Goal: Transaction & Acquisition: Subscribe to service/newsletter

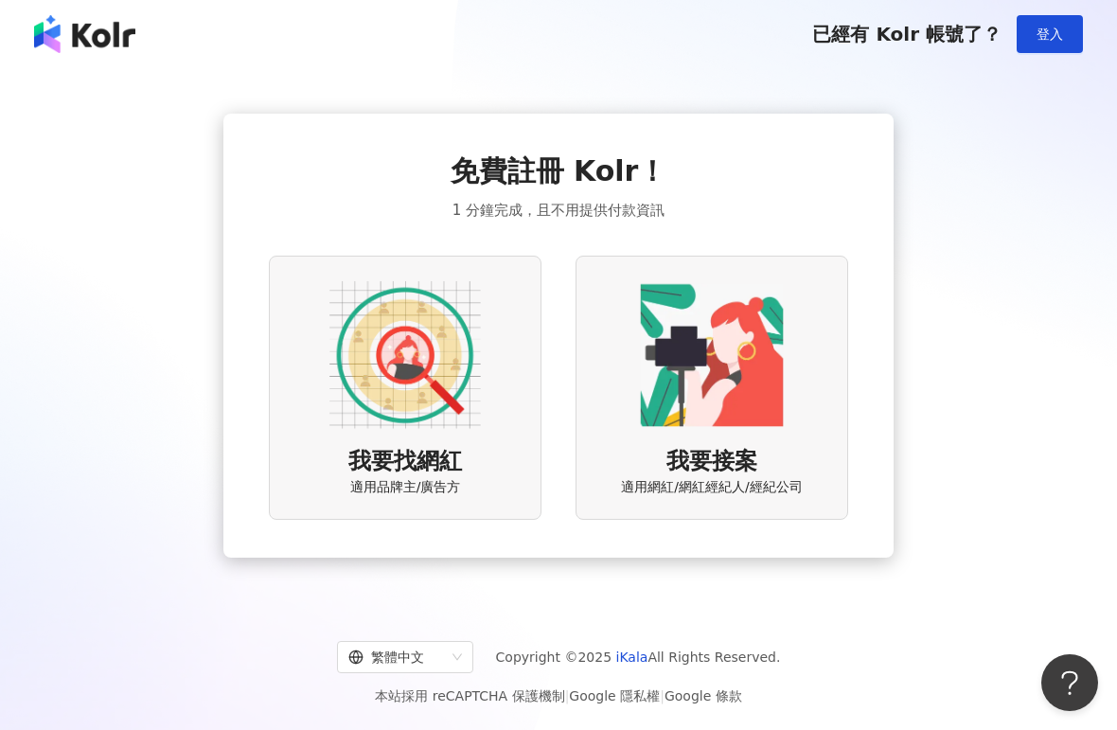
click at [1059, 34] on span "登入" at bounding box center [1050, 34] width 27 height 15
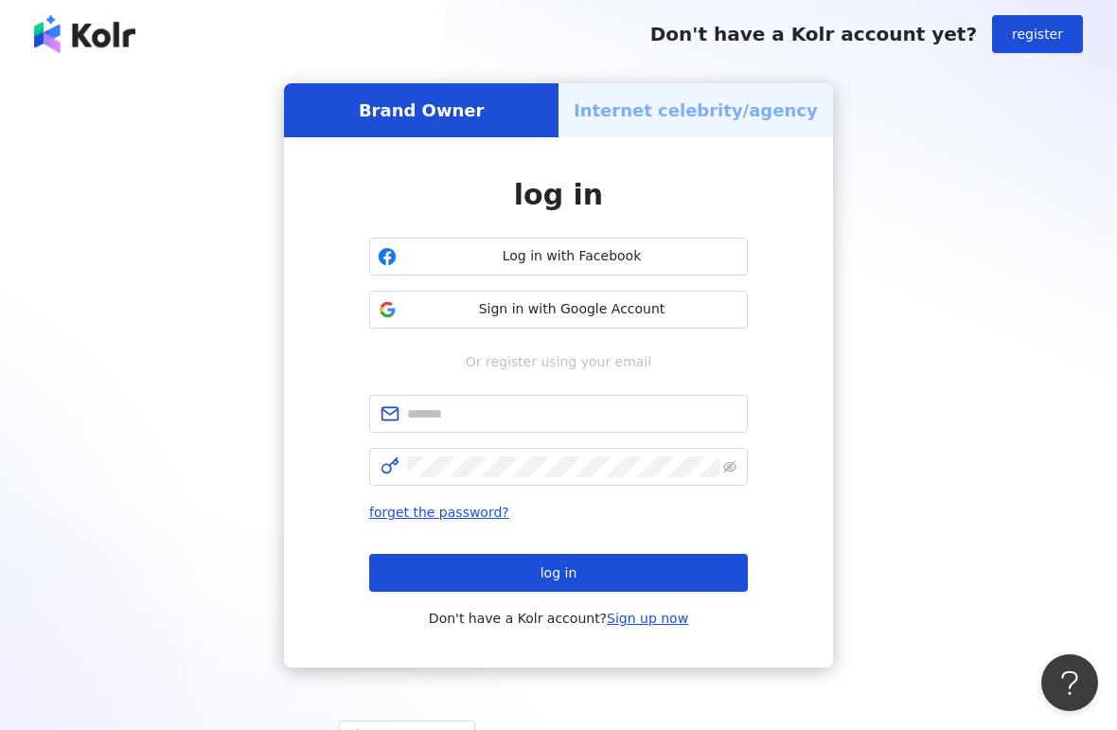
click at [672, 308] on span "Sign in with Google Account" at bounding box center [571, 309] width 335 height 19
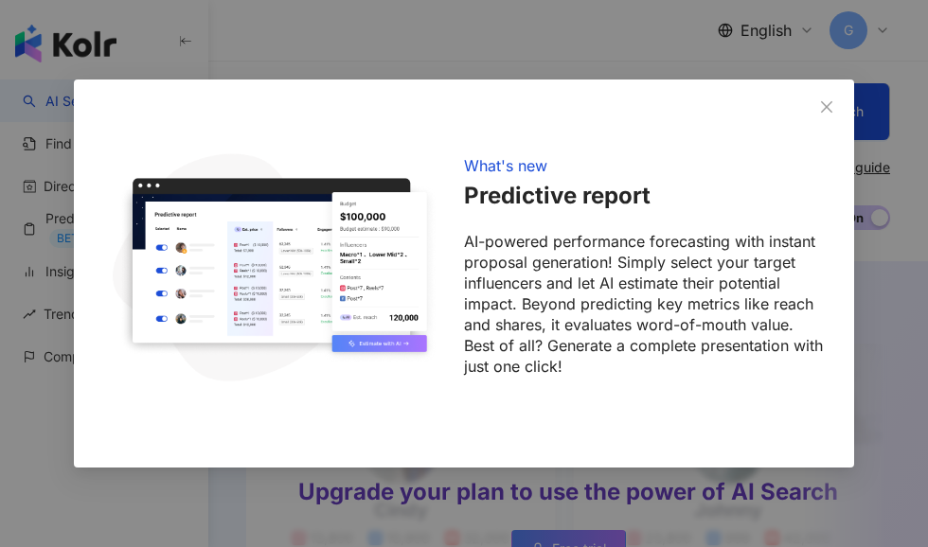
click at [818, 115] on button "Close" at bounding box center [826, 107] width 38 height 38
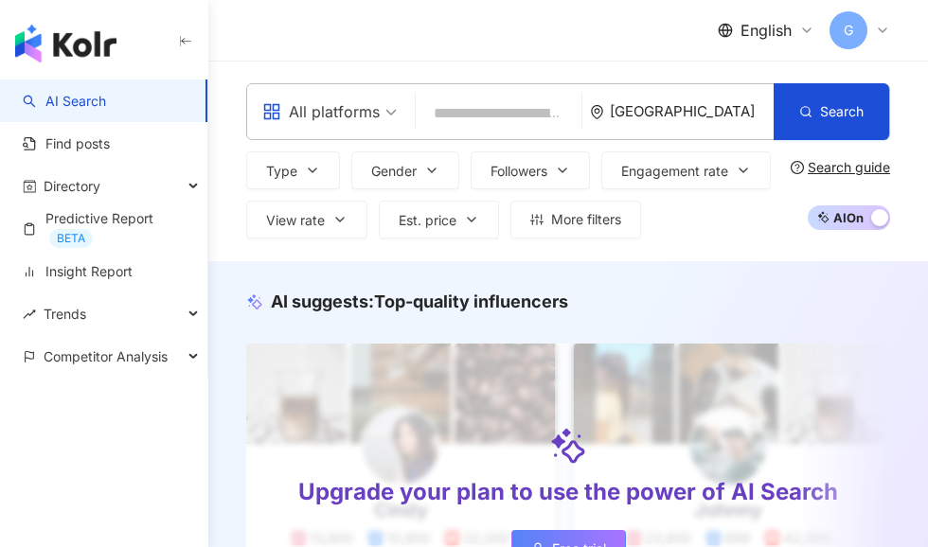
click at [385, 113] on span "All platforms" at bounding box center [329, 112] width 134 height 30
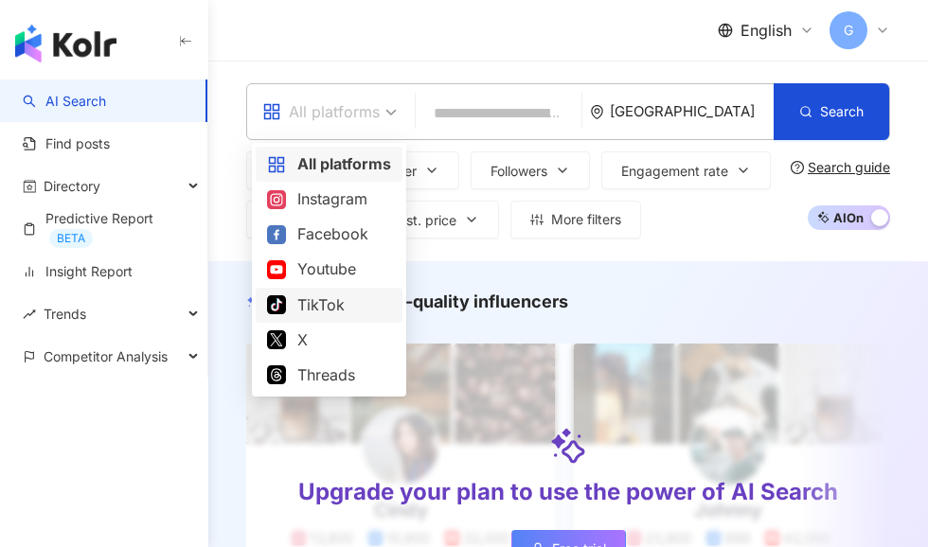
click at [357, 310] on div "TikTok" at bounding box center [329, 305] width 124 height 24
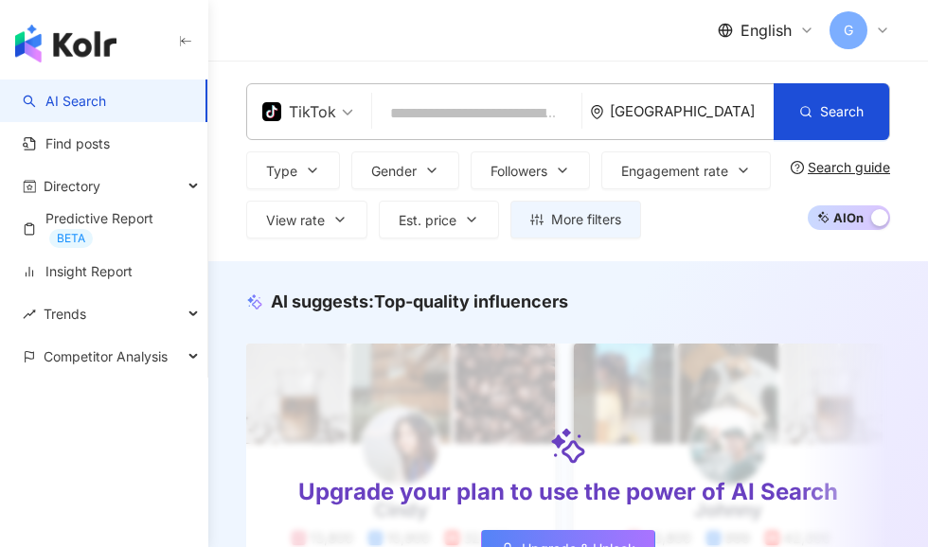
click at [312, 120] on font "TikTok" at bounding box center [312, 111] width 47 height 19
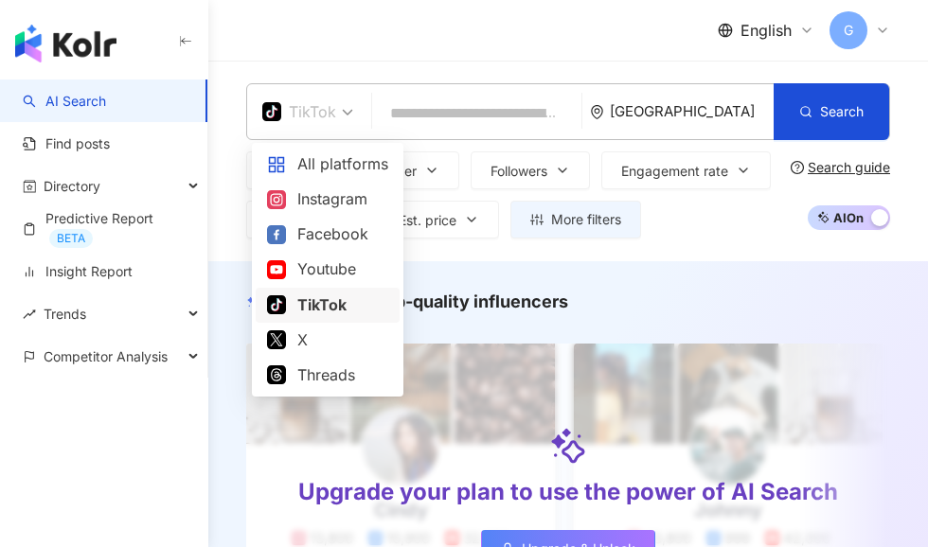
click at [355, 114] on div "TikTok" at bounding box center [308, 111] width 112 height 55
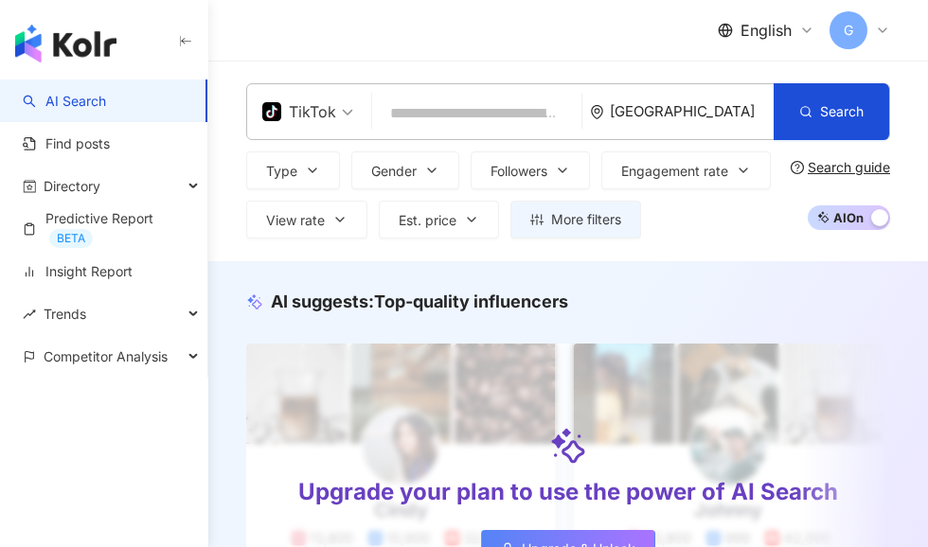
click at [342, 133] on span at bounding box center [307, 111] width 91 height 55
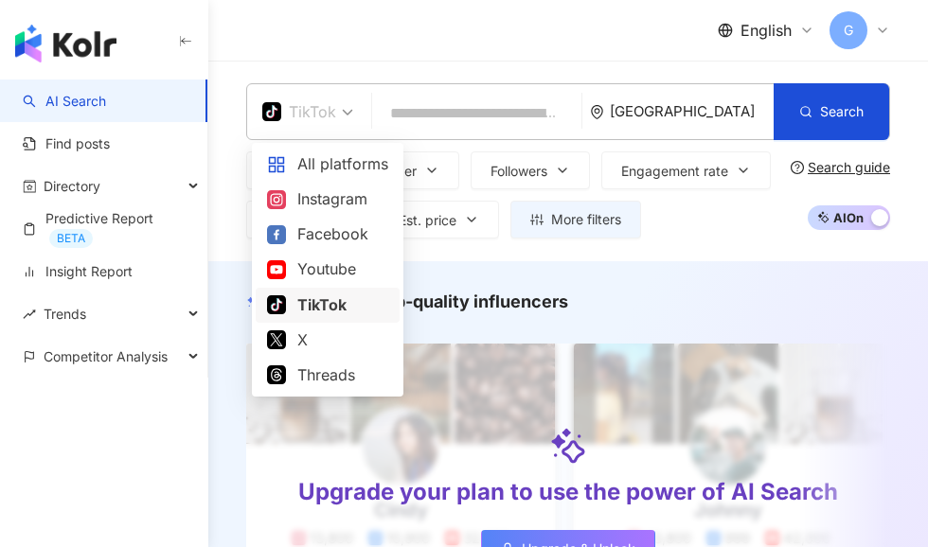
click at [348, 203] on font "Instagram" at bounding box center [332, 198] width 70 height 19
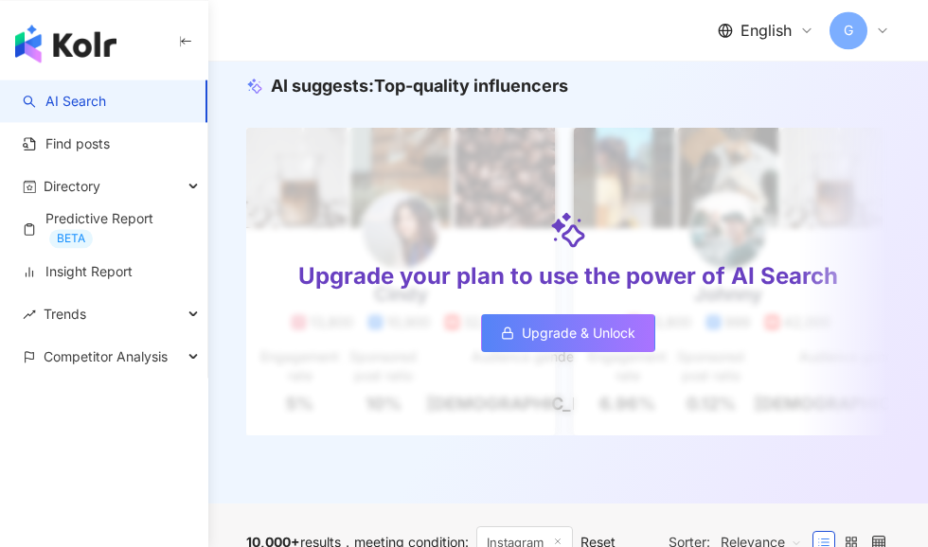
scroll to position [216, 0]
click at [200, 368] on div "Competitor Analysis" at bounding box center [103, 356] width 207 height 43
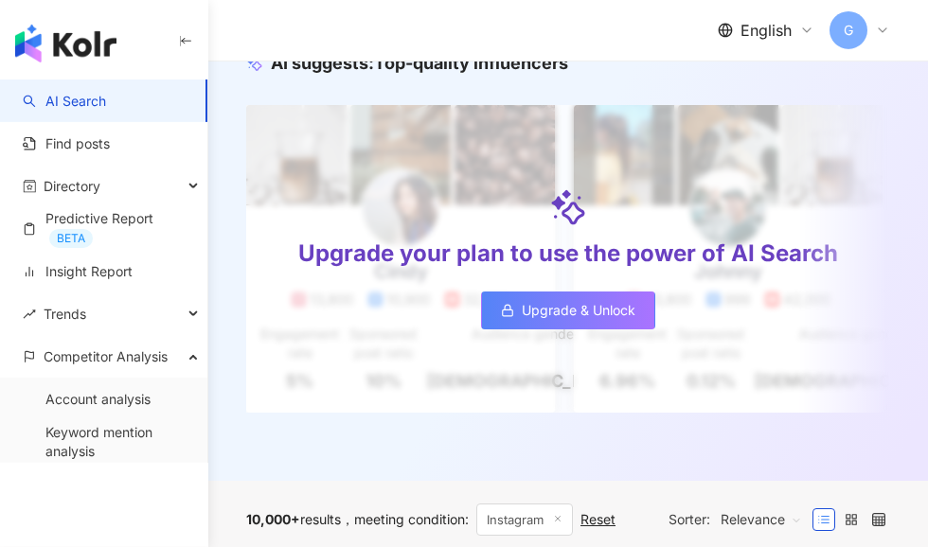
scroll to position [247, 0]
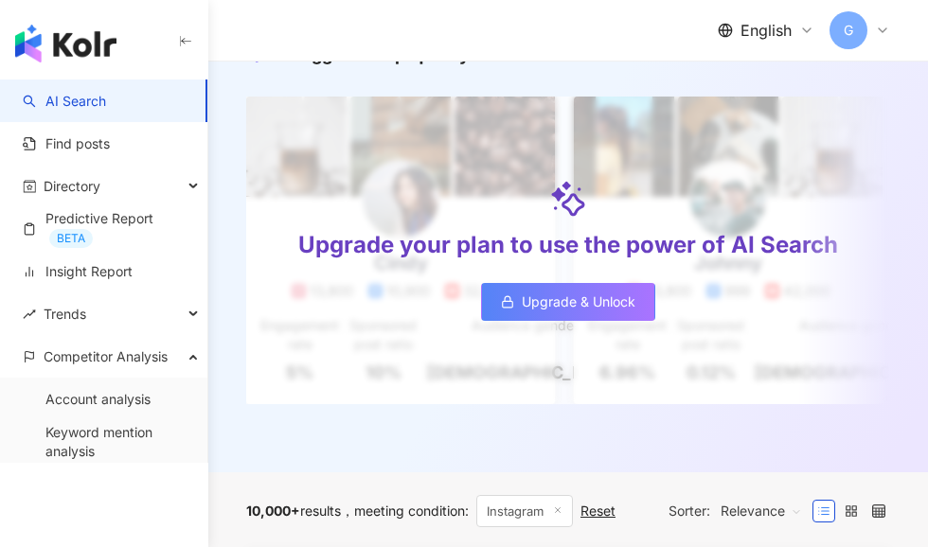
click at [180, 306] on div "Trends" at bounding box center [103, 314] width 207 height 43
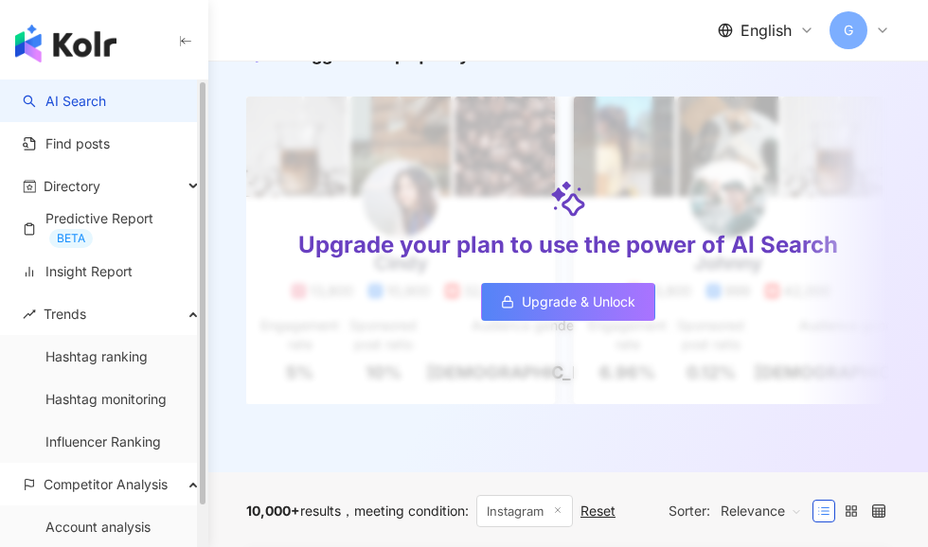
click at [136, 449] on link "Influencer Ranking" at bounding box center [102, 442] width 115 height 19
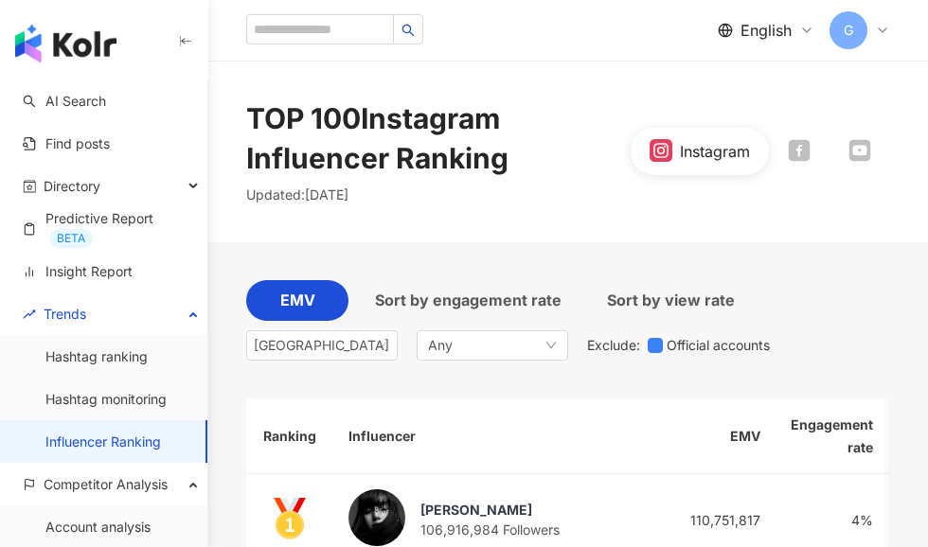
click at [512, 357] on div "Any" at bounding box center [492, 345] width 151 height 30
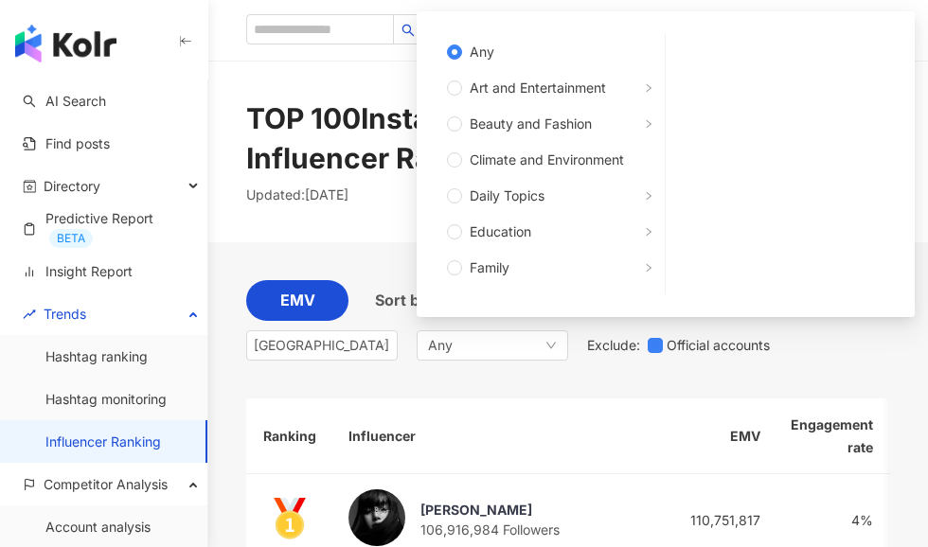
click at [556, 340] on icon "down" at bounding box center [550, 345] width 11 height 11
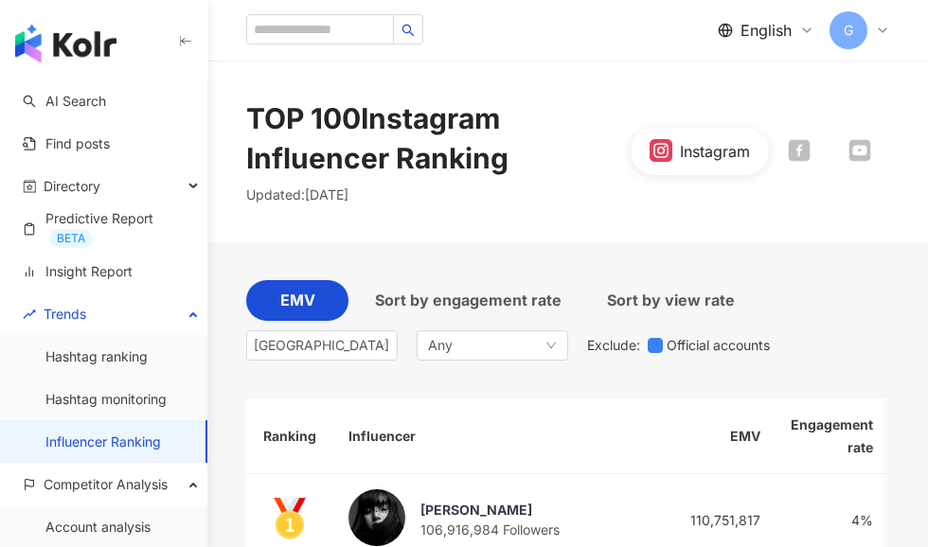
click at [541, 341] on div "Any" at bounding box center [492, 345] width 151 height 30
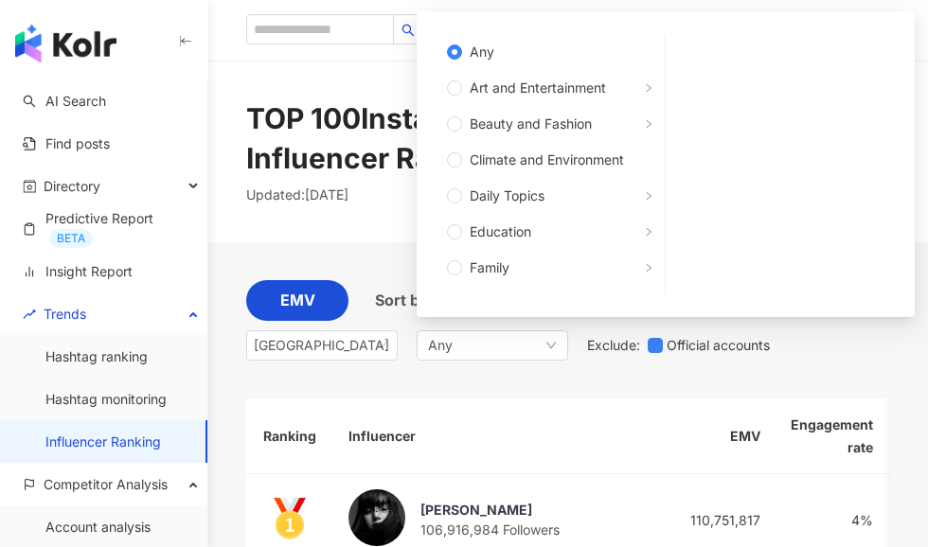
click at [564, 127] on font "Beauty and Fashion" at bounding box center [531, 123] width 122 height 16
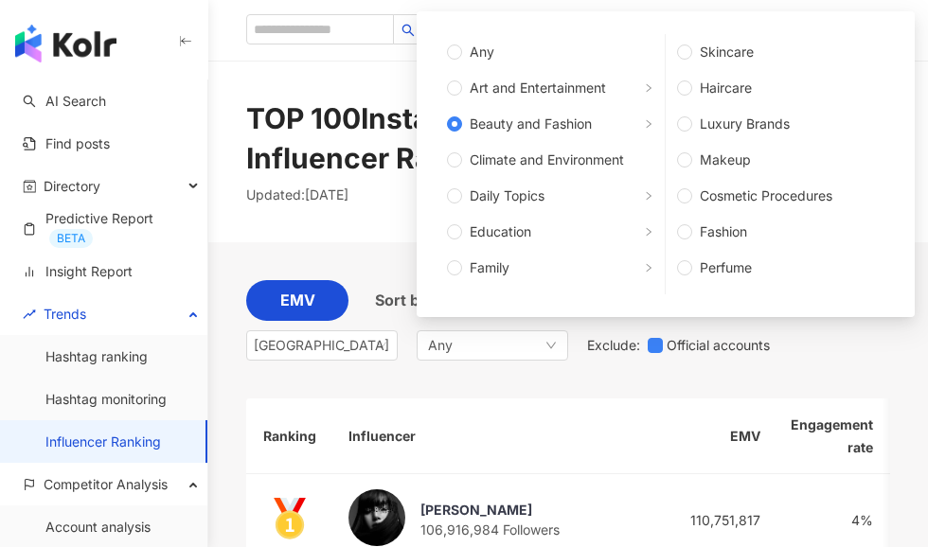
click at [801, 350] on div "EMV Sort by engagement rate Sort by view rate Thailand Any Any Art and Entertai…" at bounding box center [568, 325] width 644 height 90
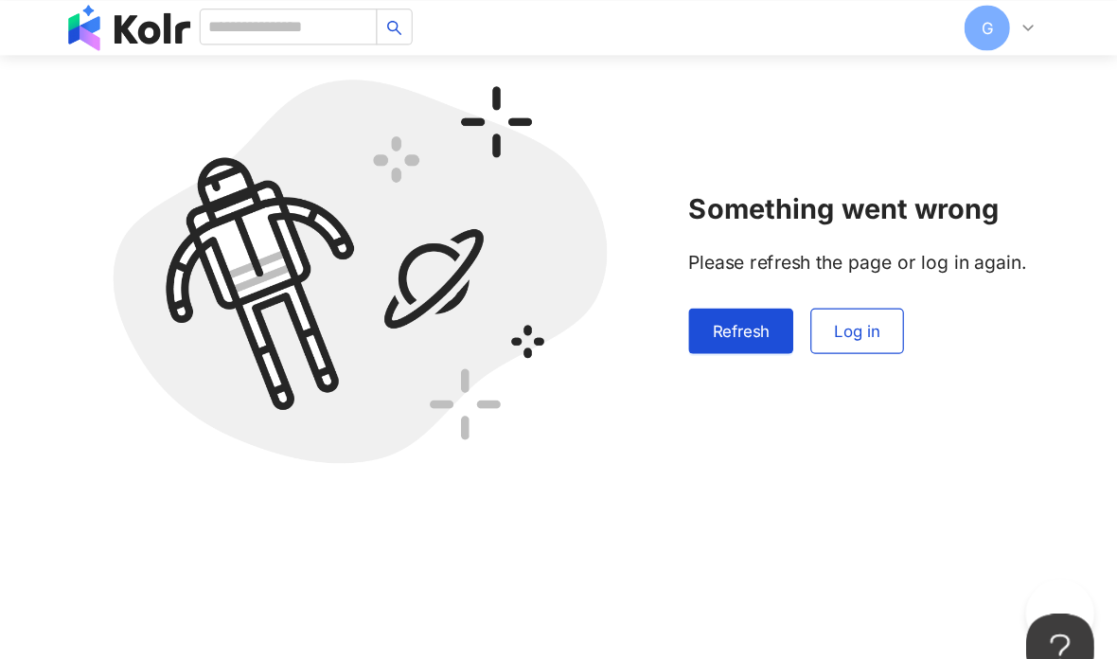
scroll to position [48, 0]
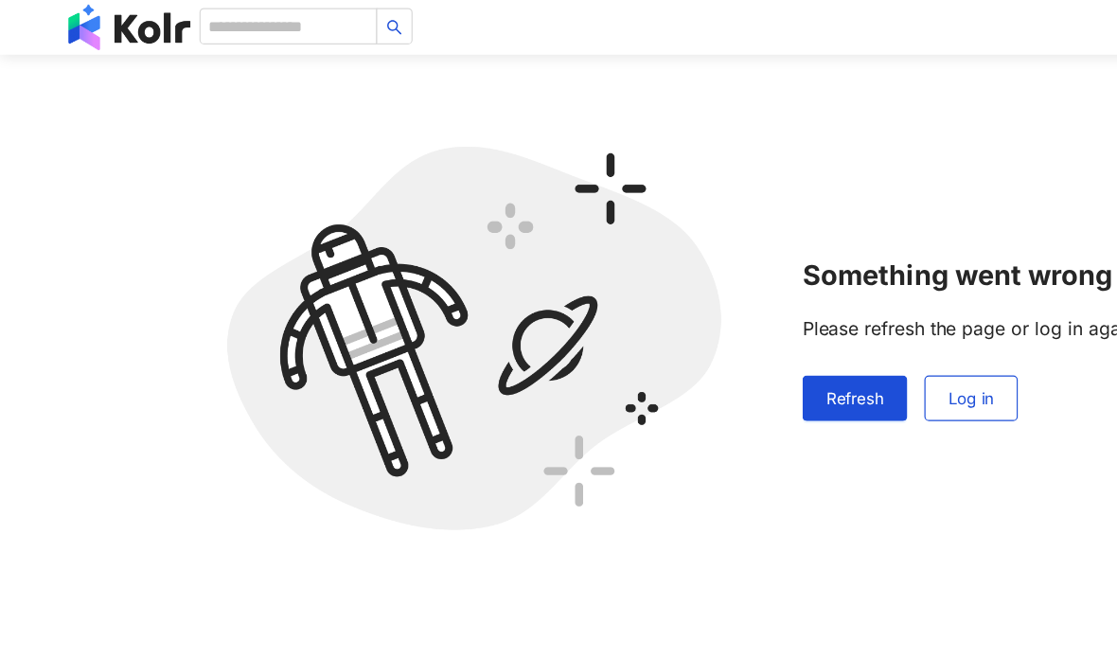
click at [815, 338] on font "Log in" at bounding box center [807, 330] width 38 height 16
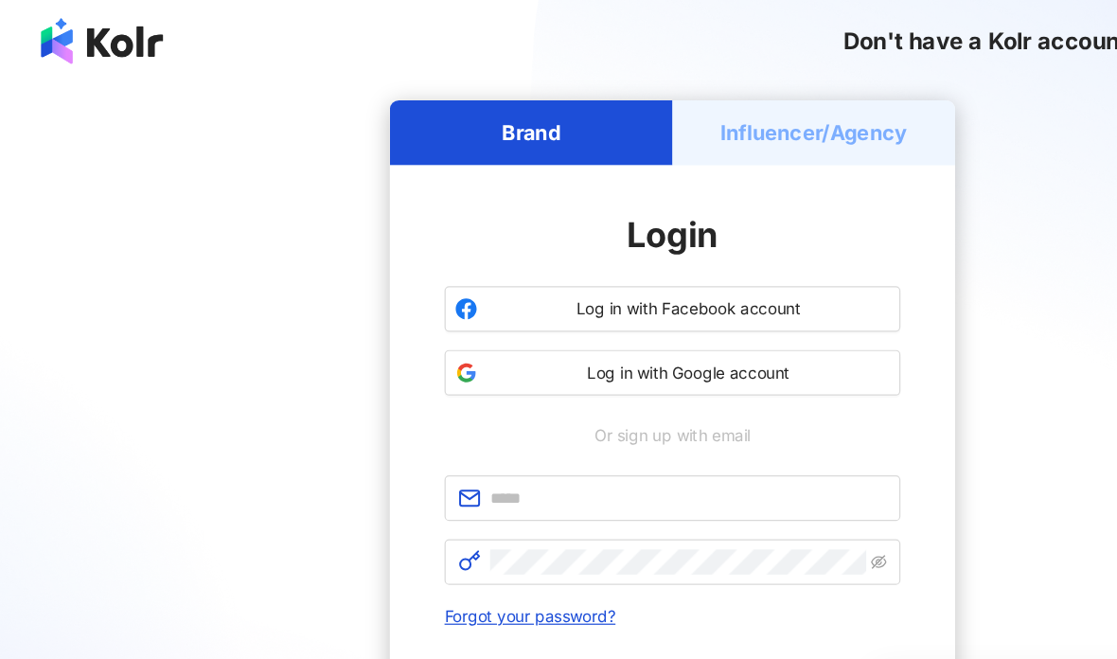
click at [673, 307] on span "Log in with Google account" at bounding box center [571, 309] width 335 height 19
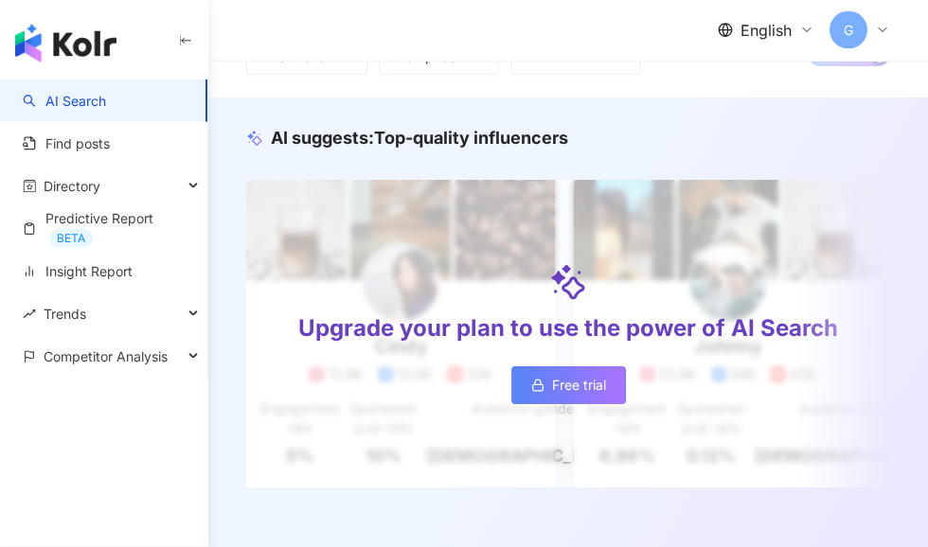
scroll to position [164, 0]
click at [133, 274] on link "Insight Report" at bounding box center [78, 271] width 110 height 19
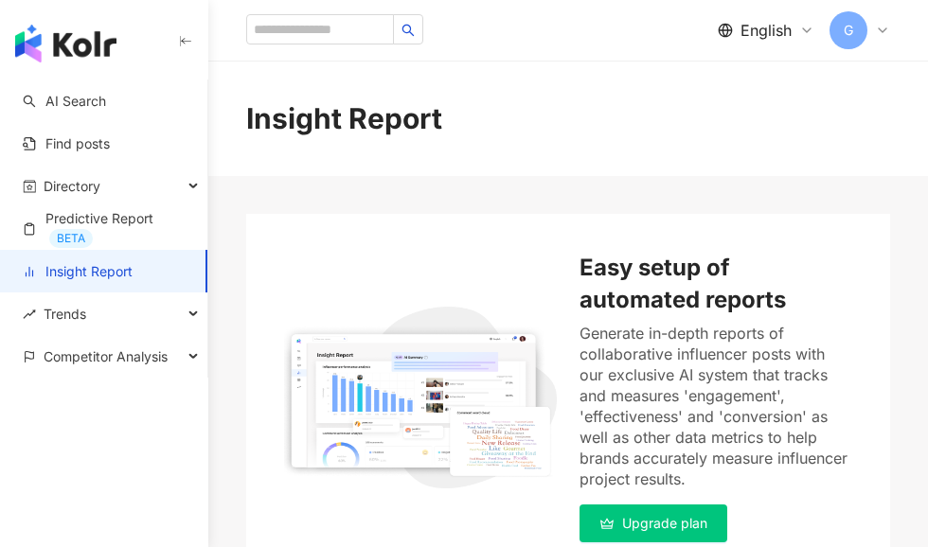
click at [191, 310] on div "Trends" at bounding box center [103, 314] width 207 height 43
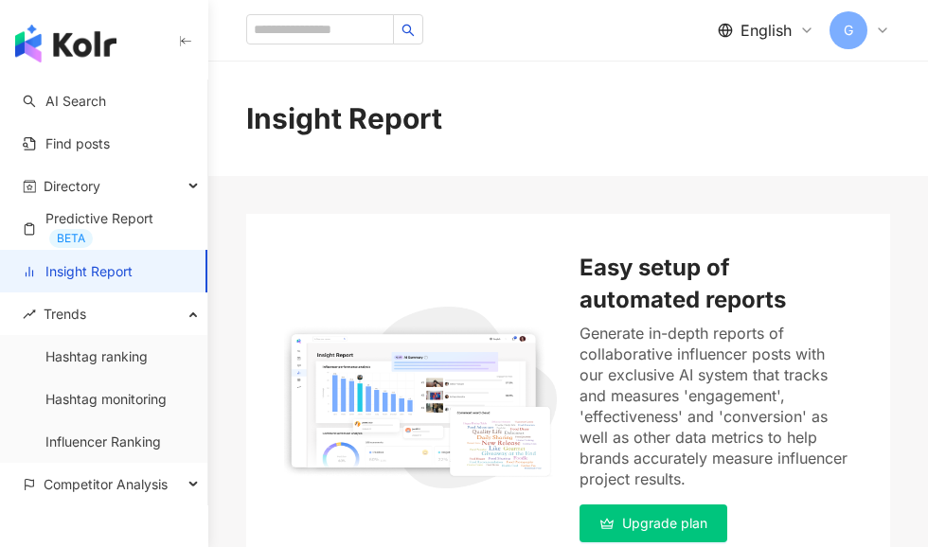
click at [141, 445] on link "Influencer Ranking" at bounding box center [102, 442] width 115 height 19
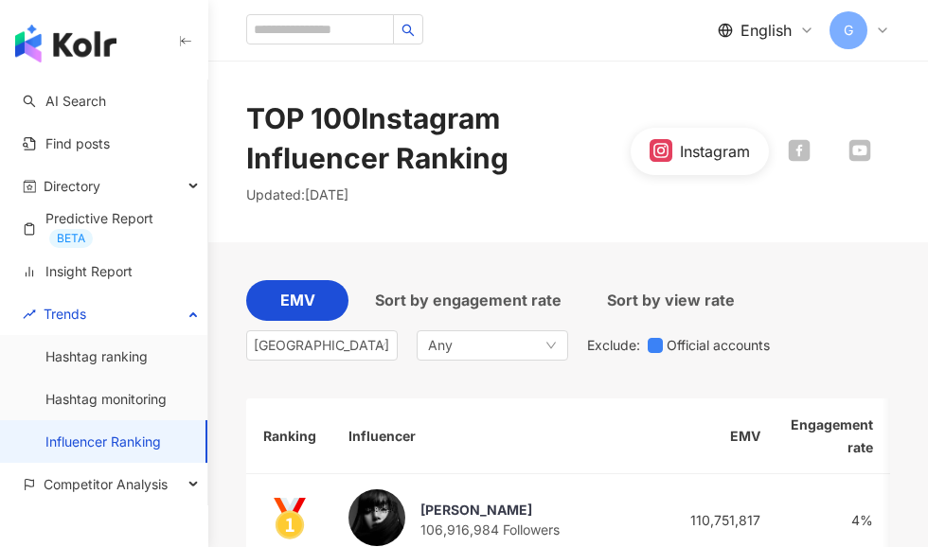
click at [188, 47] on icon "button" at bounding box center [185, 41] width 15 height 15
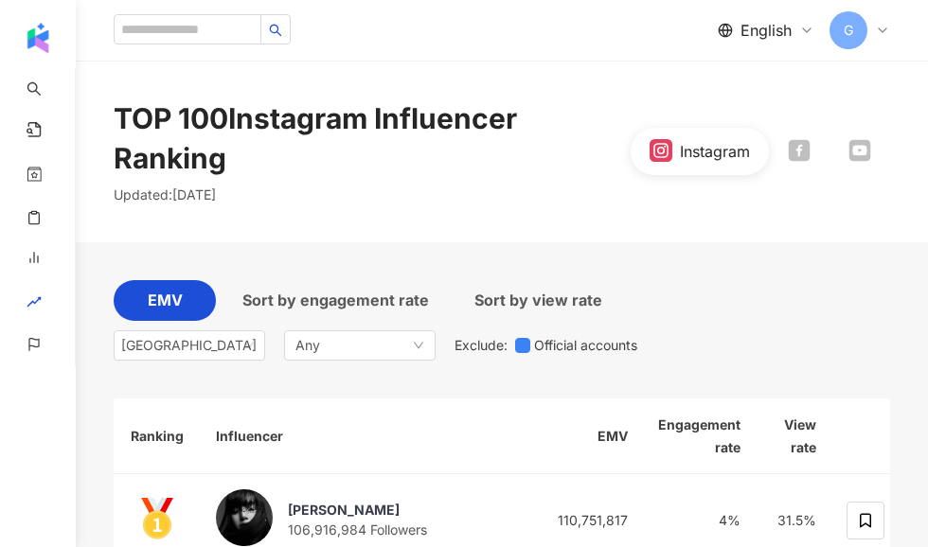
click at [346, 132] on font "Instagram" at bounding box center [297, 118] width 139 height 34
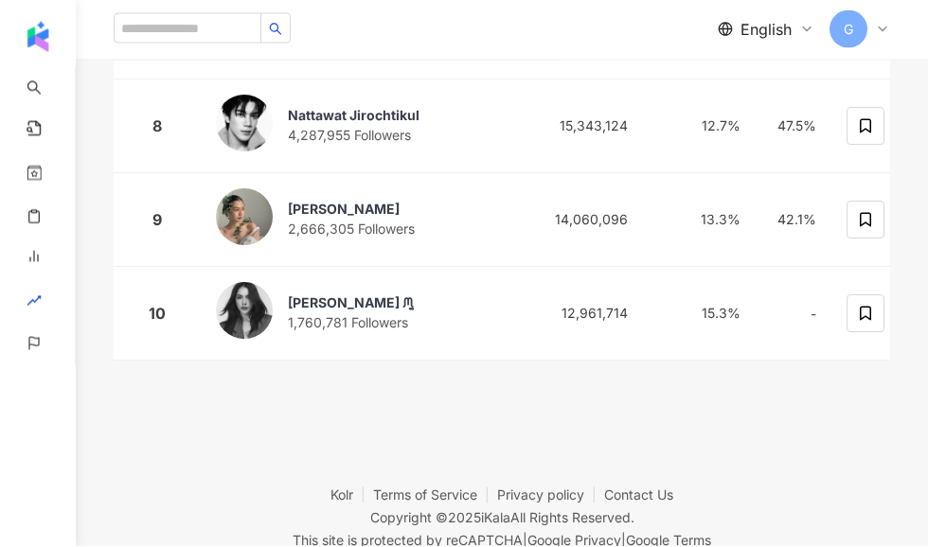
scroll to position [1050, 0]
click at [649, 428] on footer "Kolr Terms of Service Privacy policy Contact Us Copyright © 2025 iKala All Righ…" at bounding box center [502, 504] width 852 height 210
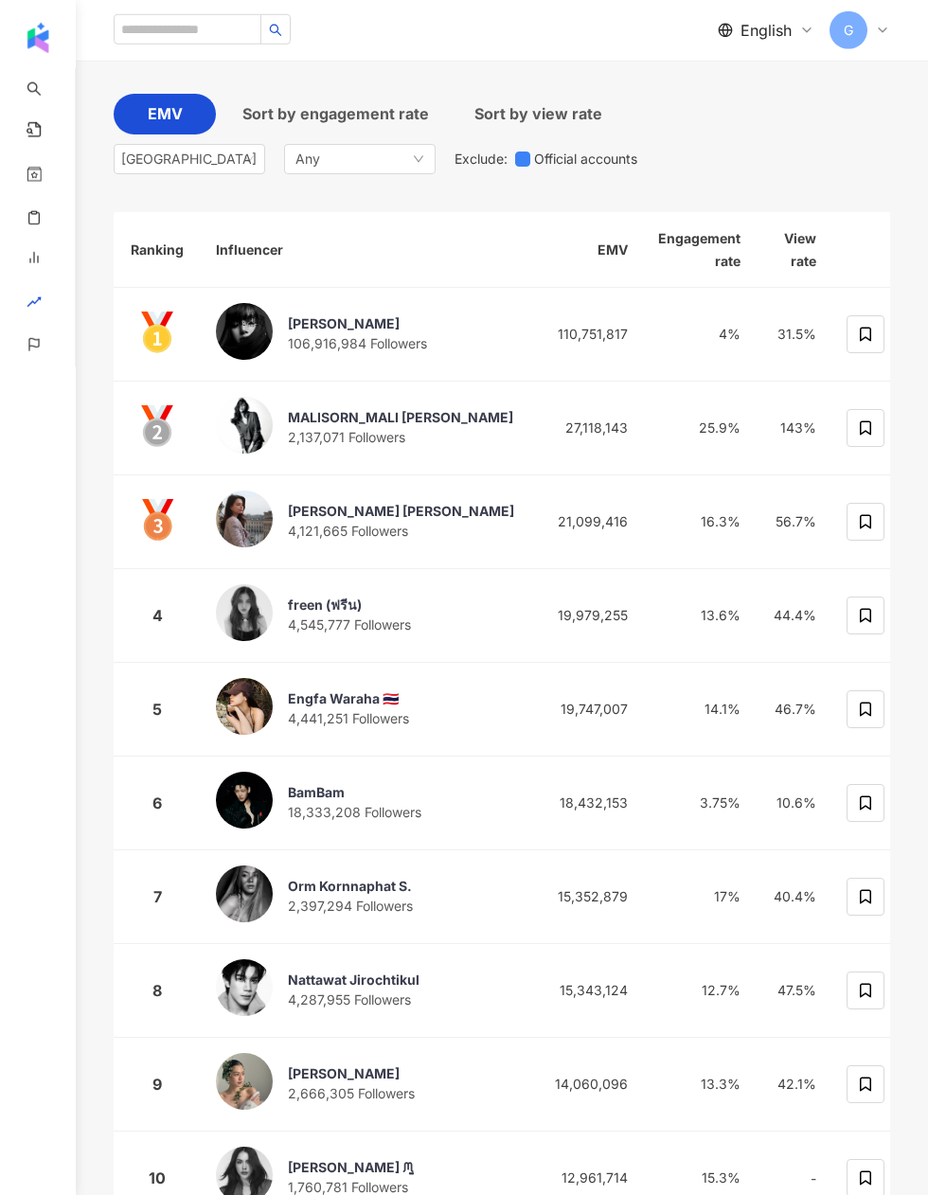
scroll to position [0, 0]
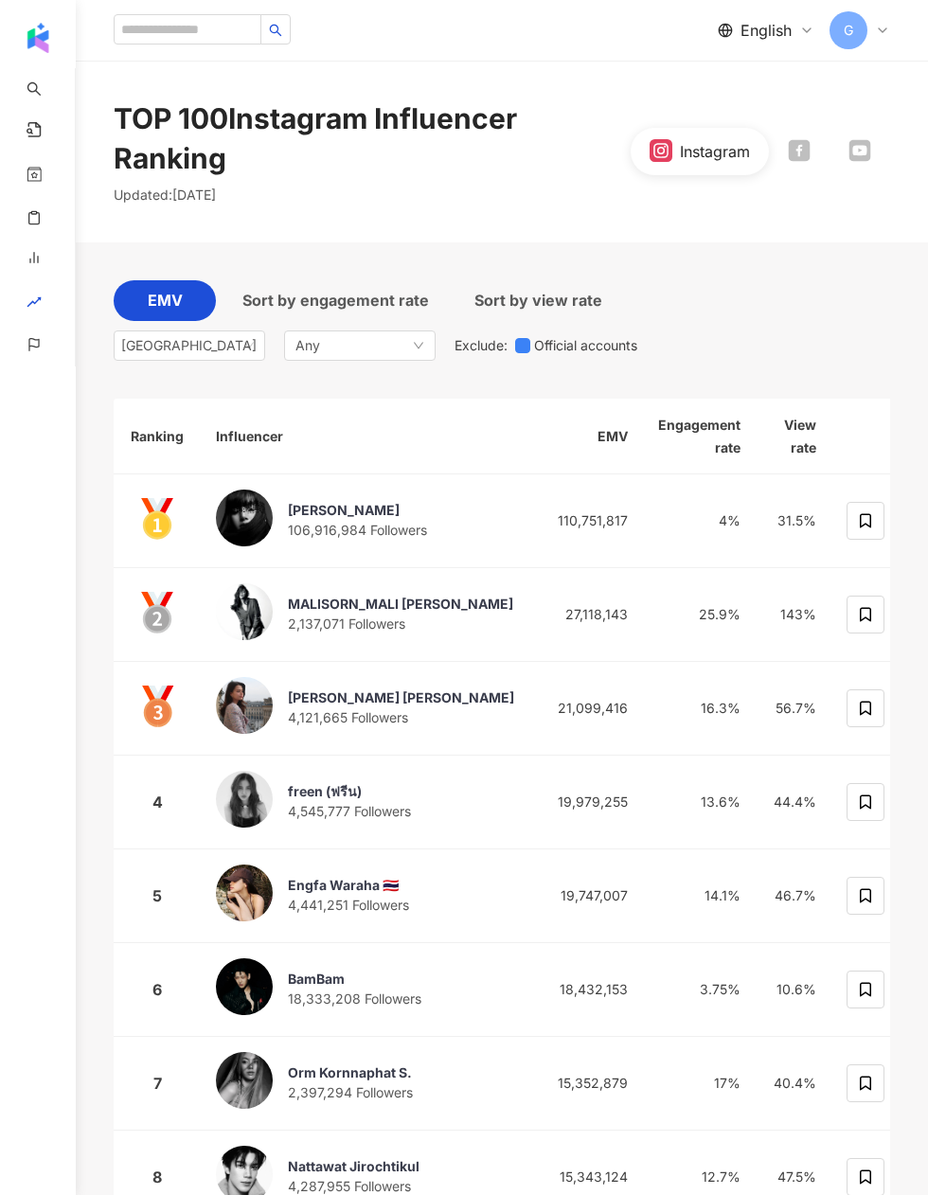
click at [229, 172] on div "TOP 100 Instagram Influencer Ranking" at bounding box center [372, 138] width 517 height 80
click at [235, 169] on div "TOP 100 Instagram Influencer Ranking" at bounding box center [372, 138] width 517 height 80
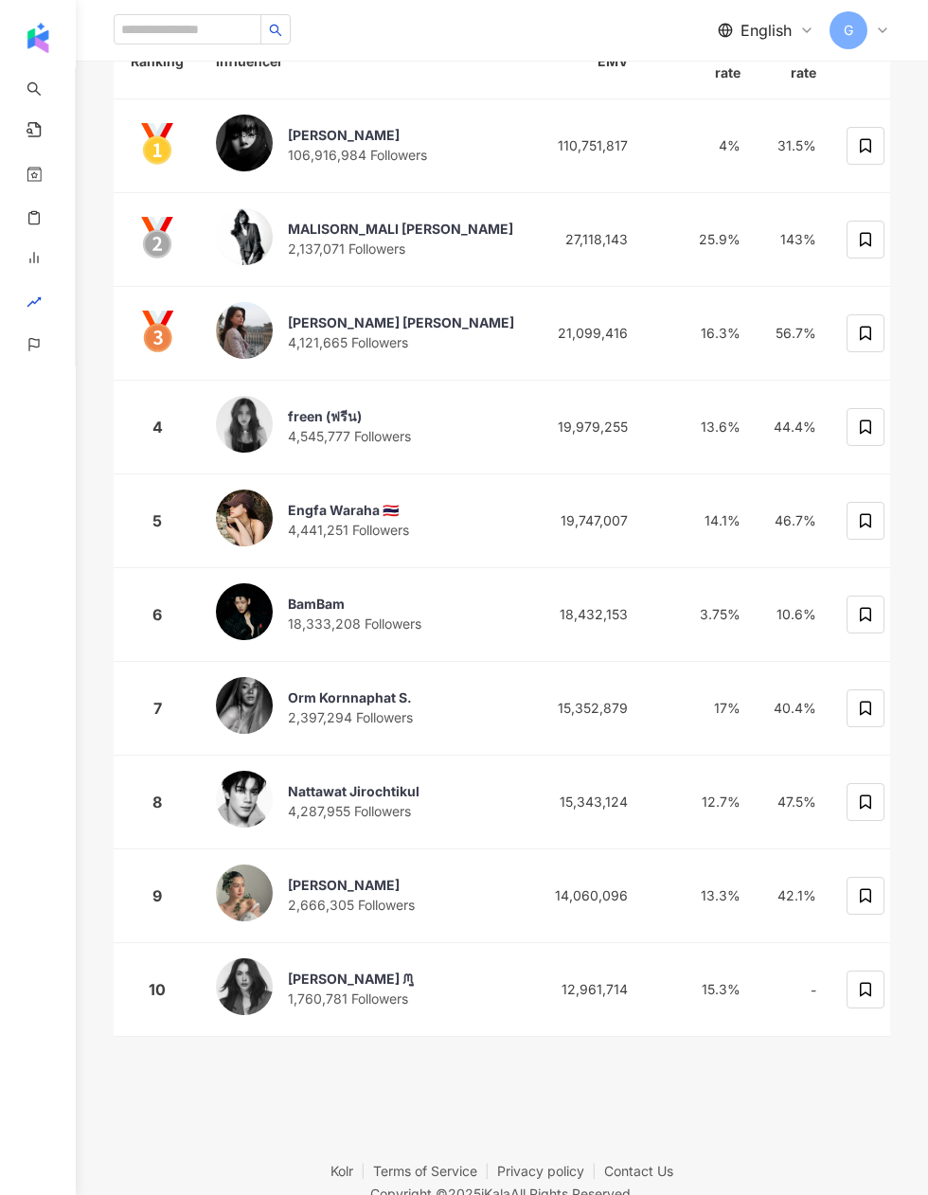
scroll to position [375, 0]
click at [621, 729] on footer "Kolr Terms of Service Privacy policy Contact Us Copyright © 2025 iKala All Righ…" at bounding box center [502, 1179] width 852 height 210
click at [707, 729] on footer "Kolr Terms of Service Privacy policy Contact Us Copyright © 2025 iKala All Righ…" at bounding box center [502, 1179] width 852 height 210
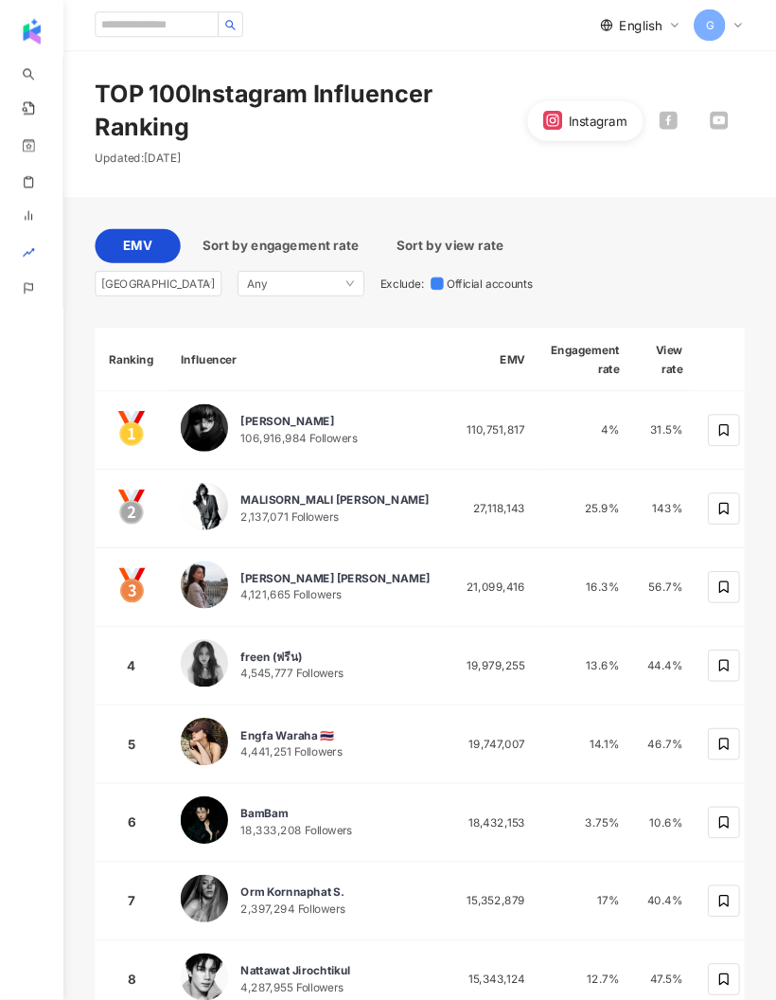
scroll to position [0, 0]
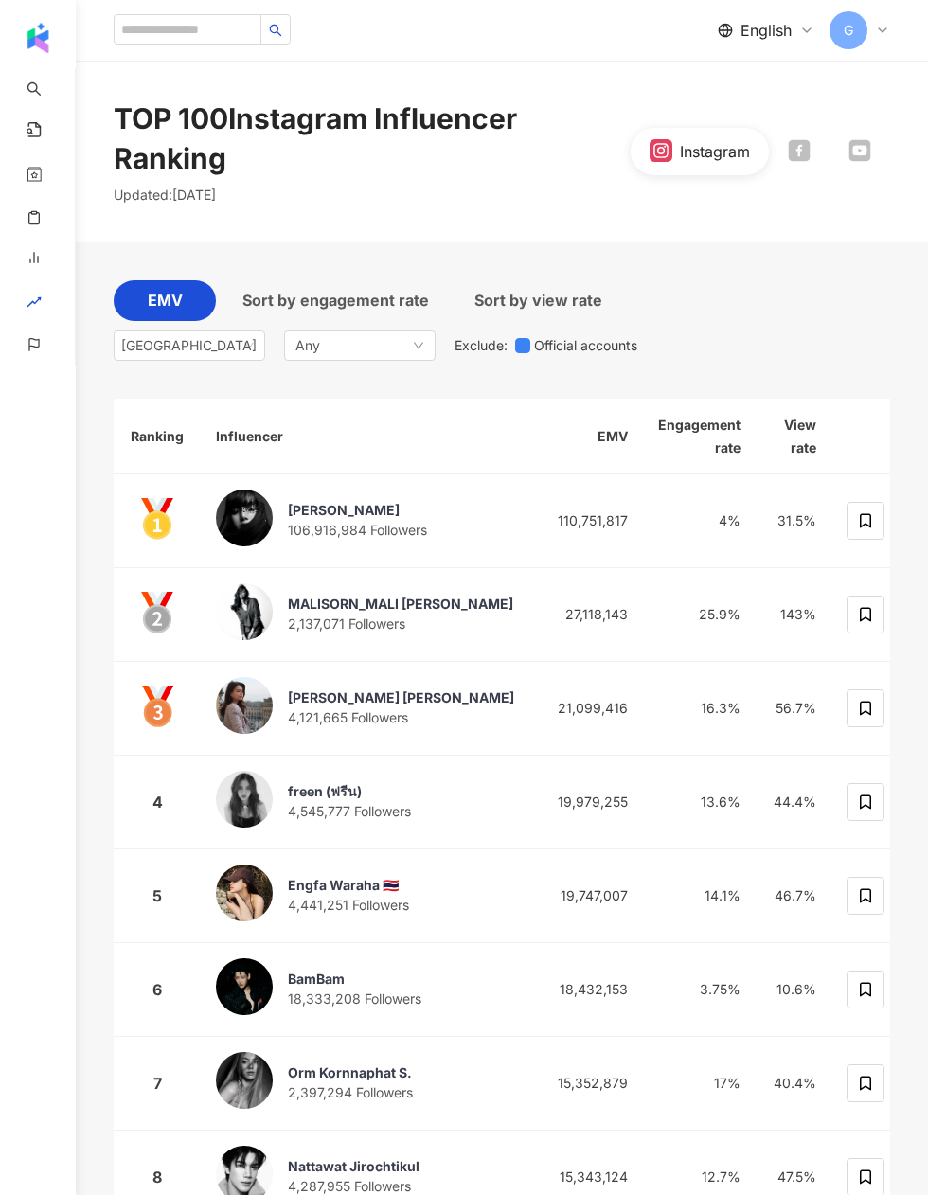
click at [407, 349] on div "Any" at bounding box center [359, 345] width 151 height 30
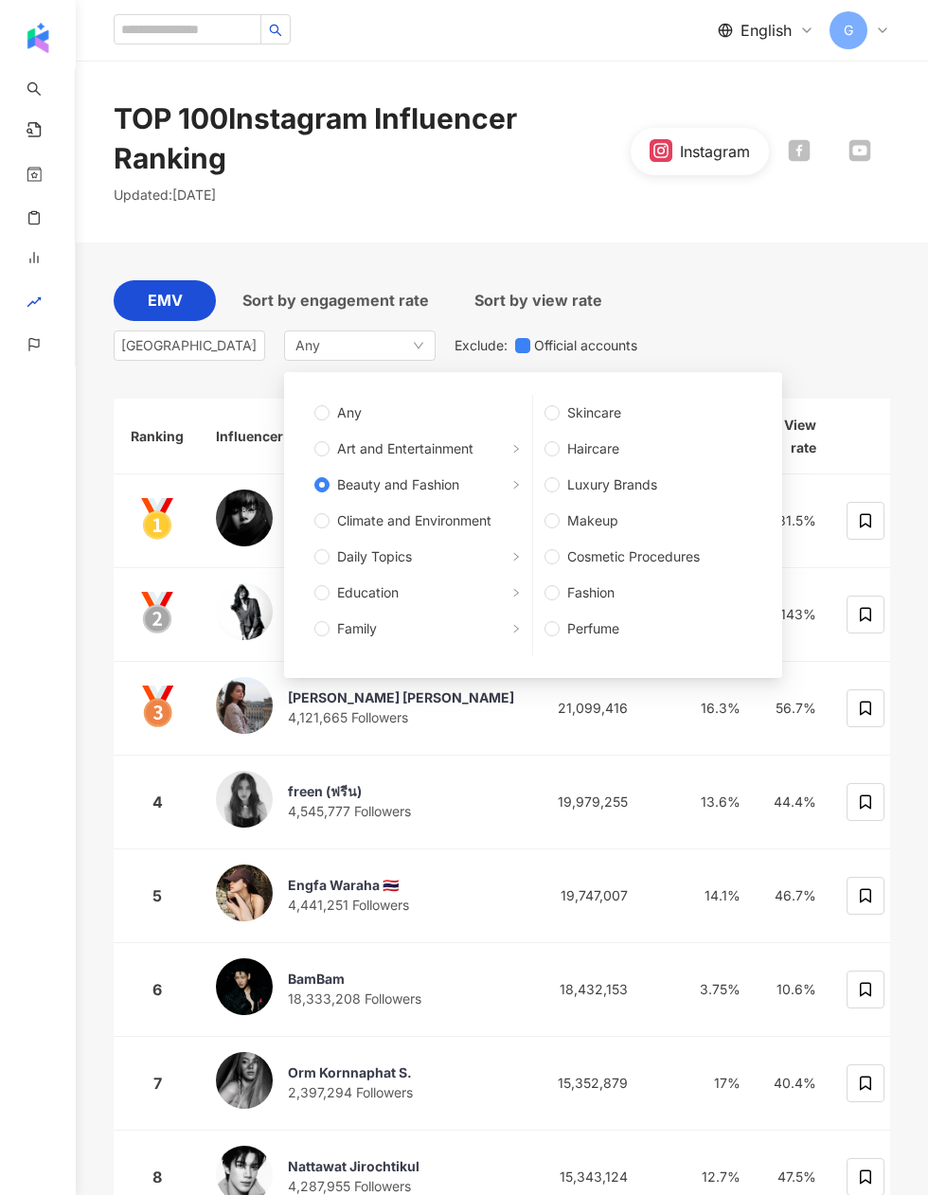
click at [717, 275] on div "EMV Sort by engagement rate Sort by view rate Thailand Any Any Art and Entertai…" at bounding box center [502, 846] width 776 height 1208
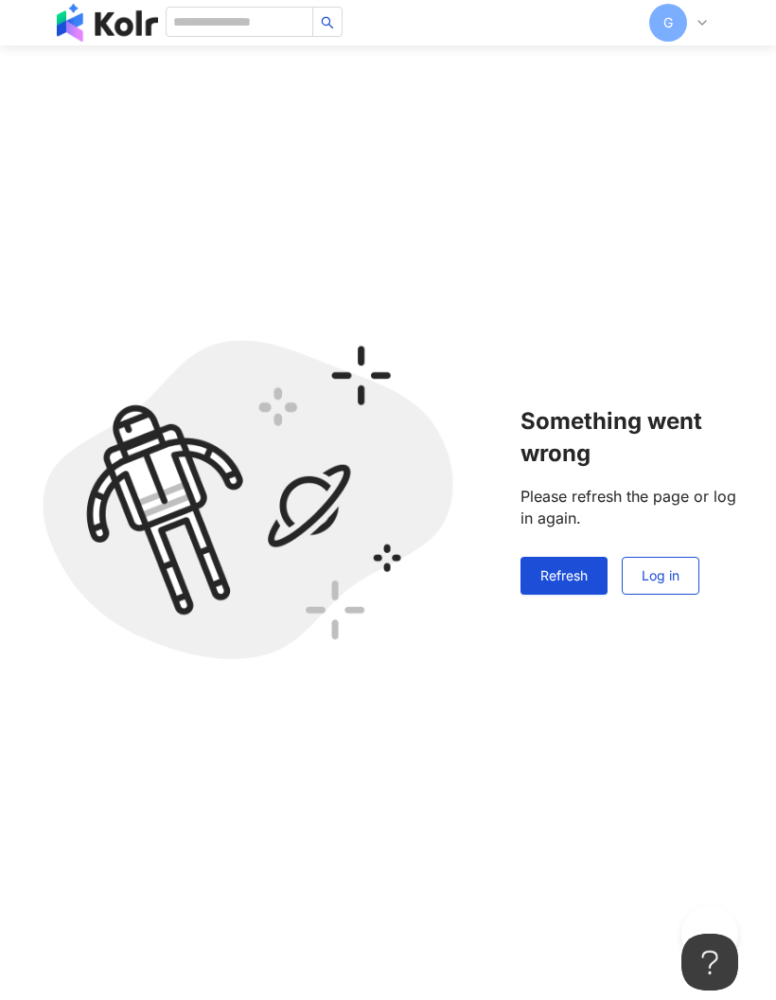
click at [584, 574] on font "Refresh" at bounding box center [564, 575] width 47 height 16
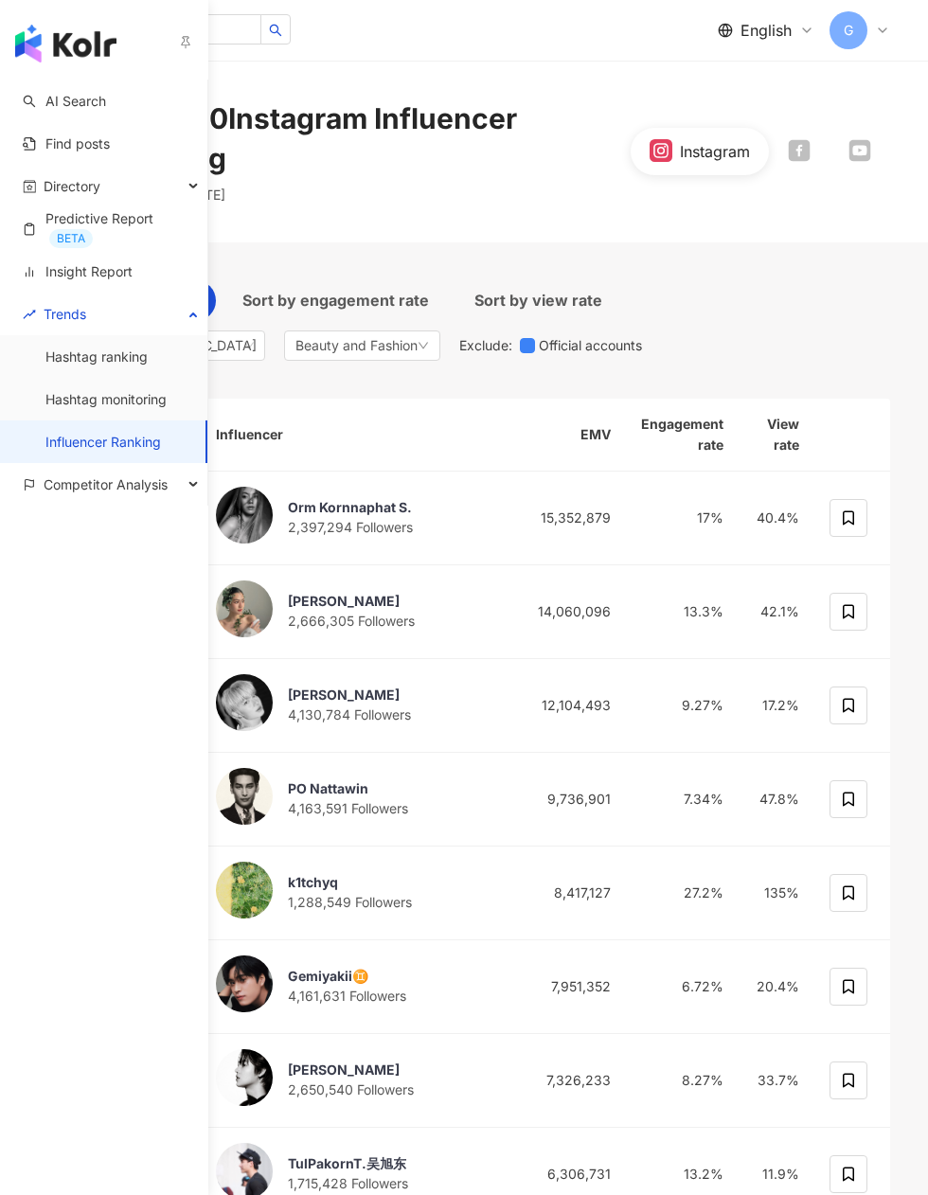
click at [106, 103] on link "AI Search" at bounding box center [64, 101] width 83 height 19
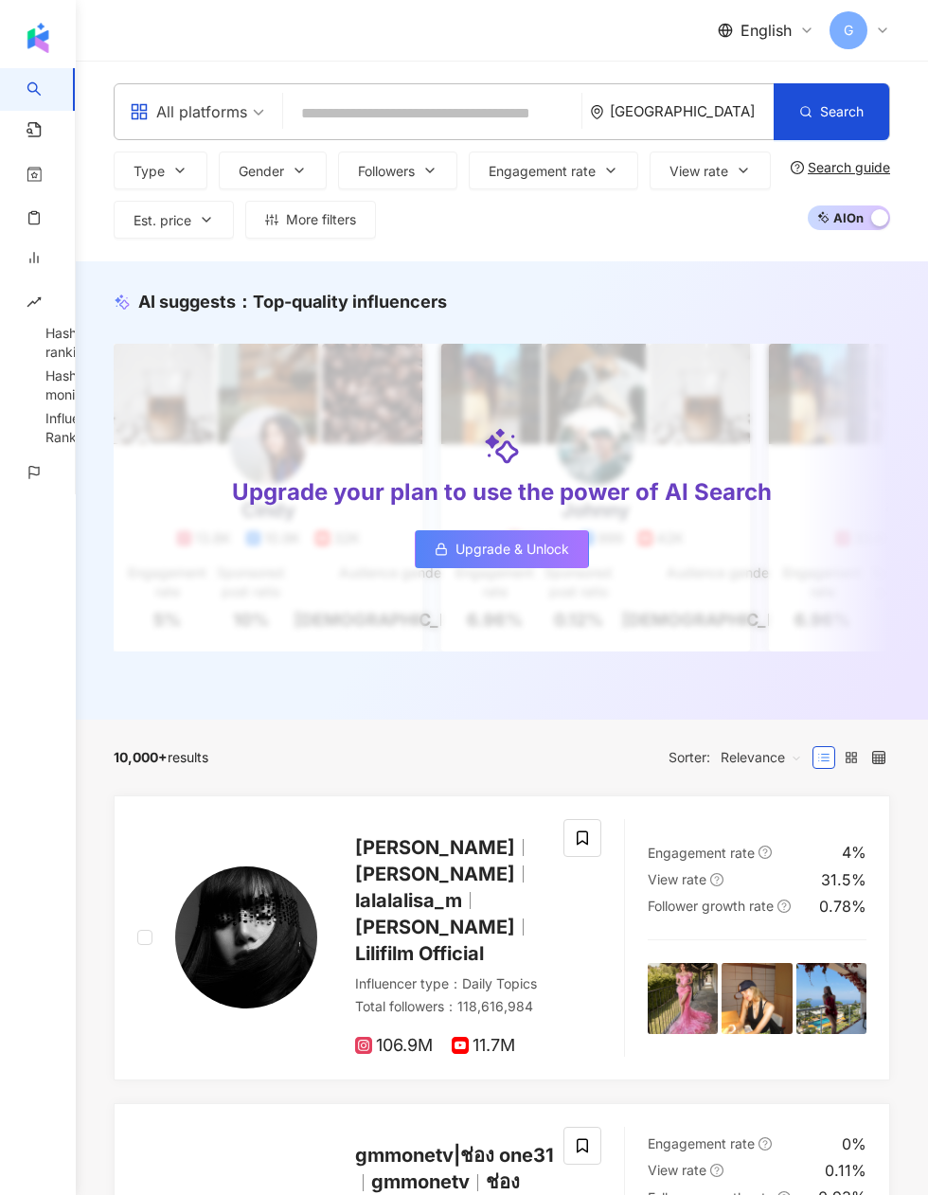
click at [790, 289] on div "AI suggests ： Top-quality influencers Upgrade your plan to use the power of AI …" at bounding box center [502, 490] width 852 height 458
click at [226, 115] on div "All platforms" at bounding box center [188, 112] width 117 height 30
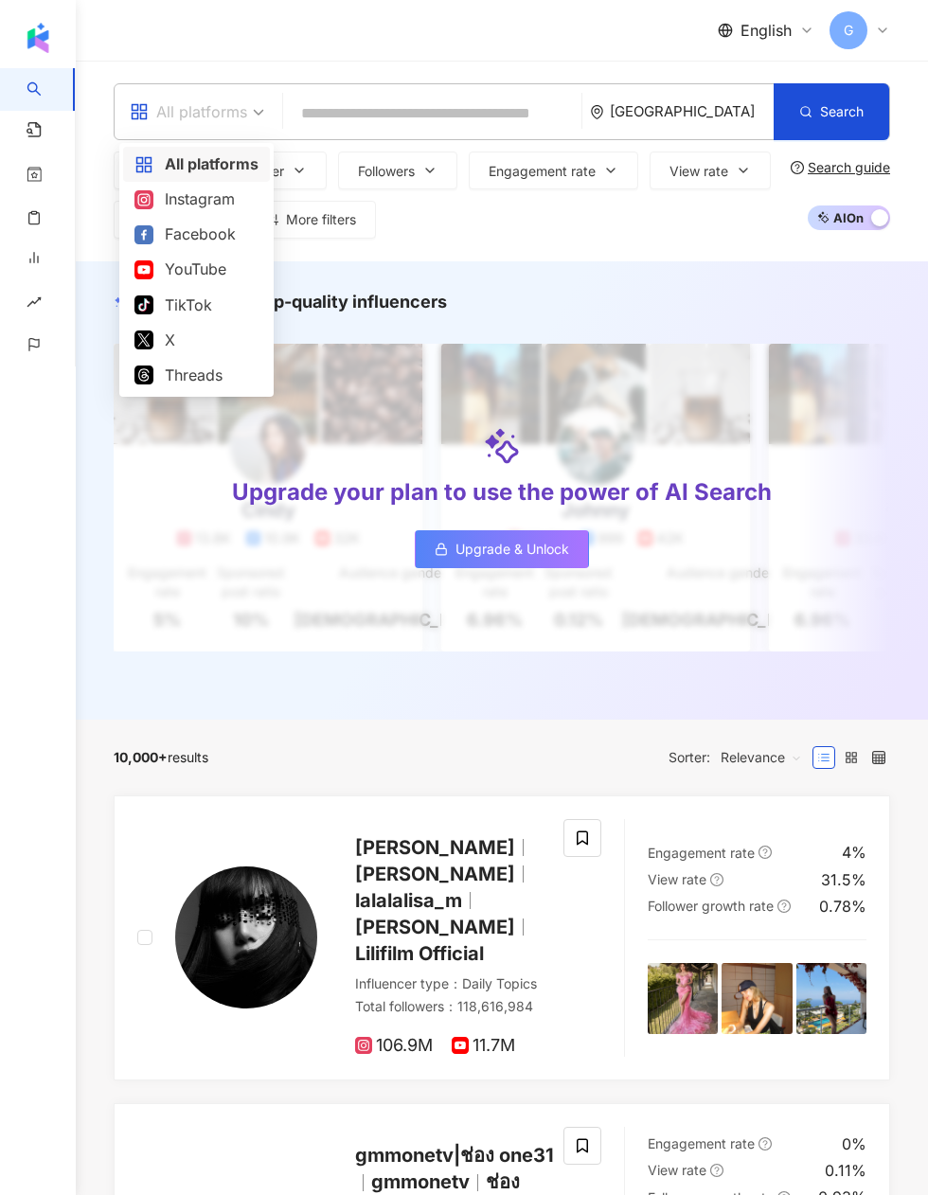
click at [225, 115] on div "All platforms" at bounding box center [188, 112] width 117 height 30
click at [216, 203] on button "Est. price" at bounding box center [174, 220] width 120 height 38
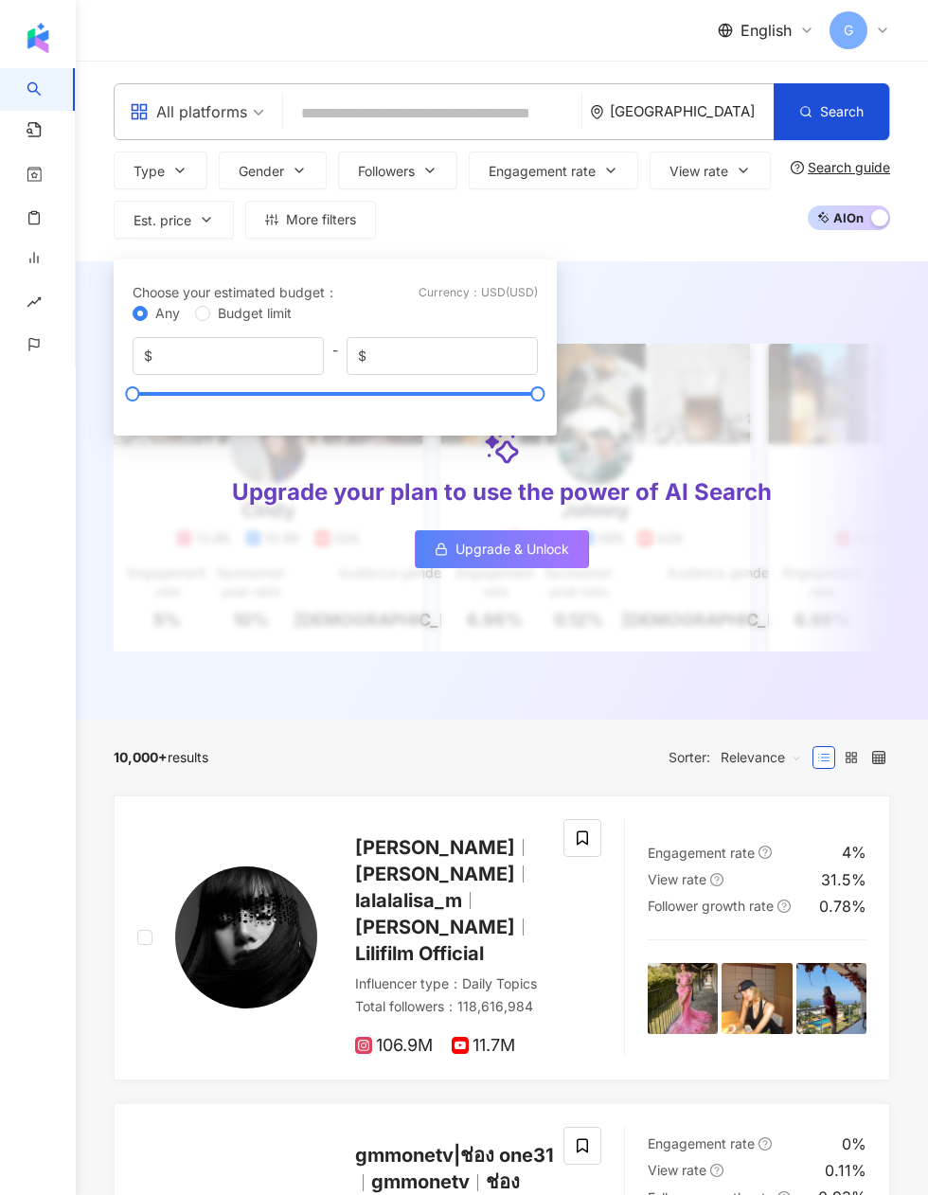
click at [253, 118] on span "All platforms" at bounding box center [197, 112] width 134 height 30
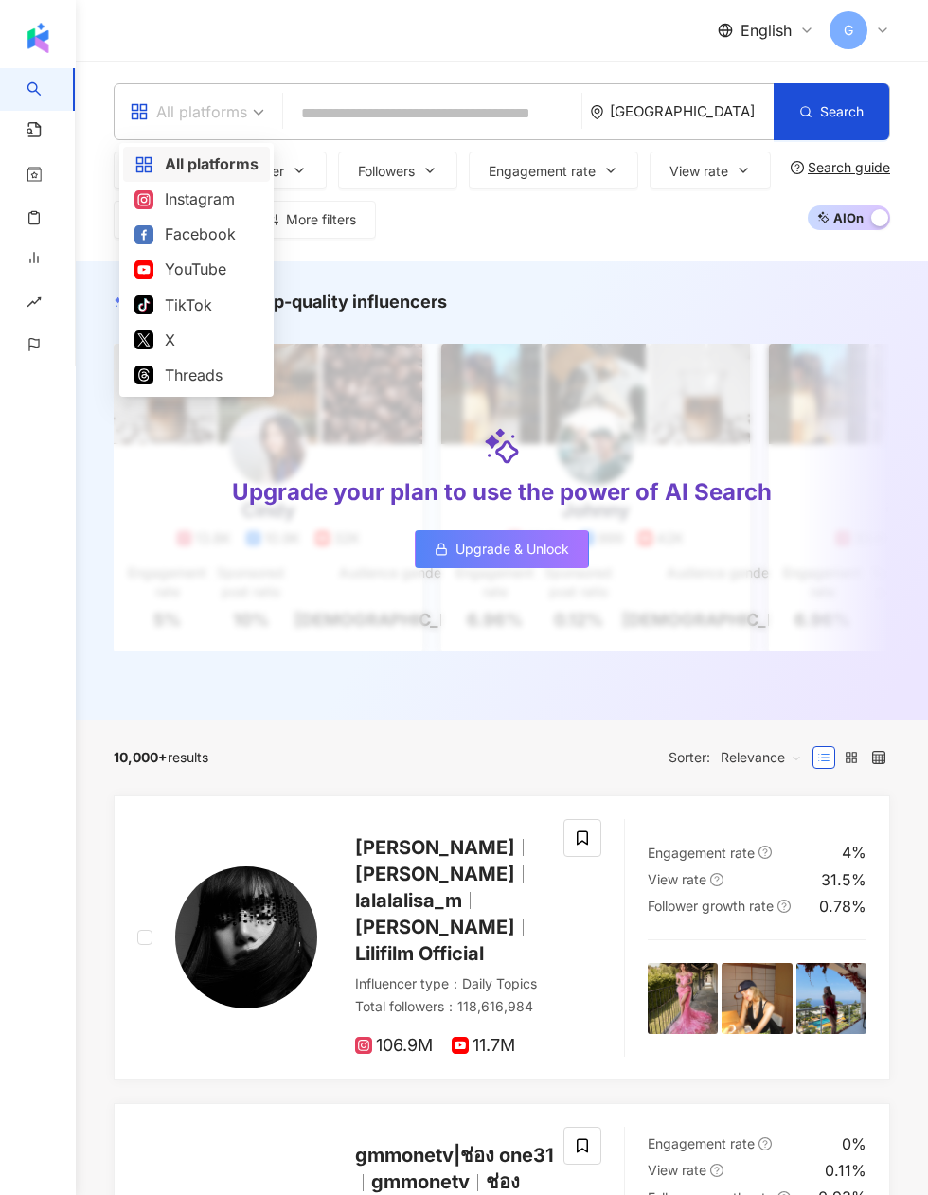
click at [219, 197] on div "Instagram" at bounding box center [196, 199] width 124 height 24
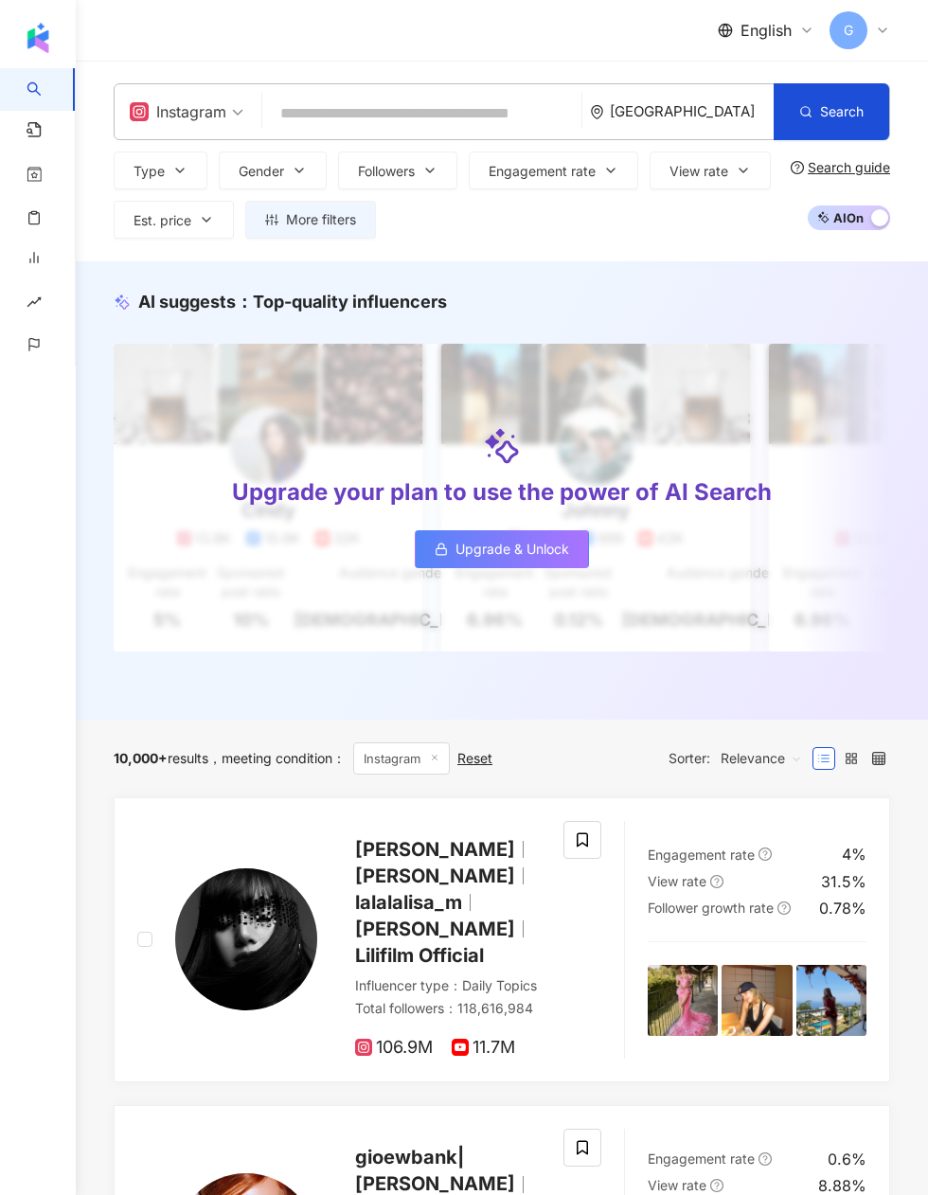
click at [802, 763] on div "Relevance" at bounding box center [761, 758] width 102 height 30
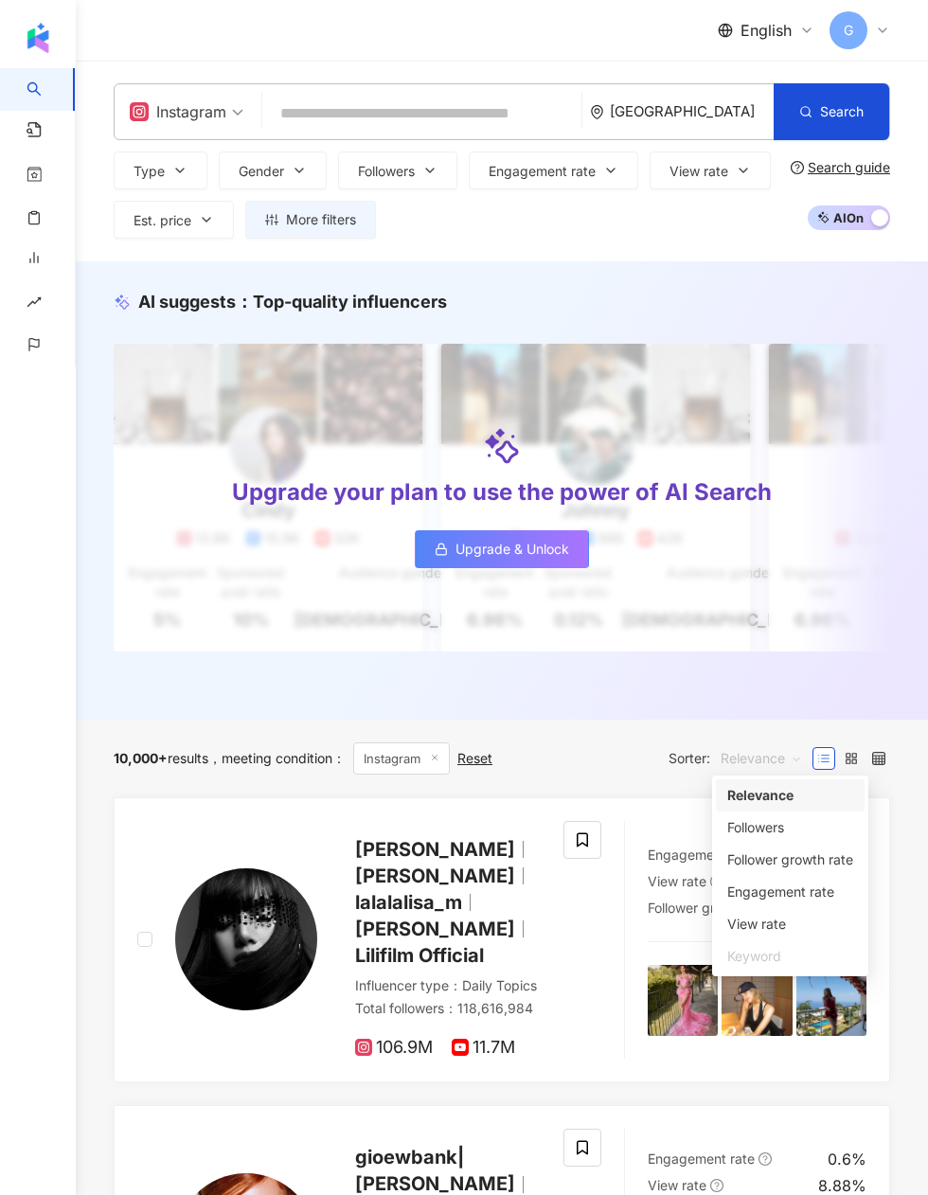
click at [820, 891] on div "Engagement rate" at bounding box center [790, 891] width 126 height 21
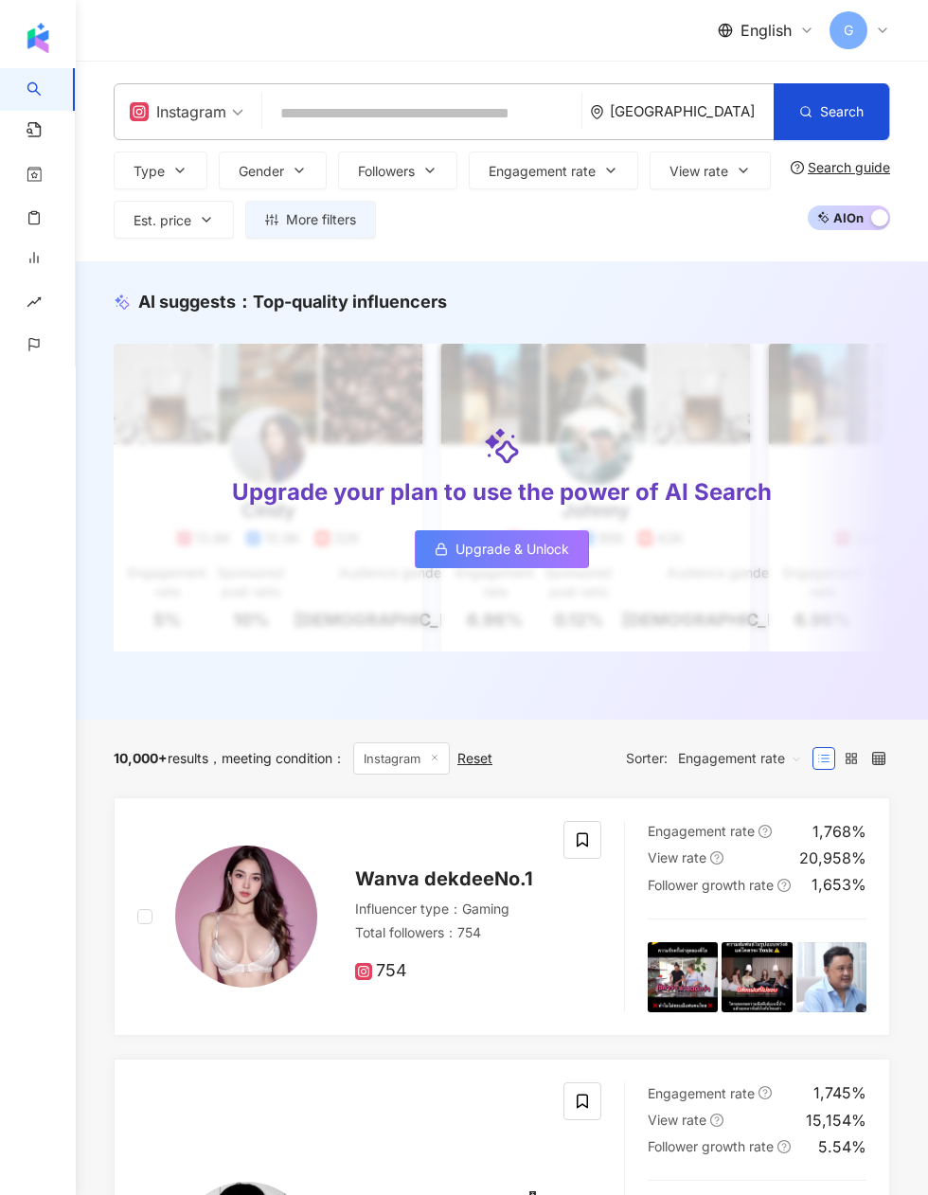
scroll to position [36, 0]
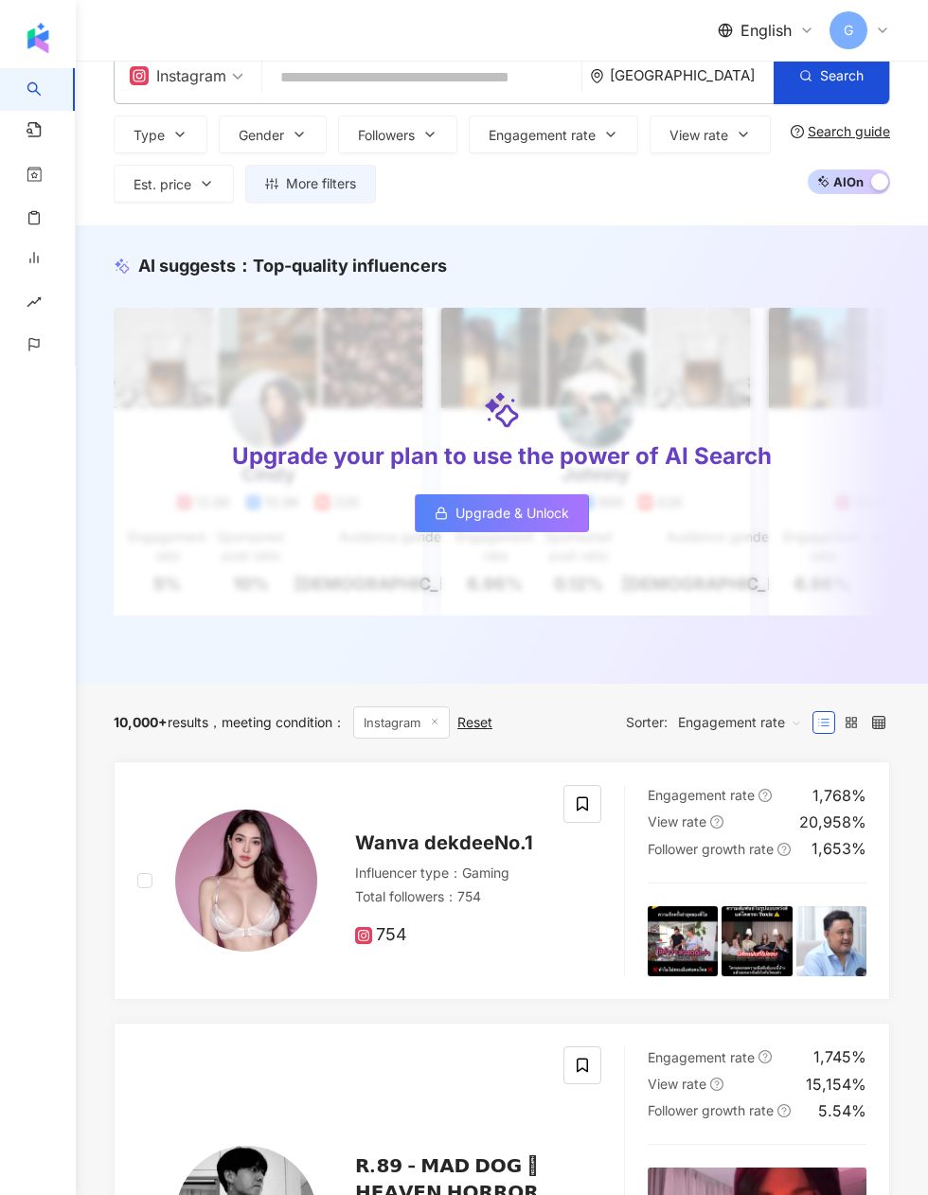
click at [809, 728] on div "Engagement rate" at bounding box center [739, 722] width 145 height 30
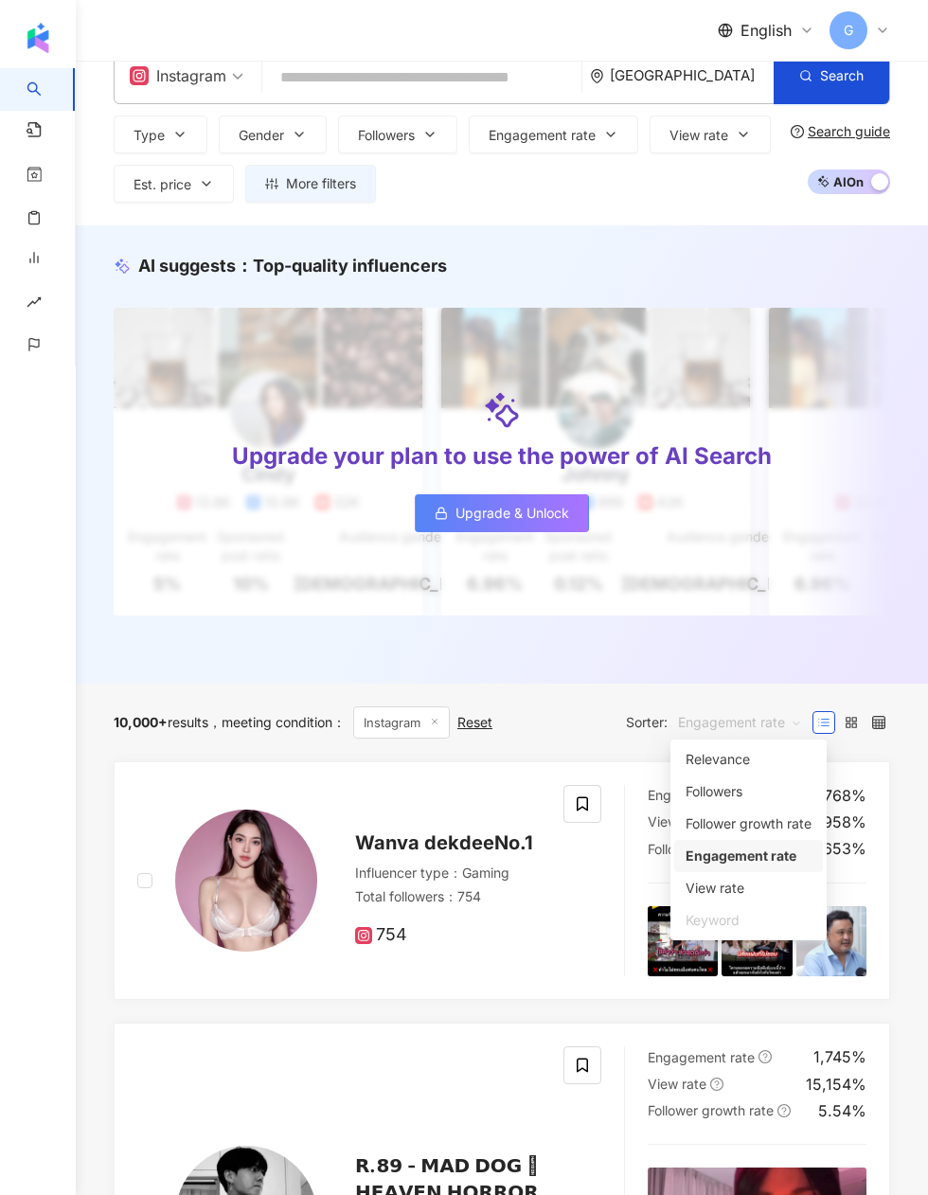
click at [792, 881] on div "View rate" at bounding box center [748, 888] width 126 height 21
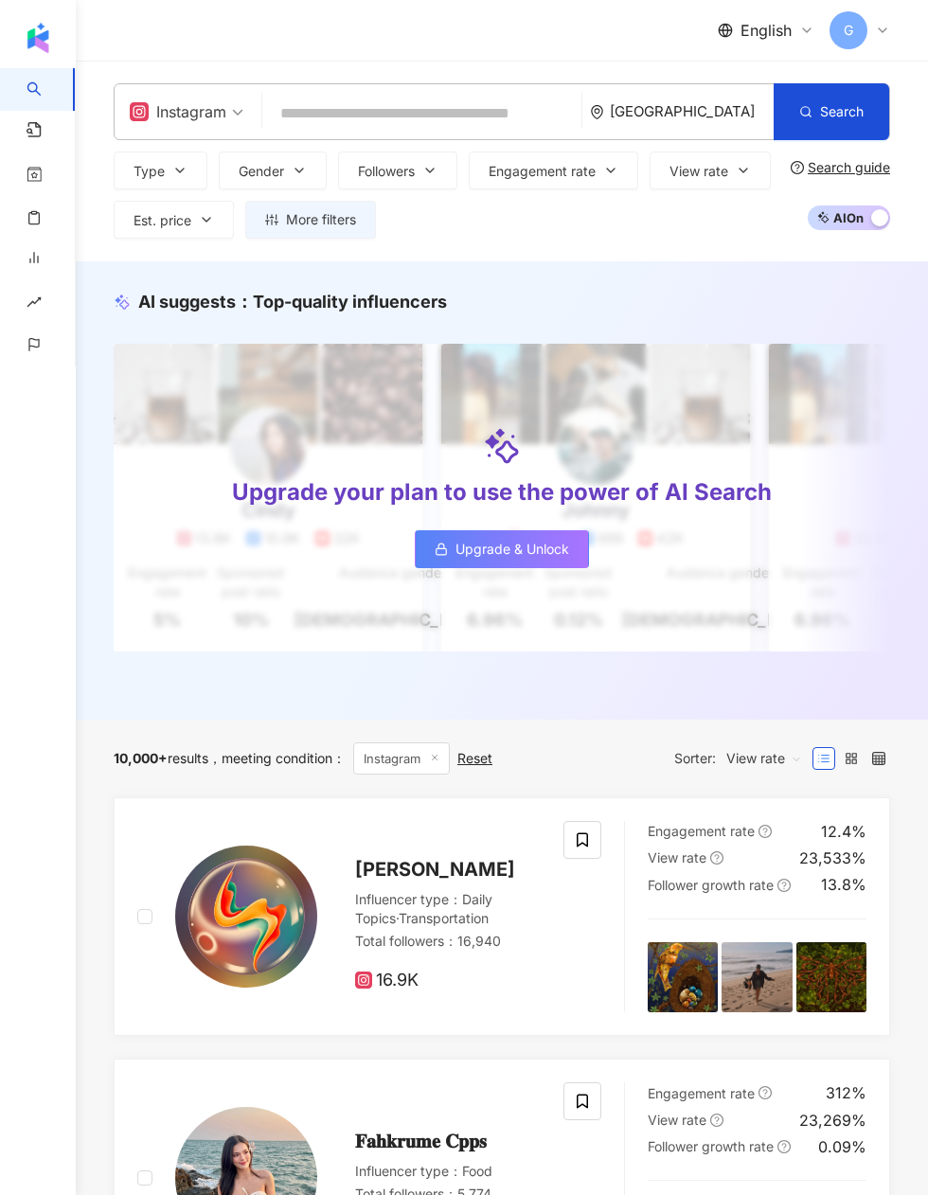
click at [783, 761] on span "View rate" at bounding box center [764, 758] width 76 height 30
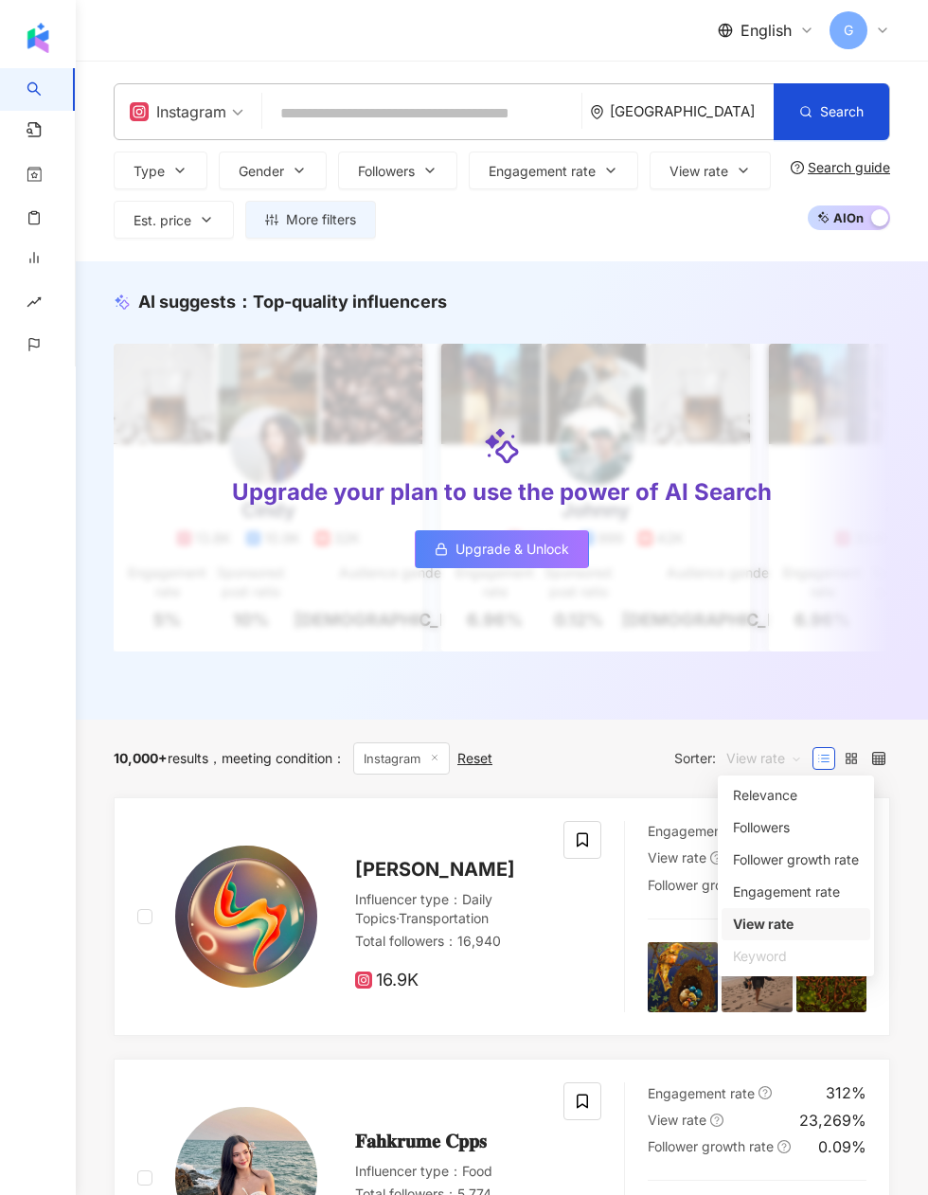
click at [485, 753] on div "Reset" at bounding box center [474, 758] width 35 height 15
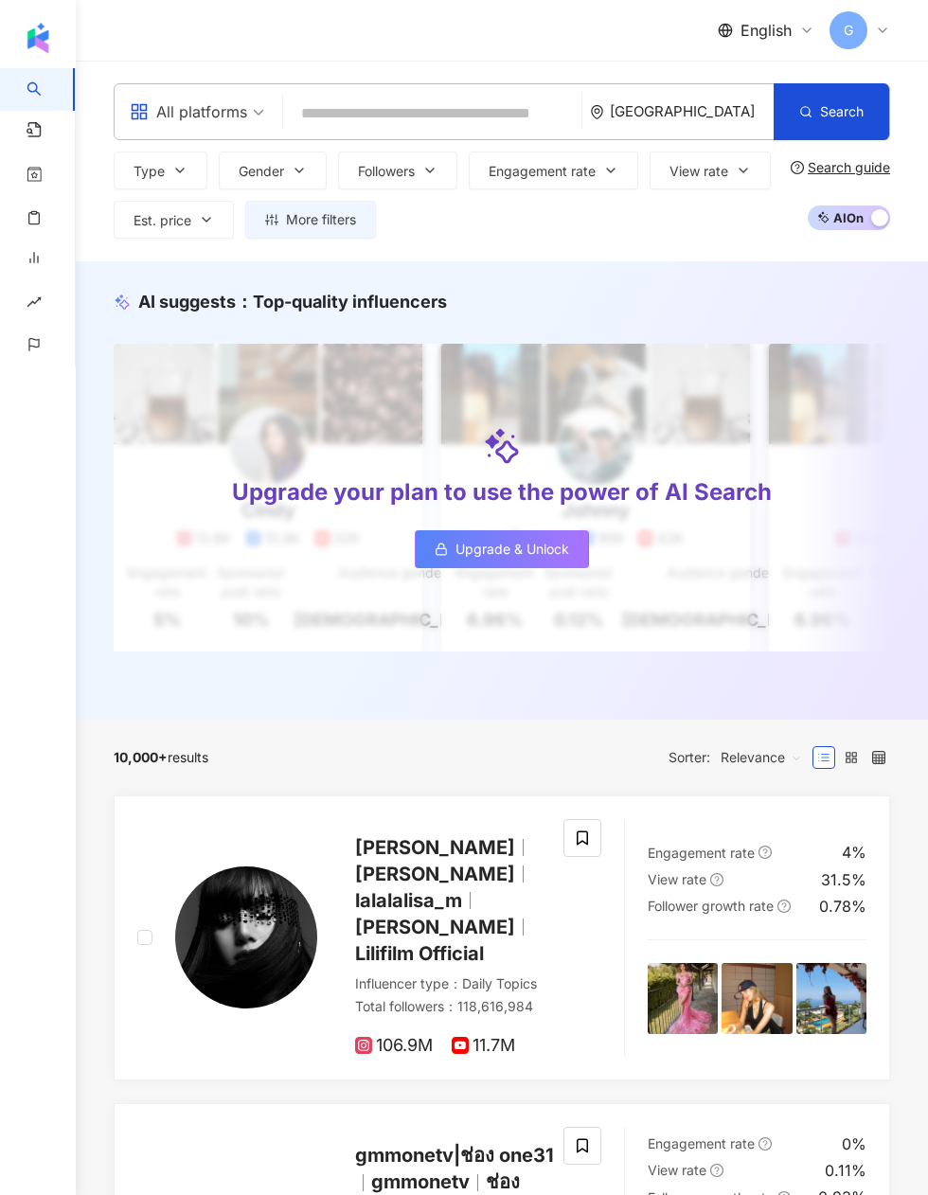
click at [407, 158] on button "Followers" at bounding box center [397, 170] width 119 height 38
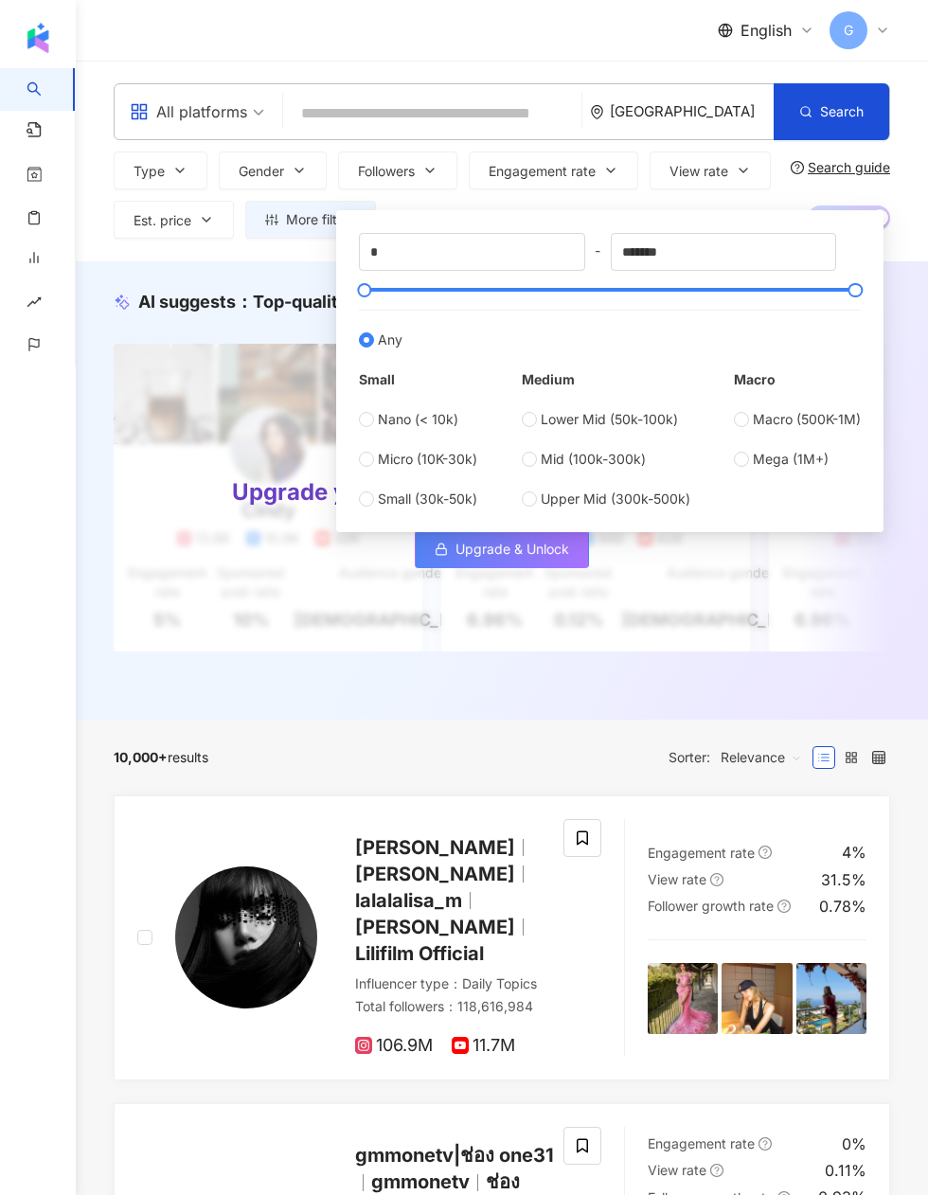
type input "*******"
type input "*********"
click at [741, 742] on span "Relevance" at bounding box center [760, 757] width 81 height 30
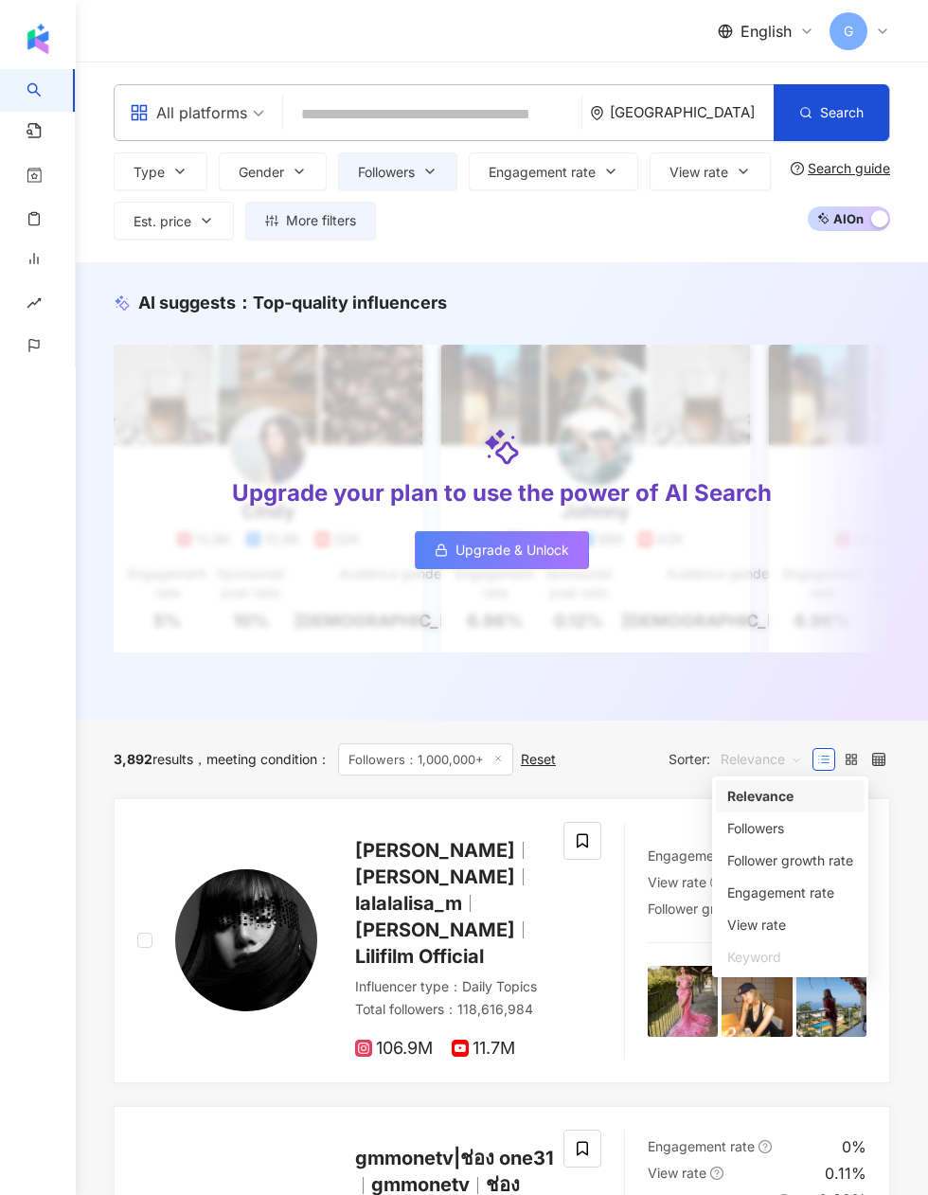
click at [580, 172] on span "Engagement rate" at bounding box center [541, 171] width 107 height 15
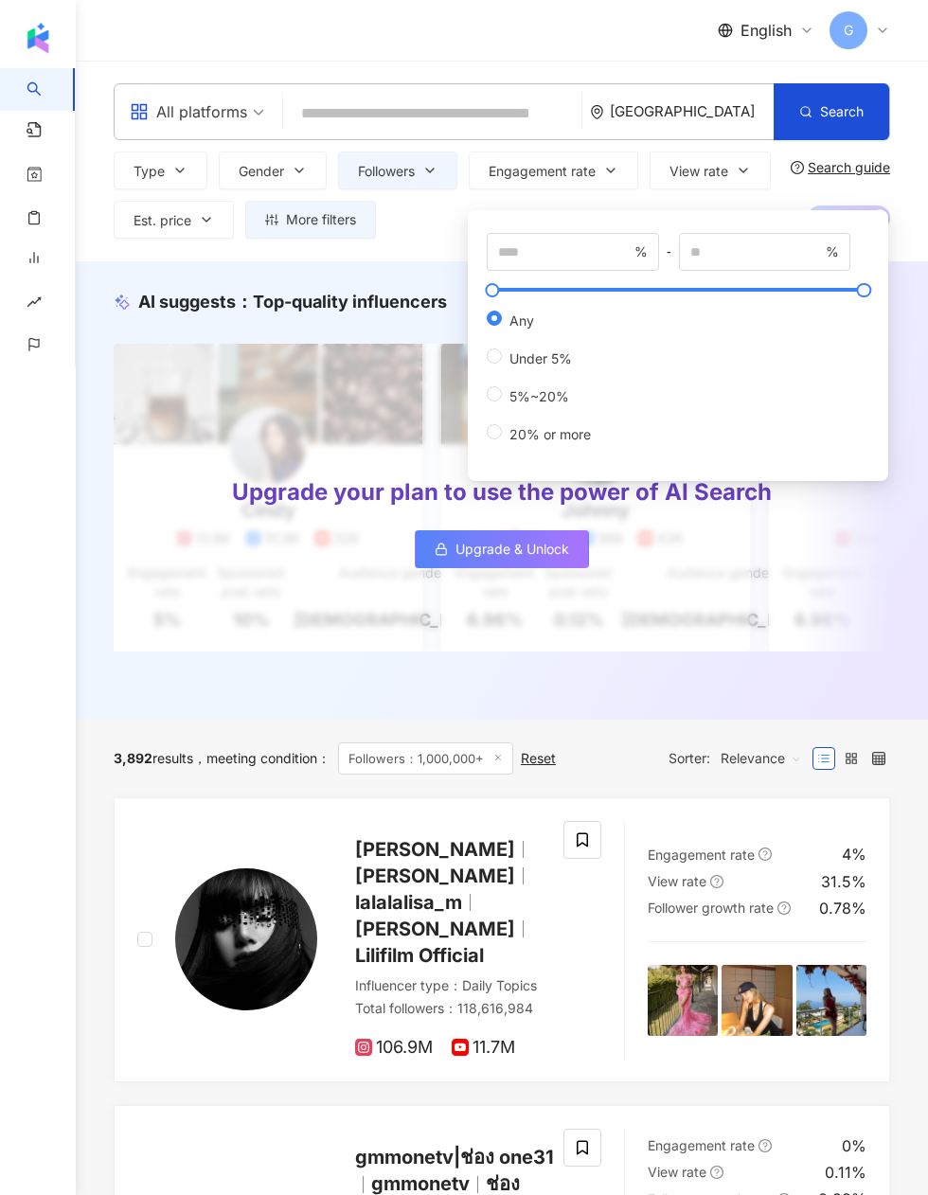
click at [266, 178] on span "Gender" at bounding box center [261, 171] width 45 height 15
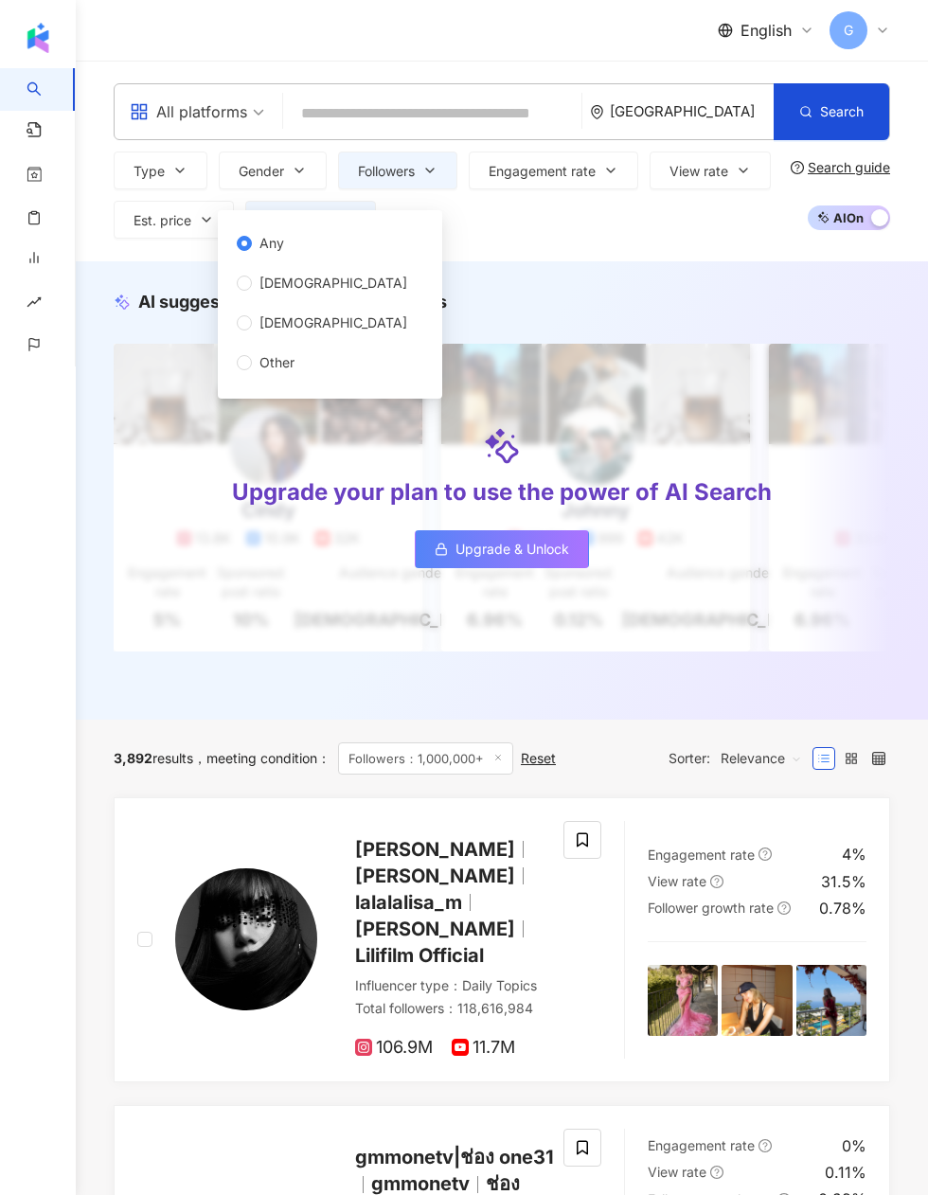
click at [690, 168] on span "View rate" at bounding box center [698, 171] width 59 height 15
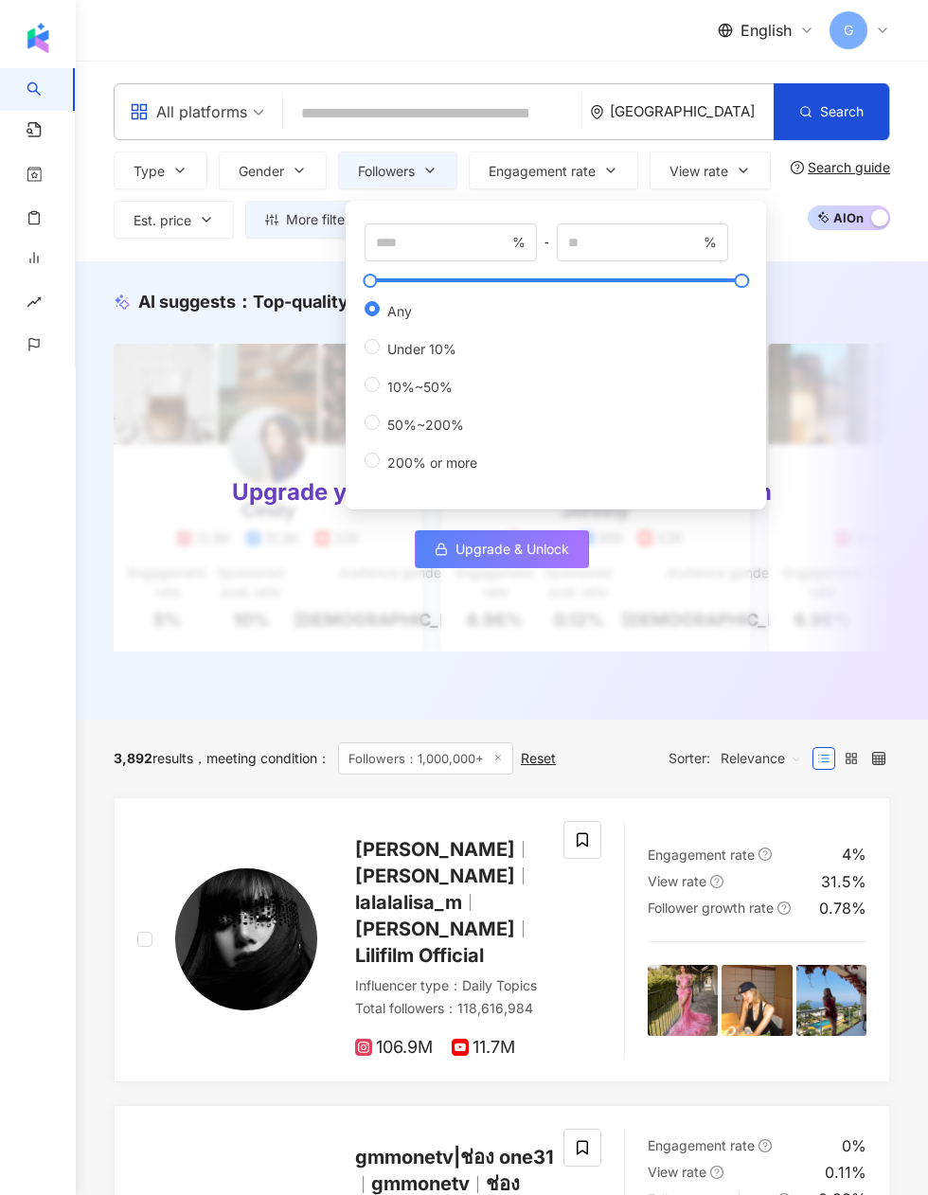
click at [845, 173] on div "Search guide" at bounding box center [848, 167] width 82 height 15
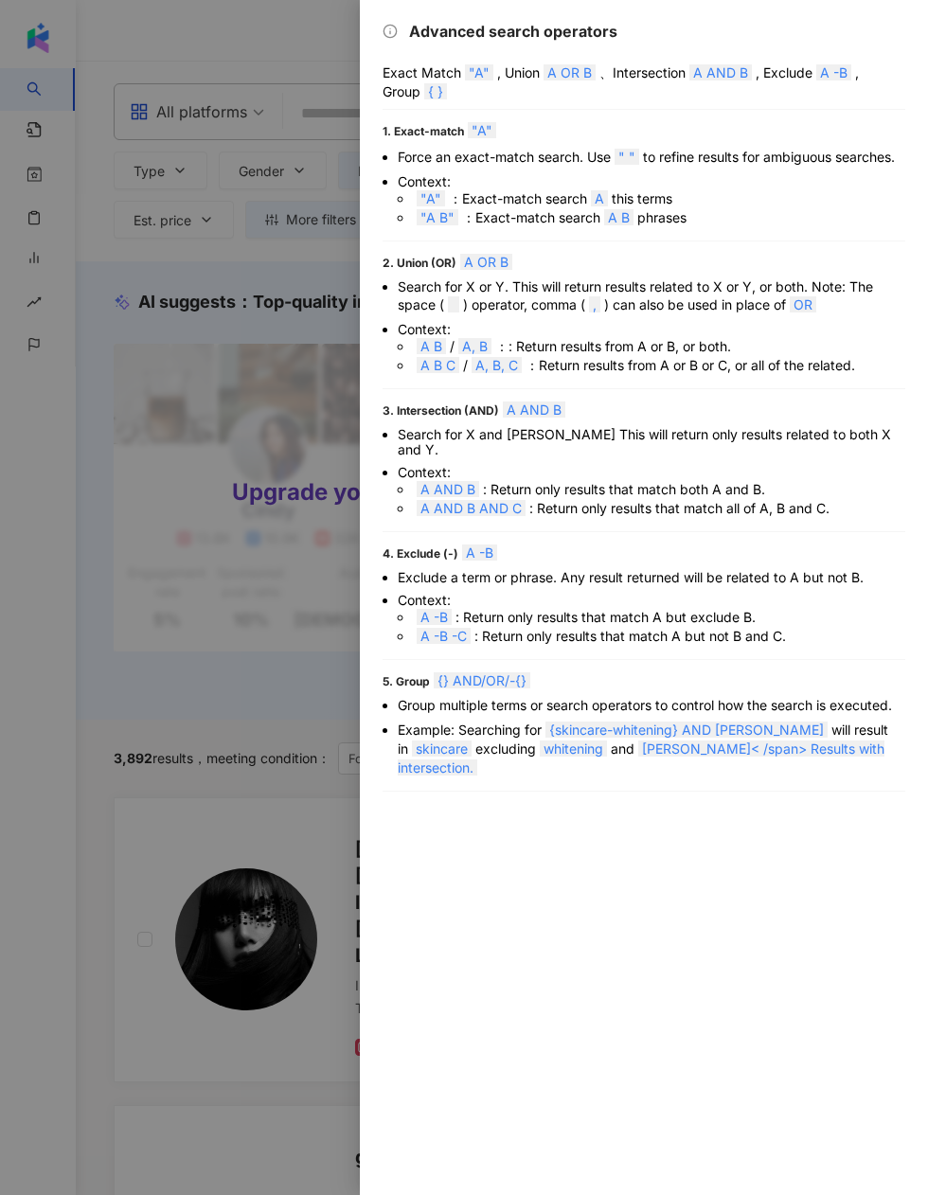
click at [261, 528] on div at bounding box center [464, 597] width 928 height 1195
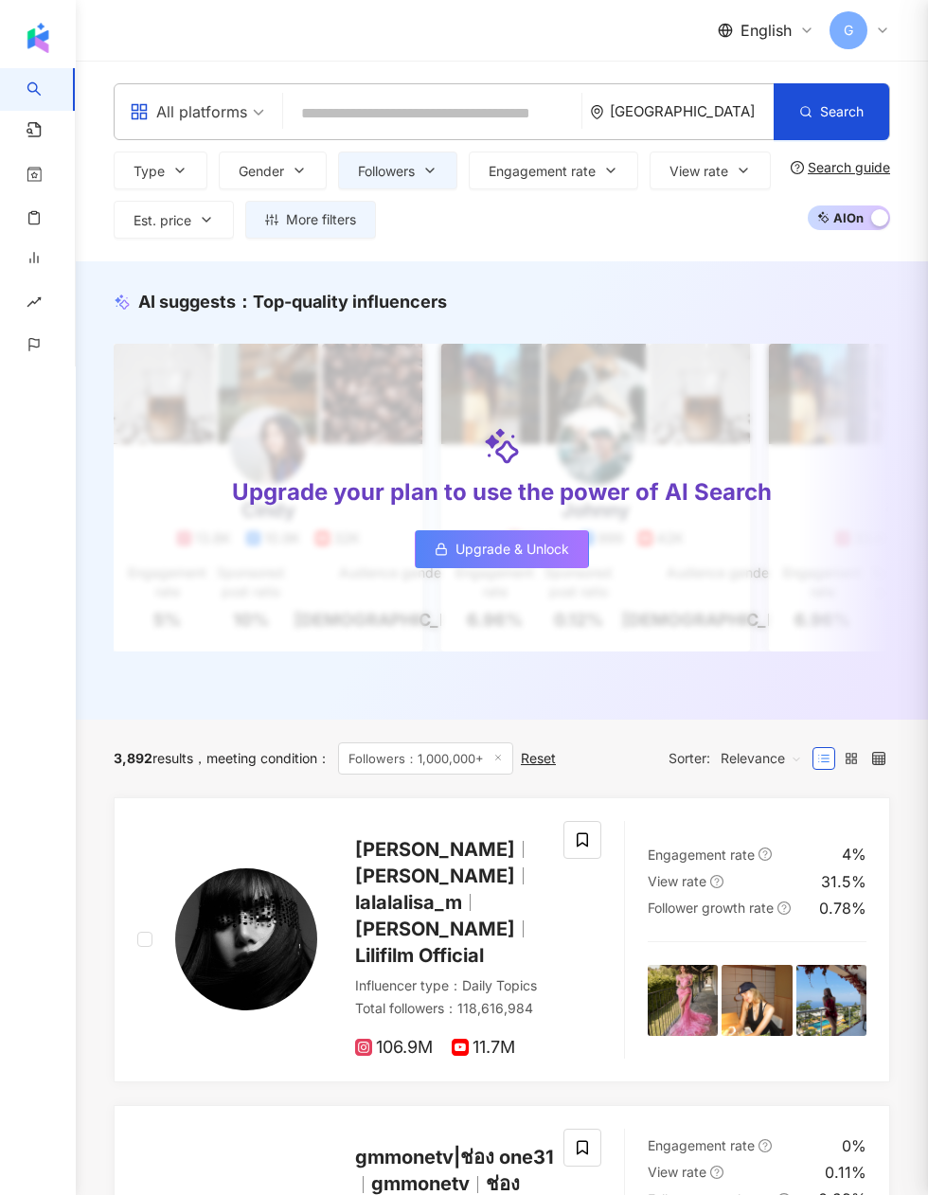
click at [190, 229] on button "Est. price" at bounding box center [174, 220] width 120 height 38
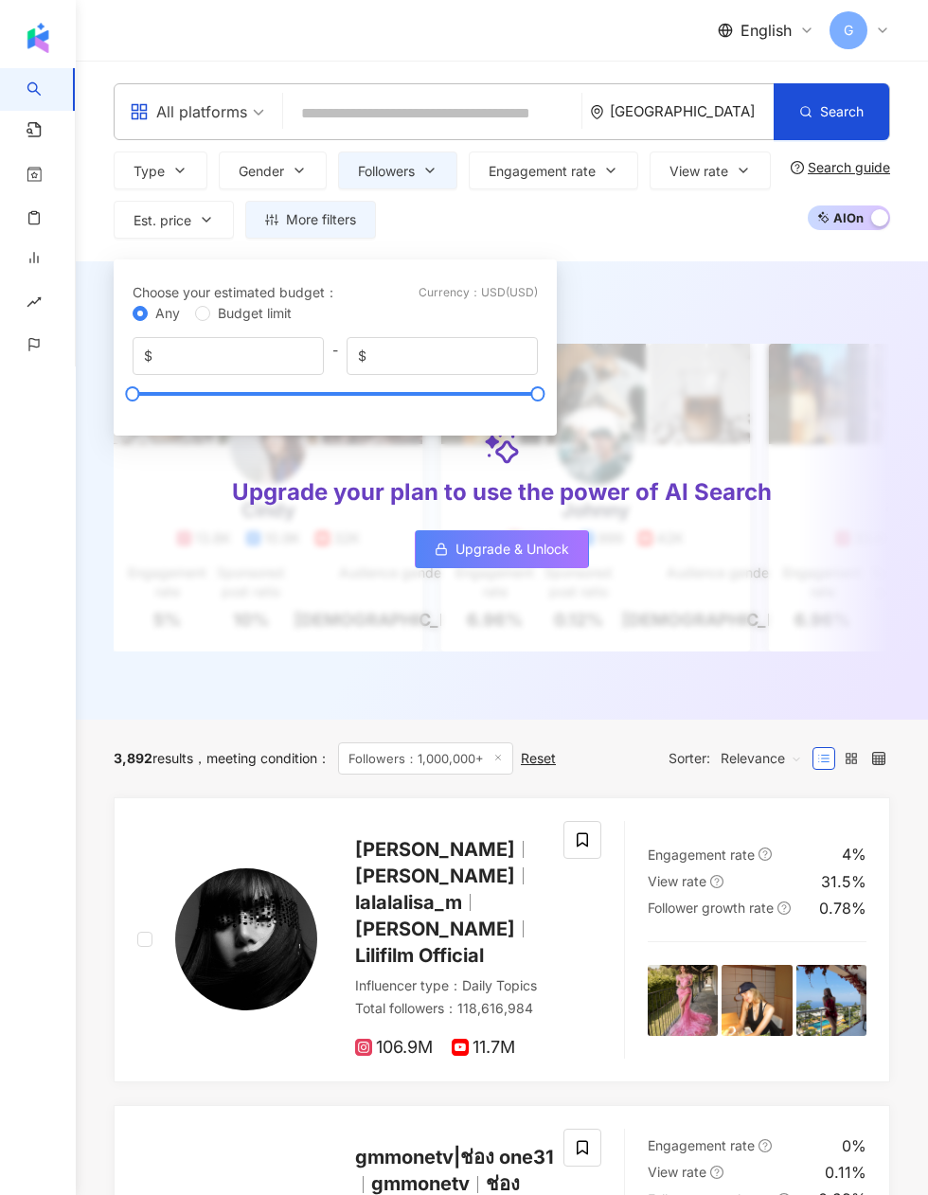
click at [330, 225] on span "More filters" at bounding box center [321, 219] width 70 height 15
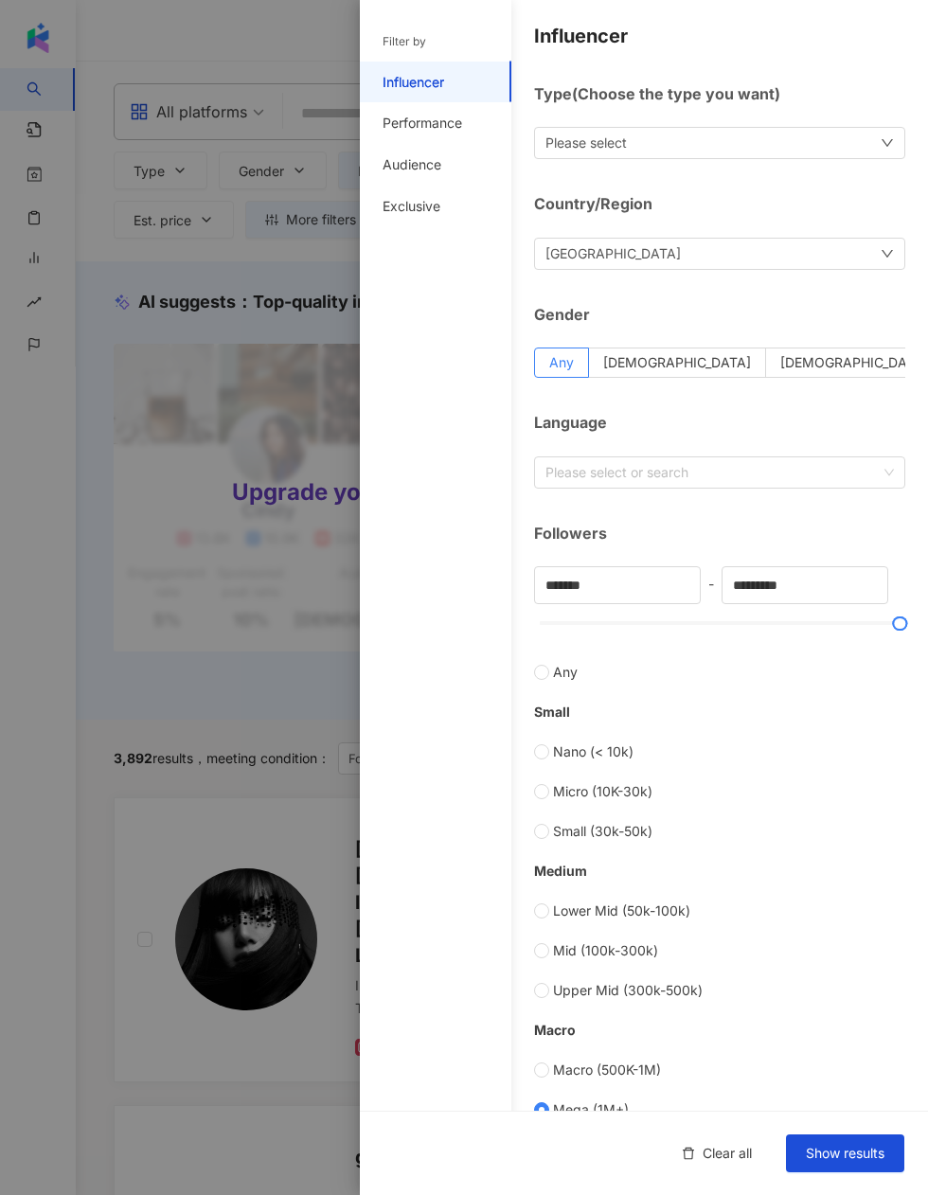
click at [744, 136] on div "Please select" at bounding box center [719, 143] width 371 height 32
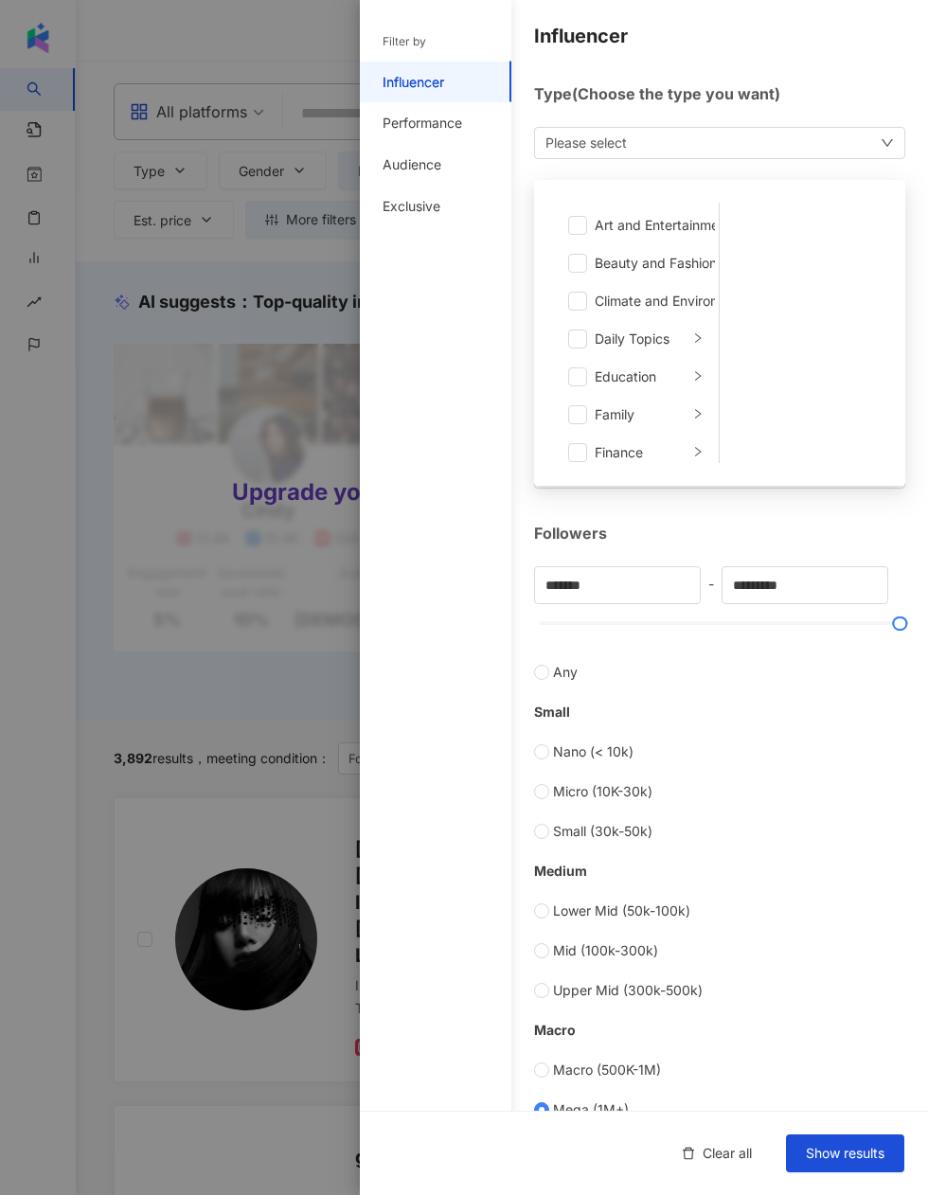
click at [571, 264] on span at bounding box center [577, 263] width 19 height 19
click at [578, 271] on span at bounding box center [577, 264] width 19 height 19
click at [850, 1145] on span "Show results" at bounding box center [845, 1152] width 79 height 15
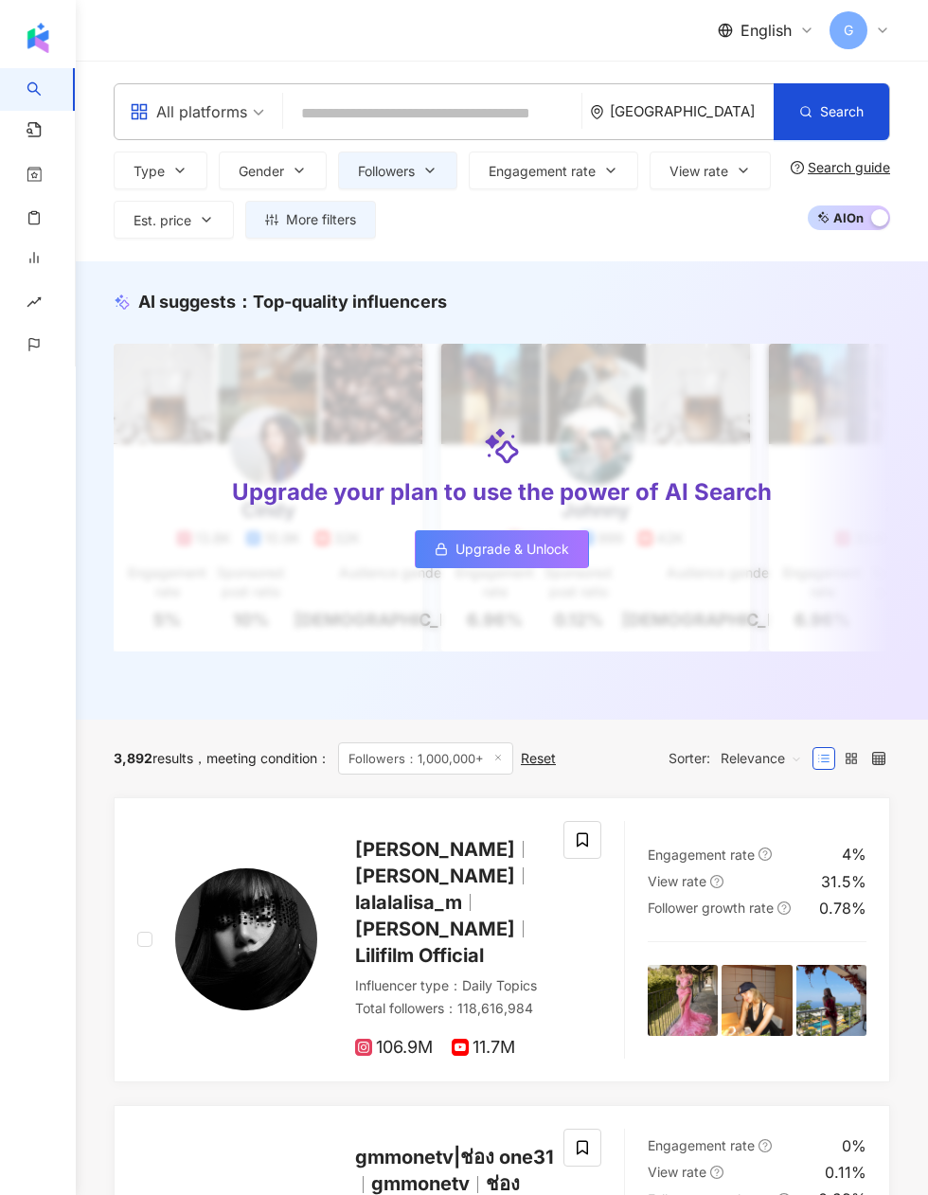
click at [787, 767] on span "Relevance" at bounding box center [760, 758] width 81 height 30
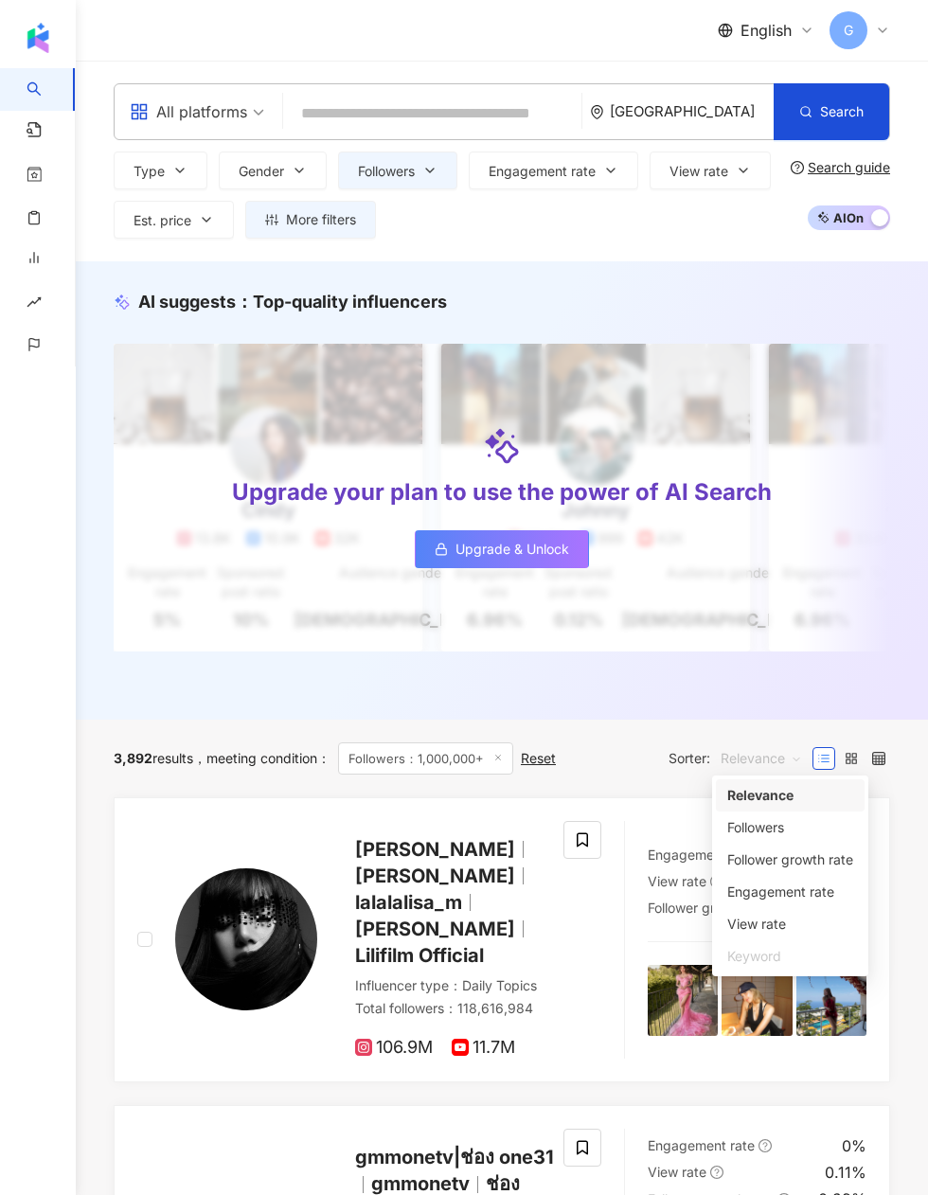
click at [825, 896] on div "Engagement rate" at bounding box center [790, 891] width 126 height 21
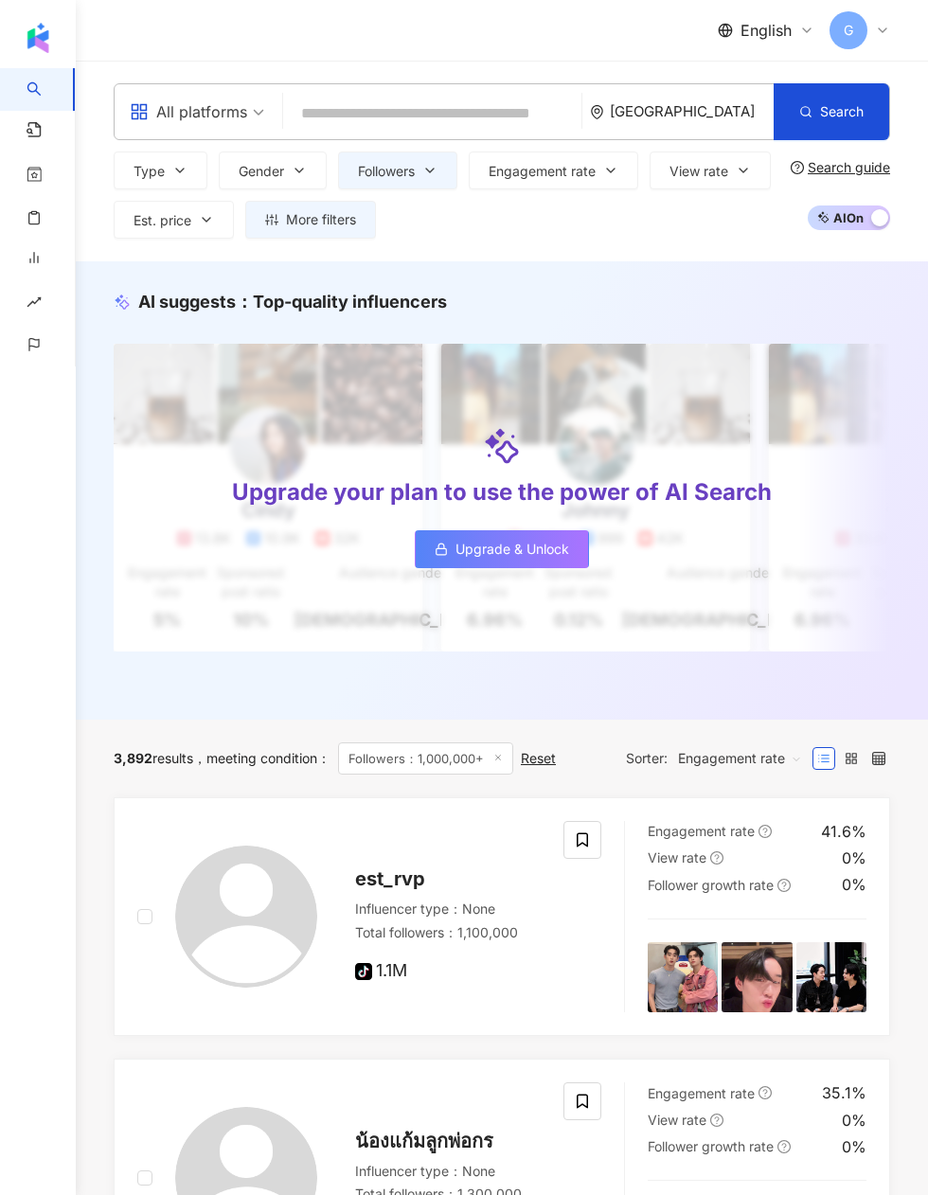
scroll to position [62, 0]
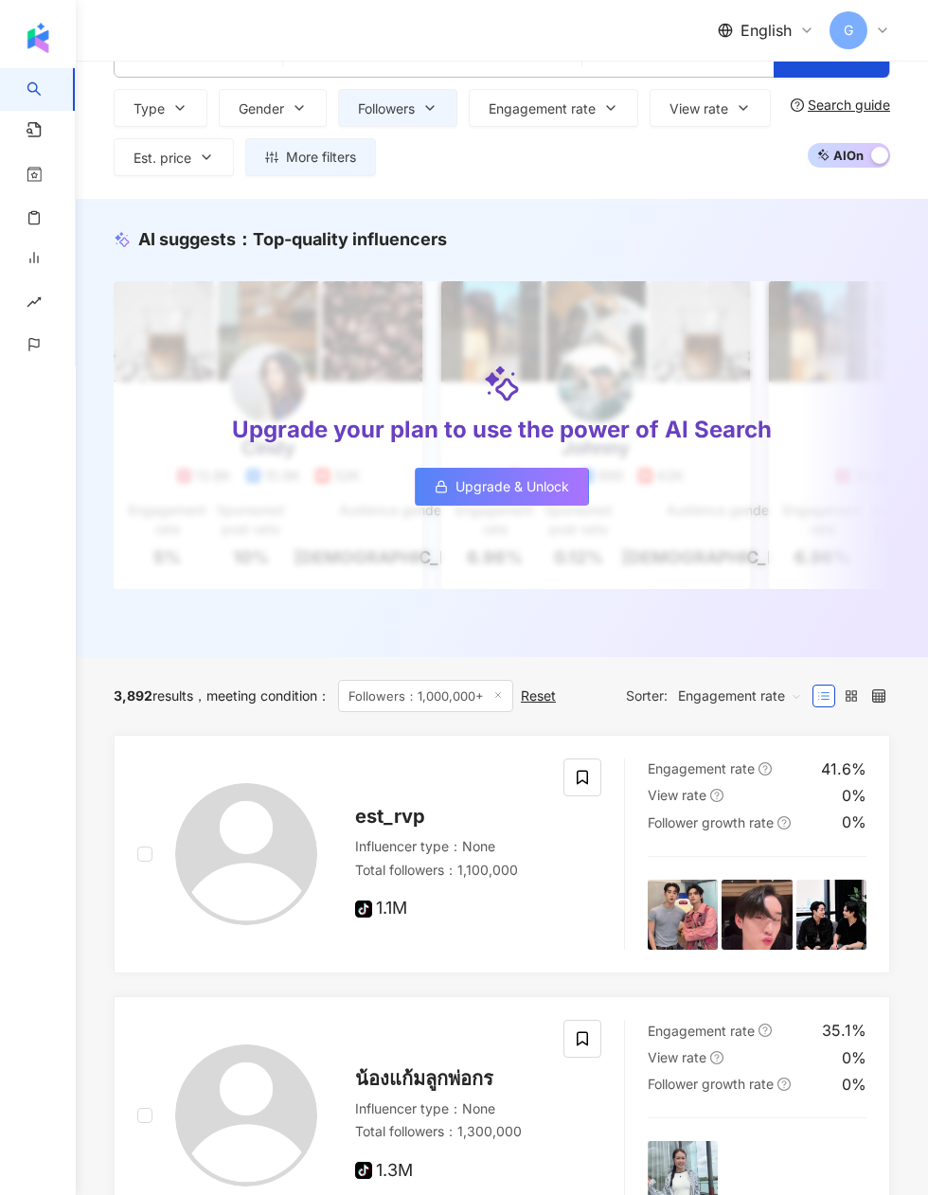
click at [765, 700] on span "Engagement rate" at bounding box center [740, 696] width 124 height 30
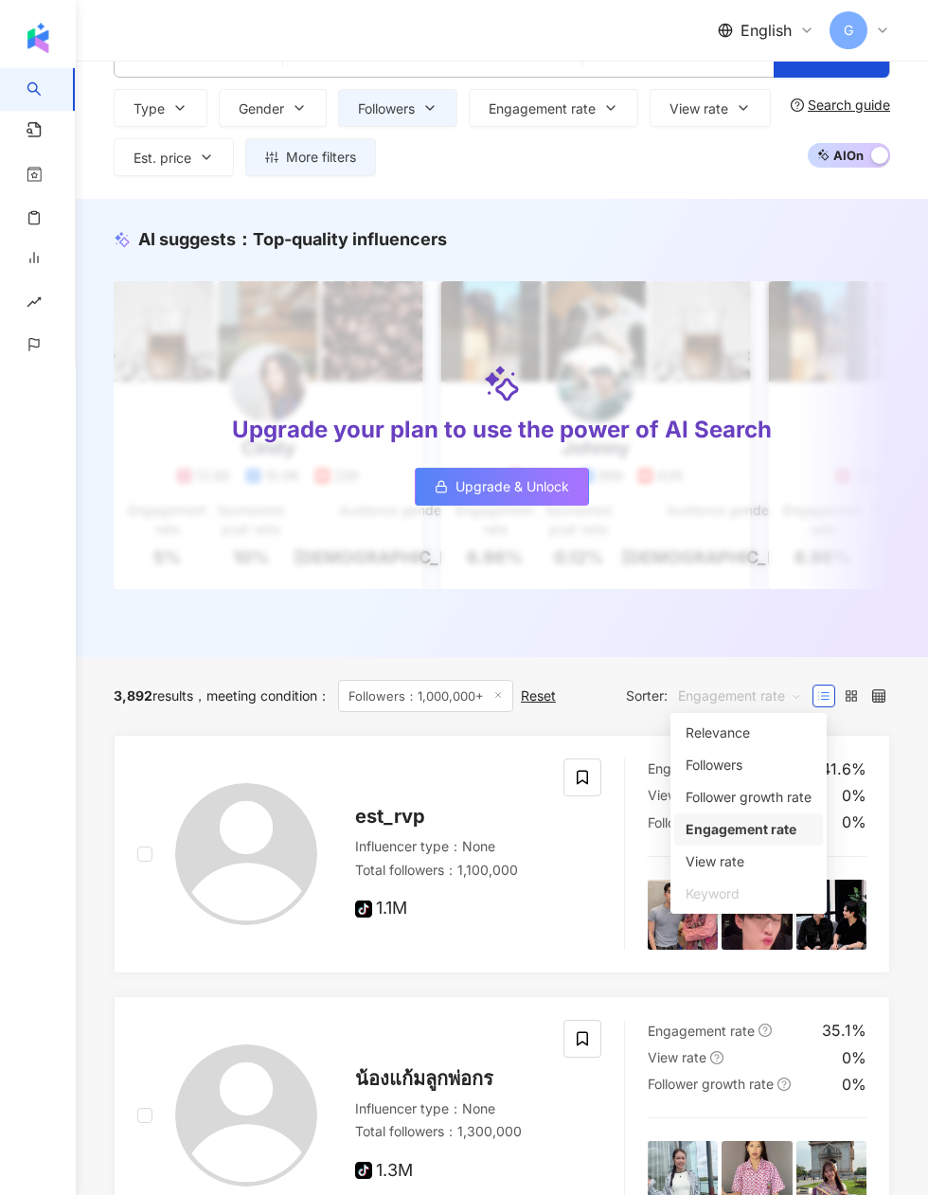
click at [746, 864] on div "View rate" at bounding box center [748, 861] width 126 height 21
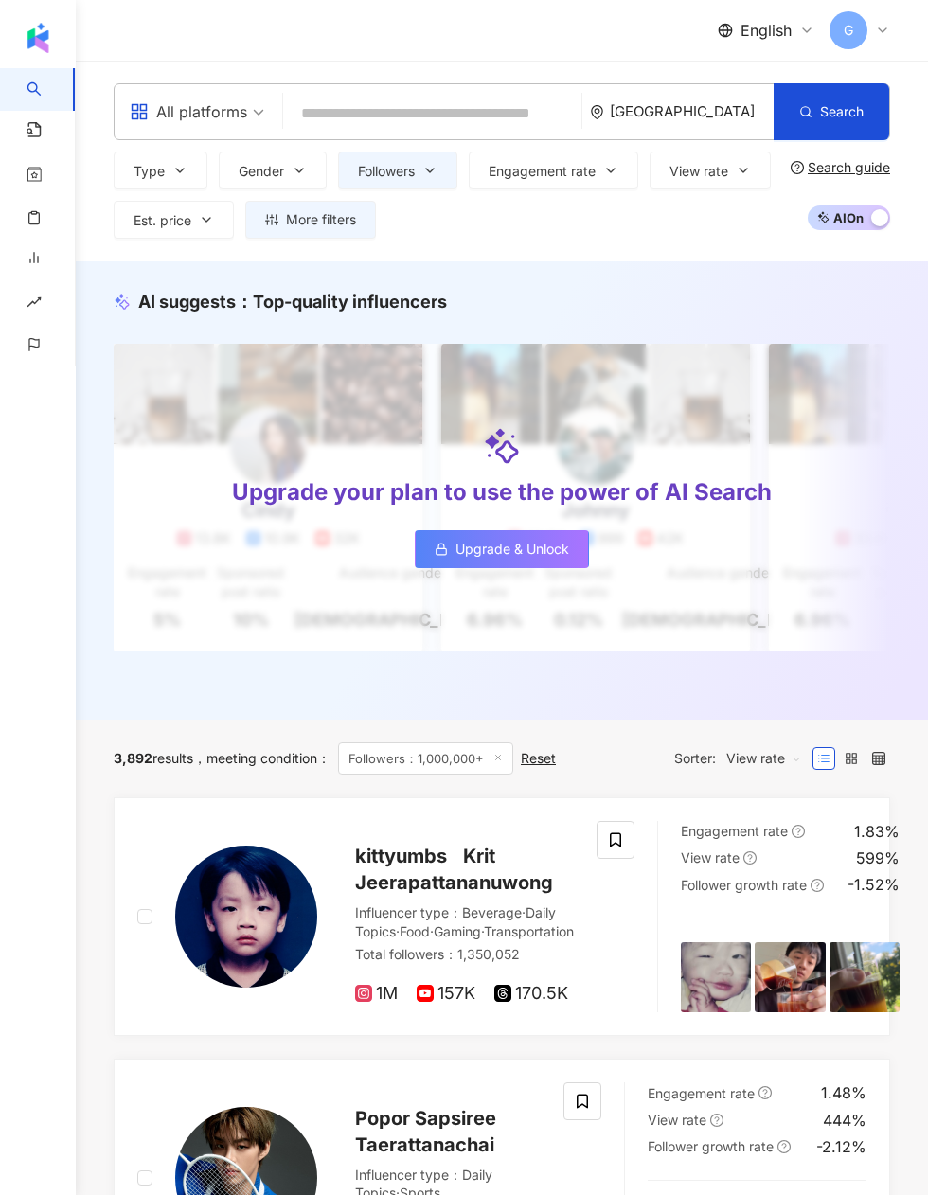
click at [761, 767] on span "View rate" at bounding box center [764, 758] width 76 height 30
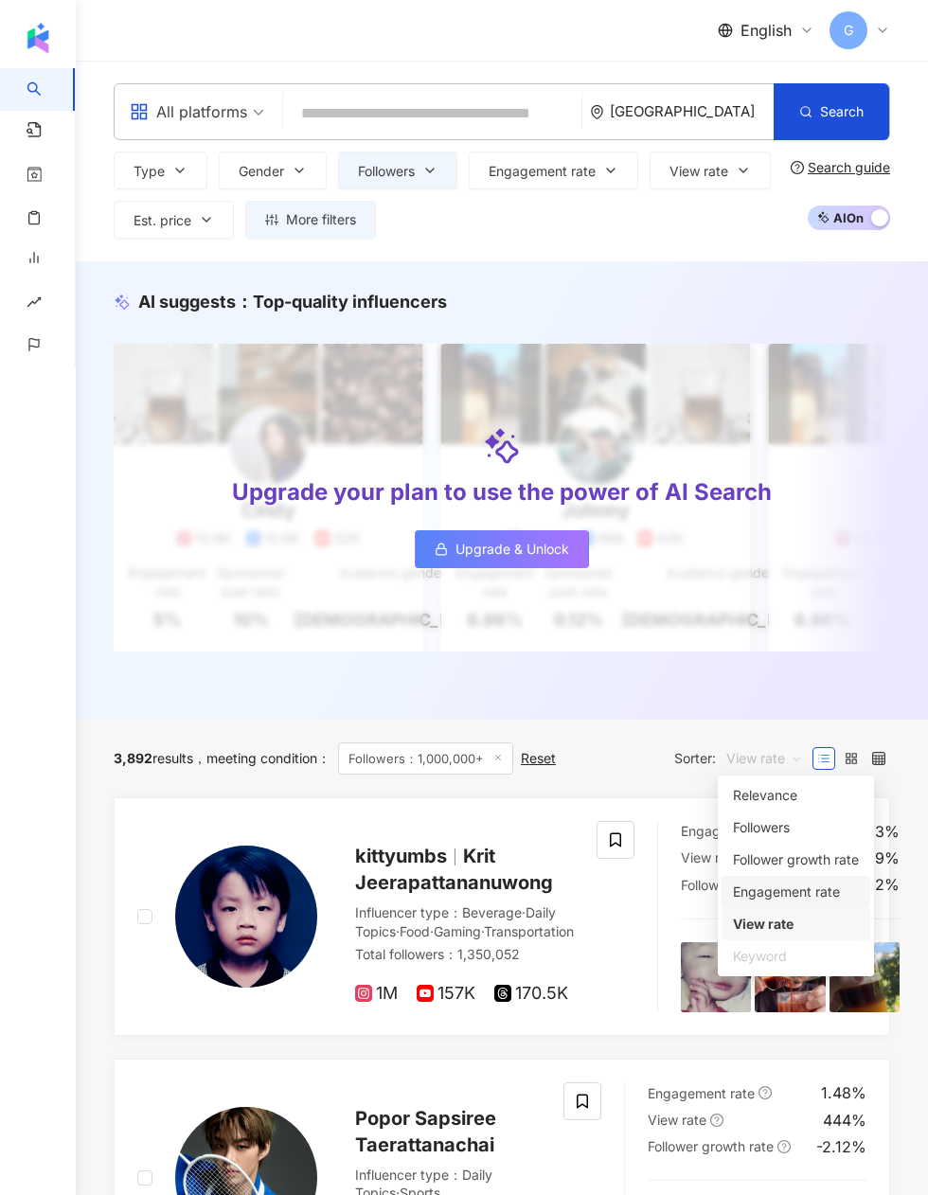
click at [799, 881] on div "Engagement rate" at bounding box center [796, 891] width 126 height 21
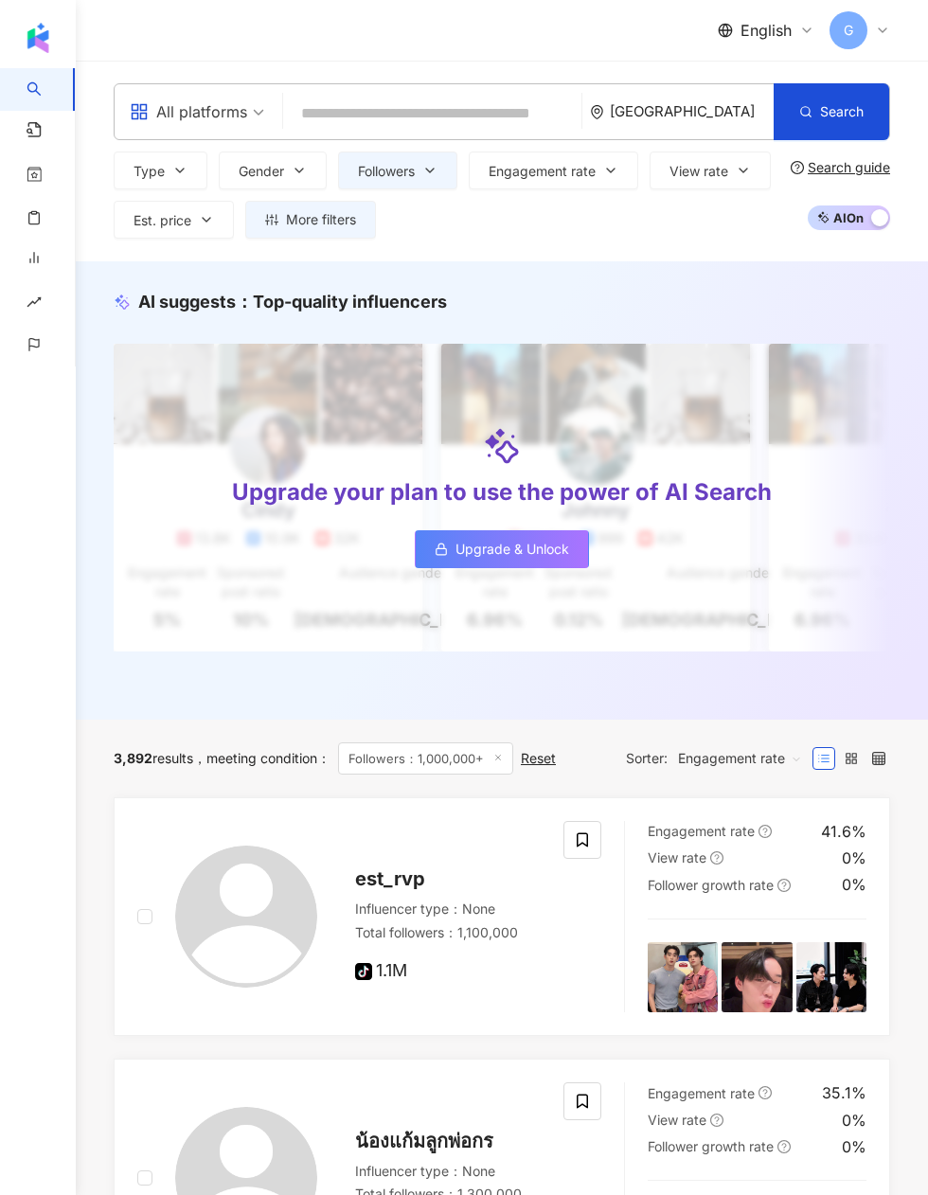
click at [147, 750] on span "3,892" at bounding box center [133, 758] width 39 height 16
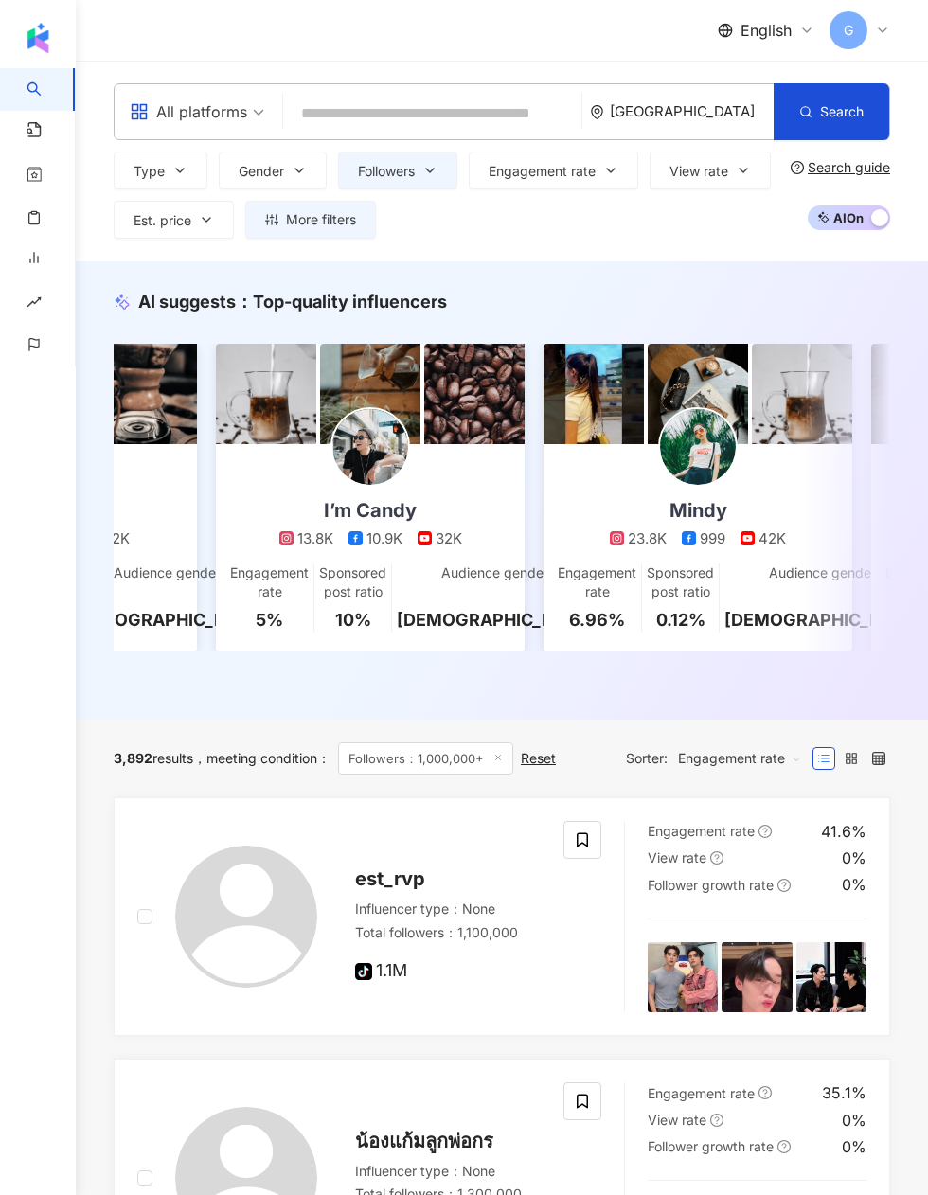
scroll to position [0, 879]
click at [860, 29] on span "G" at bounding box center [848, 30] width 38 height 38
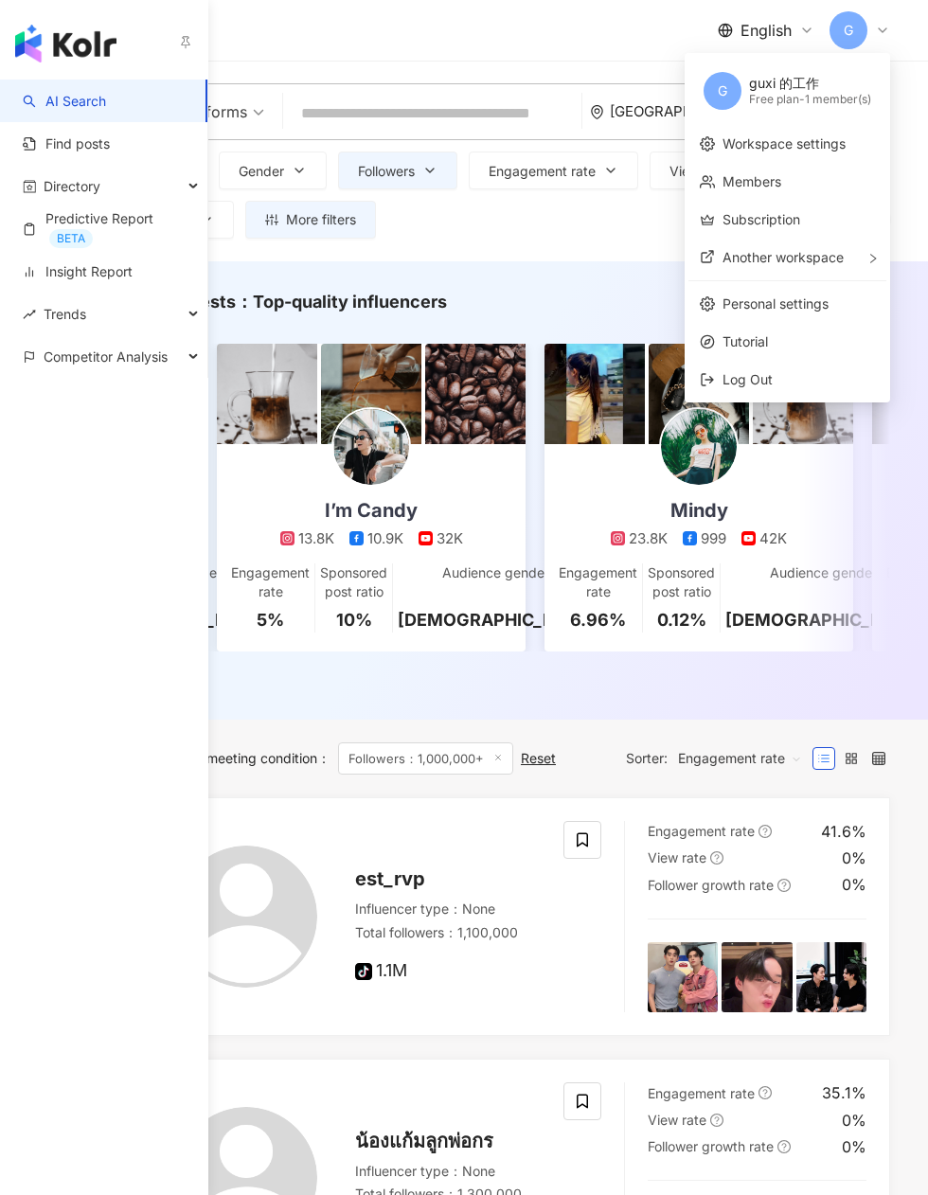
click at [95, 311] on div "Trends" at bounding box center [103, 314] width 207 height 43
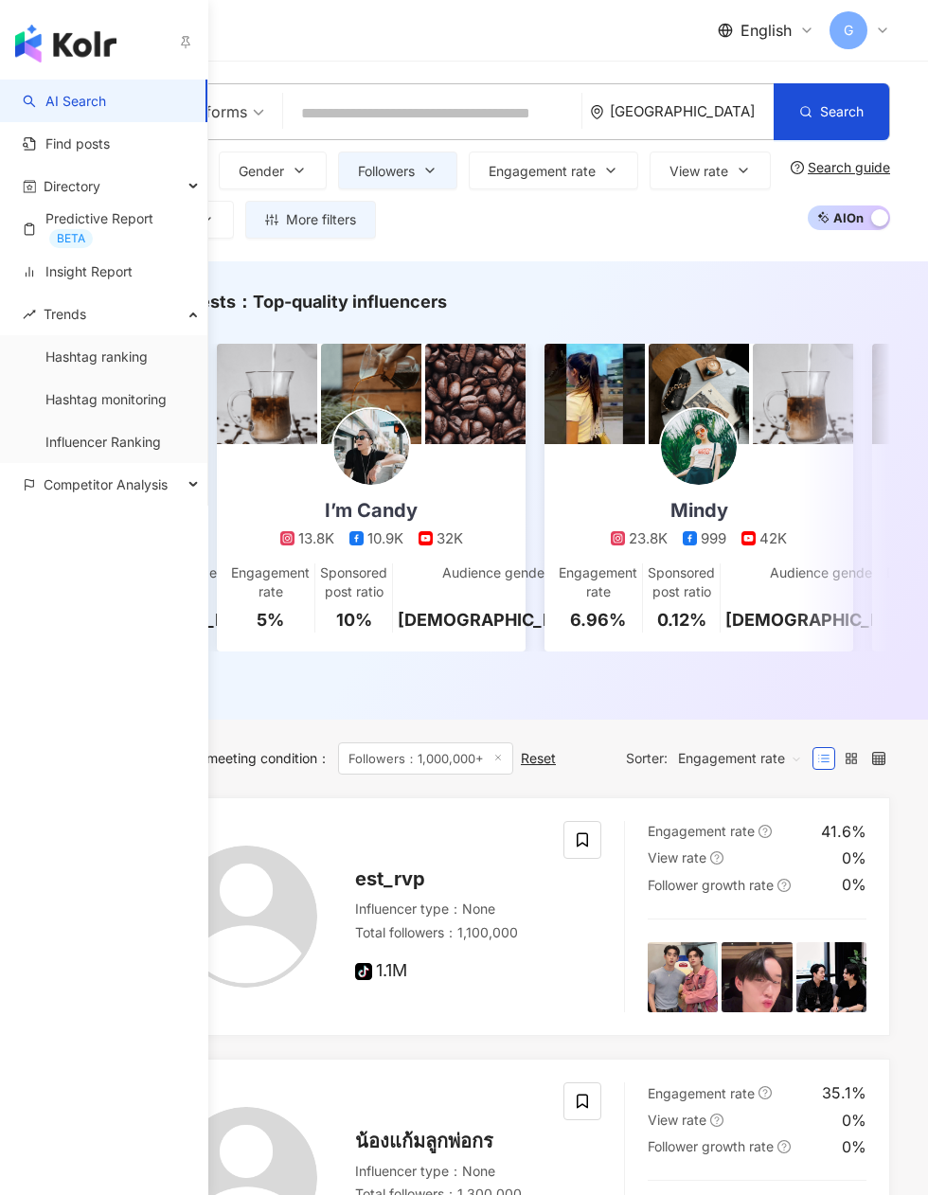
click at [67, 441] on link "Influencer Ranking" at bounding box center [102, 442] width 115 height 19
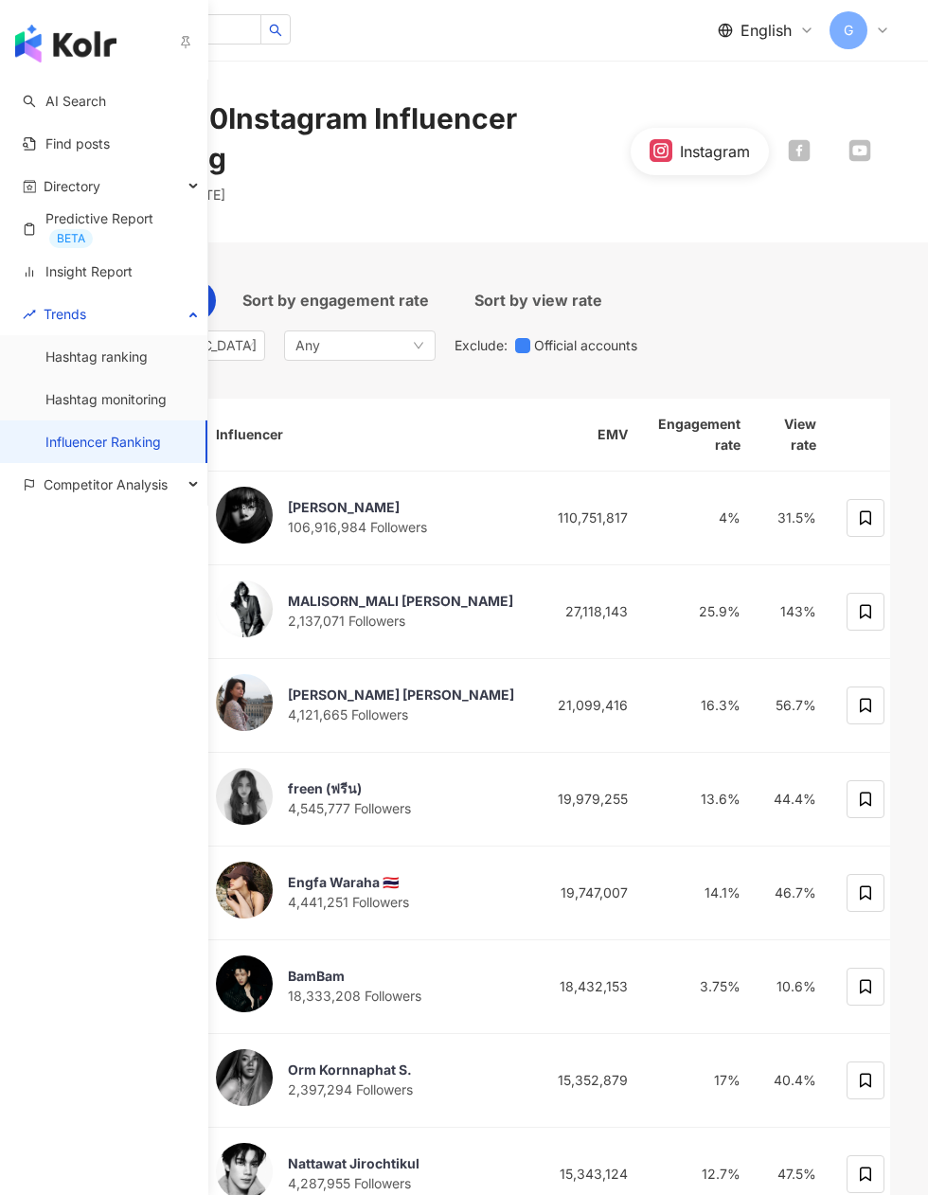
click at [793, 242] on div "EMV Sort by engagement rate Sort by view rate Thailand Any Exclude : Official a…" at bounding box center [502, 844] width 776 height 1204
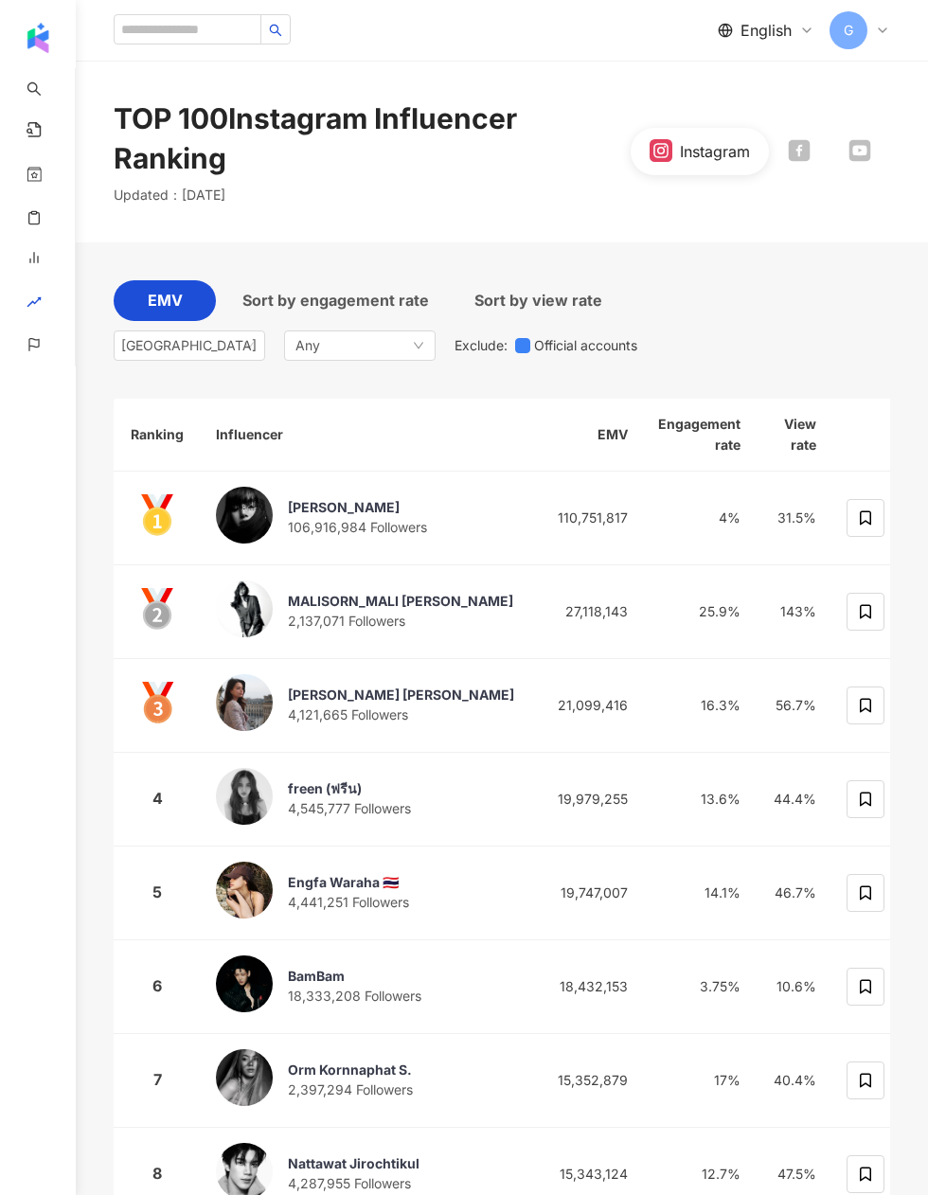
click at [394, 330] on div "Any" at bounding box center [359, 345] width 151 height 30
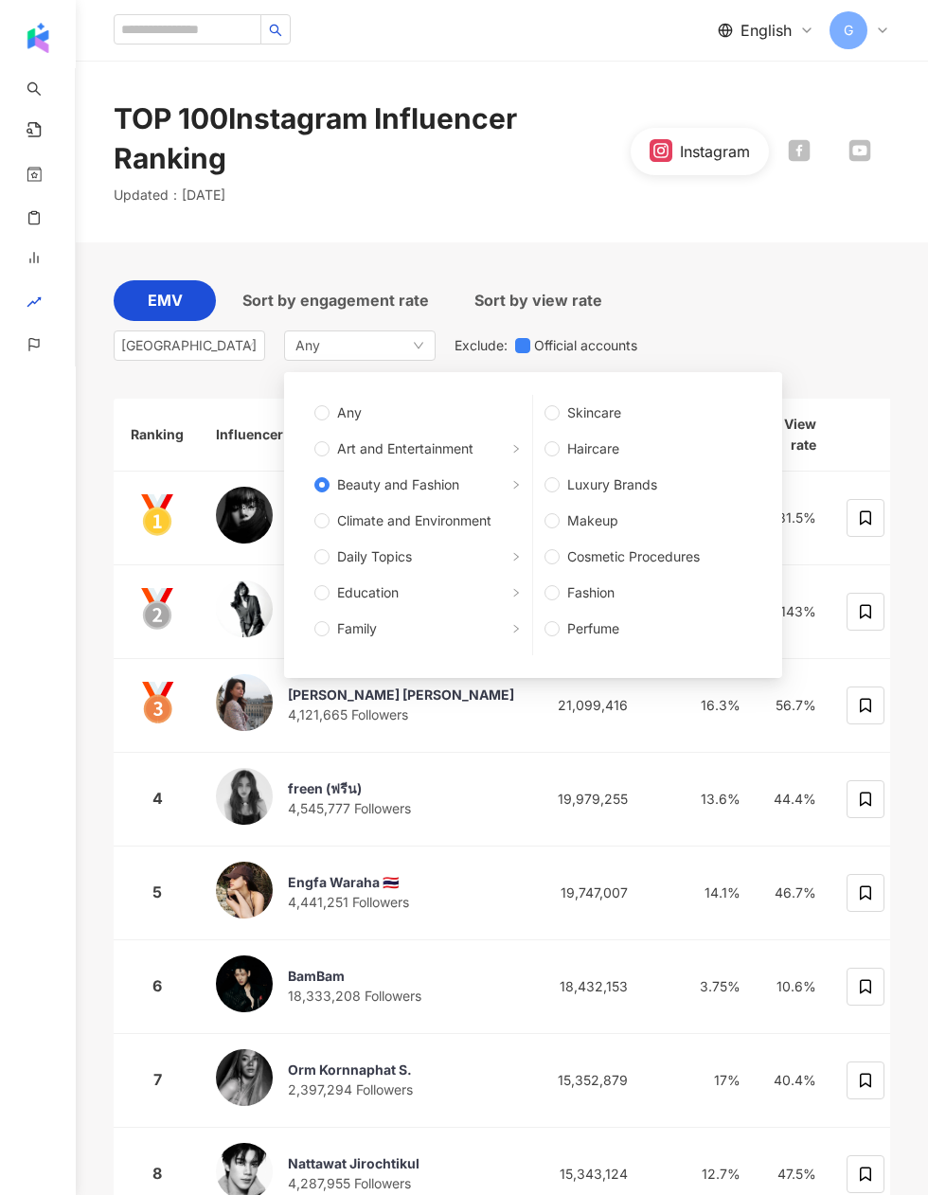
click at [847, 303] on div "EMV Sort by engagement rate Sort by view rate Thailand Any Any Art and Entertai…" at bounding box center [502, 325] width 776 height 90
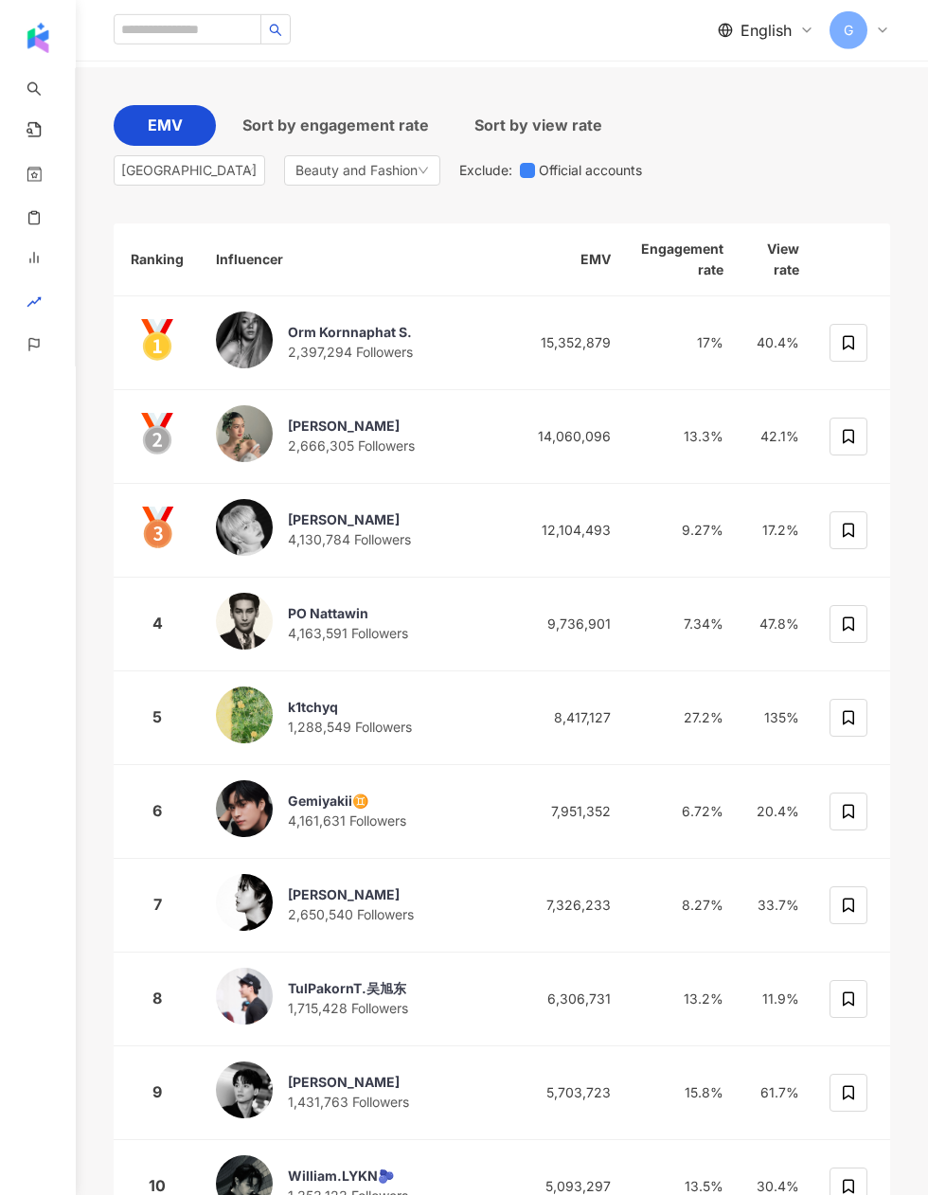
scroll to position [176, 0]
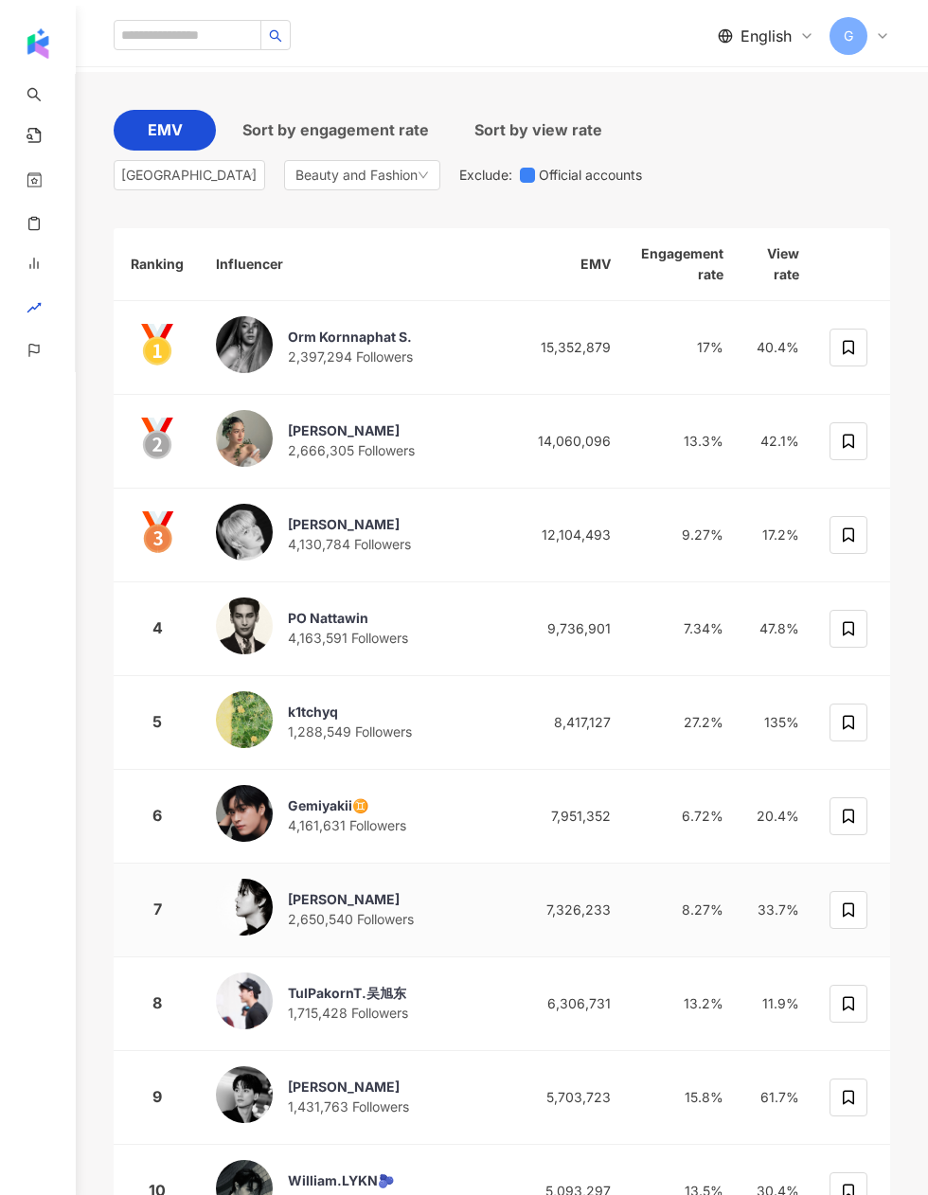
click at [855, 896] on icon at bounding box center [848, 904] width 17 height 17
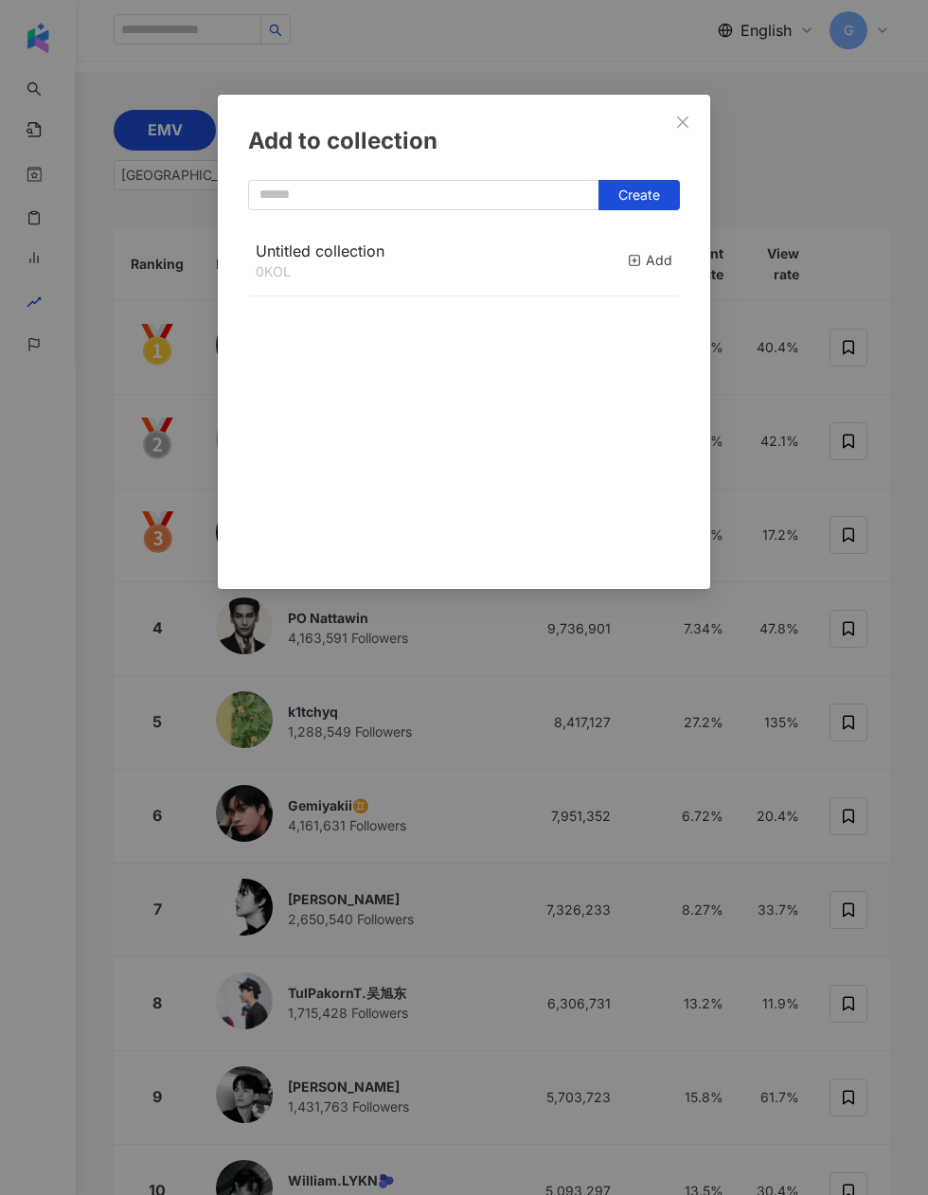
click at [673, 127] on span "Close" at bounding box center [683, 122] width 38 height 15
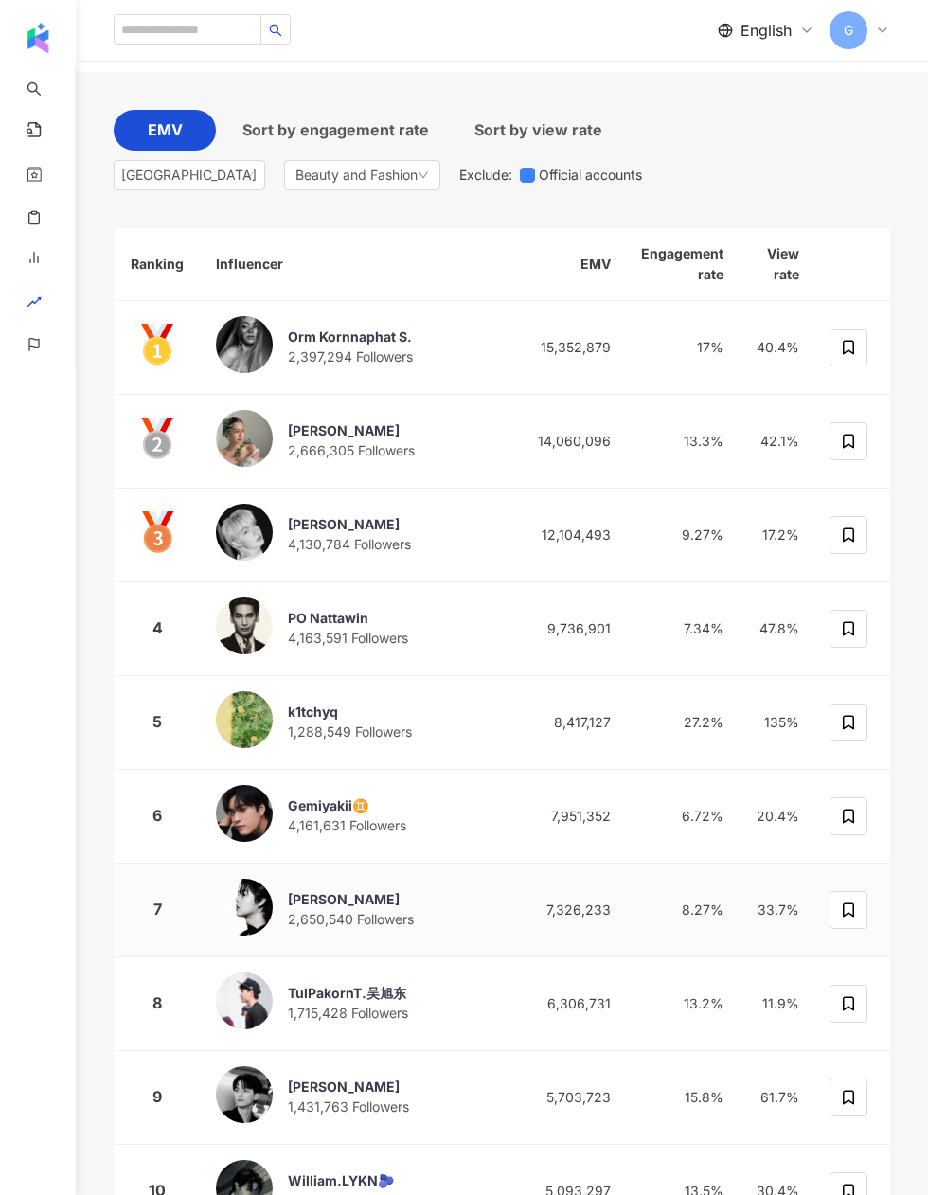
click at [376, 160] on div "Beauty and Fashion" at bounding box center [362, 175] width 156 height 30
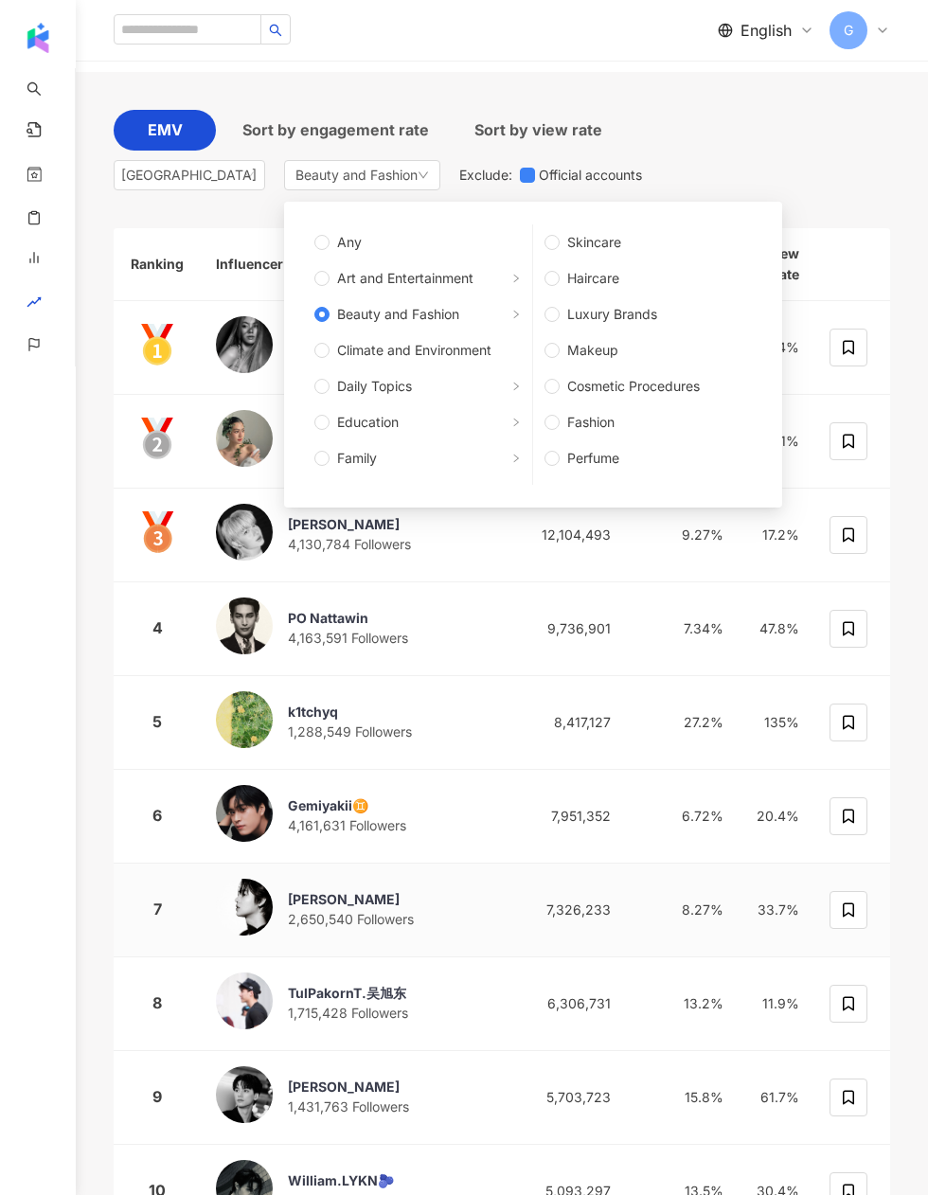
click at [435, 268] on span "Art and Entertainment" at bounding box center [405, 278] width 136 height 21
click at [854, 132] on div "EMV Sort by engagement rate Sort by view rate Thailand Beauty and Fashion Any A…" at bounding box center [502, 155] width 776 height 90
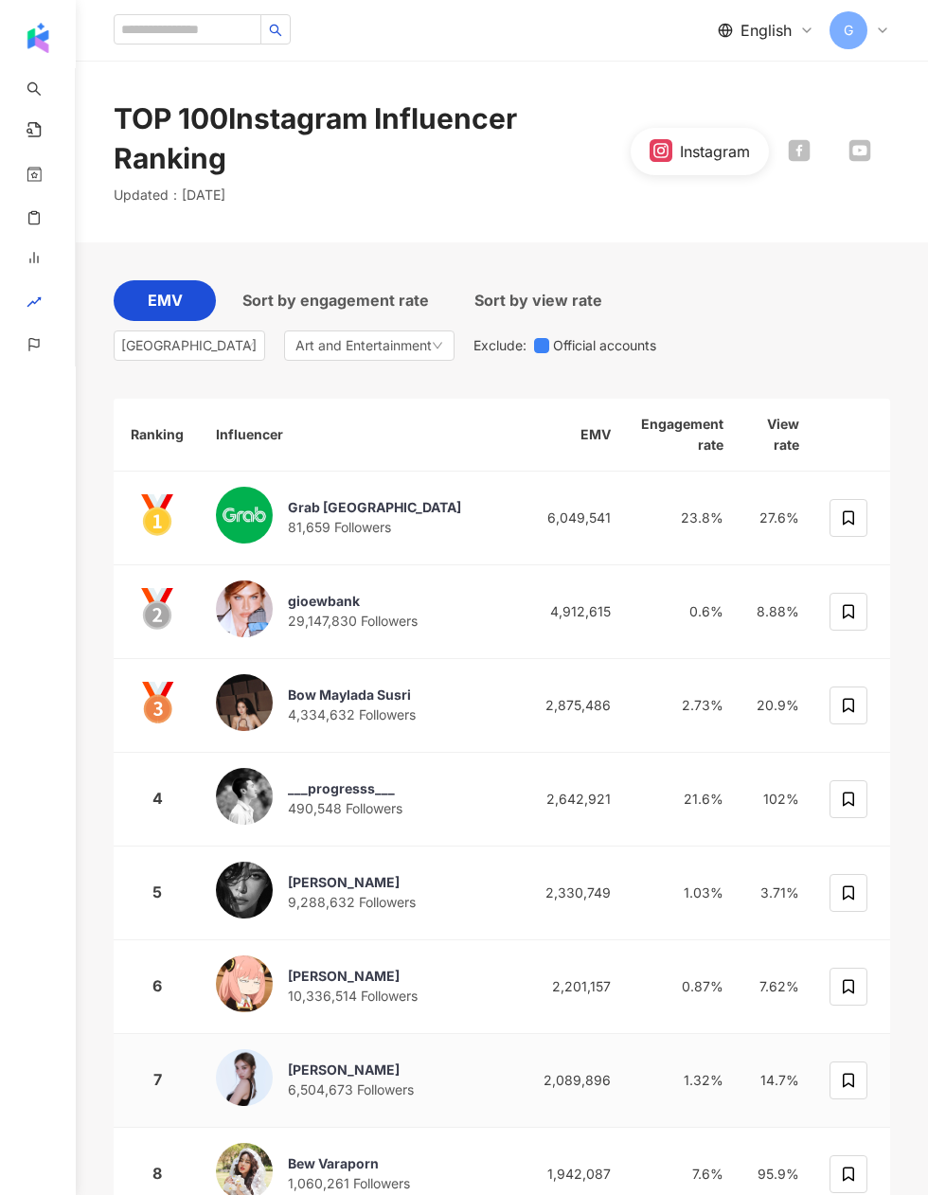
click at [427, 335] on span "Art and Entertainment" at bounding box center [363, 345] width 136 height 21
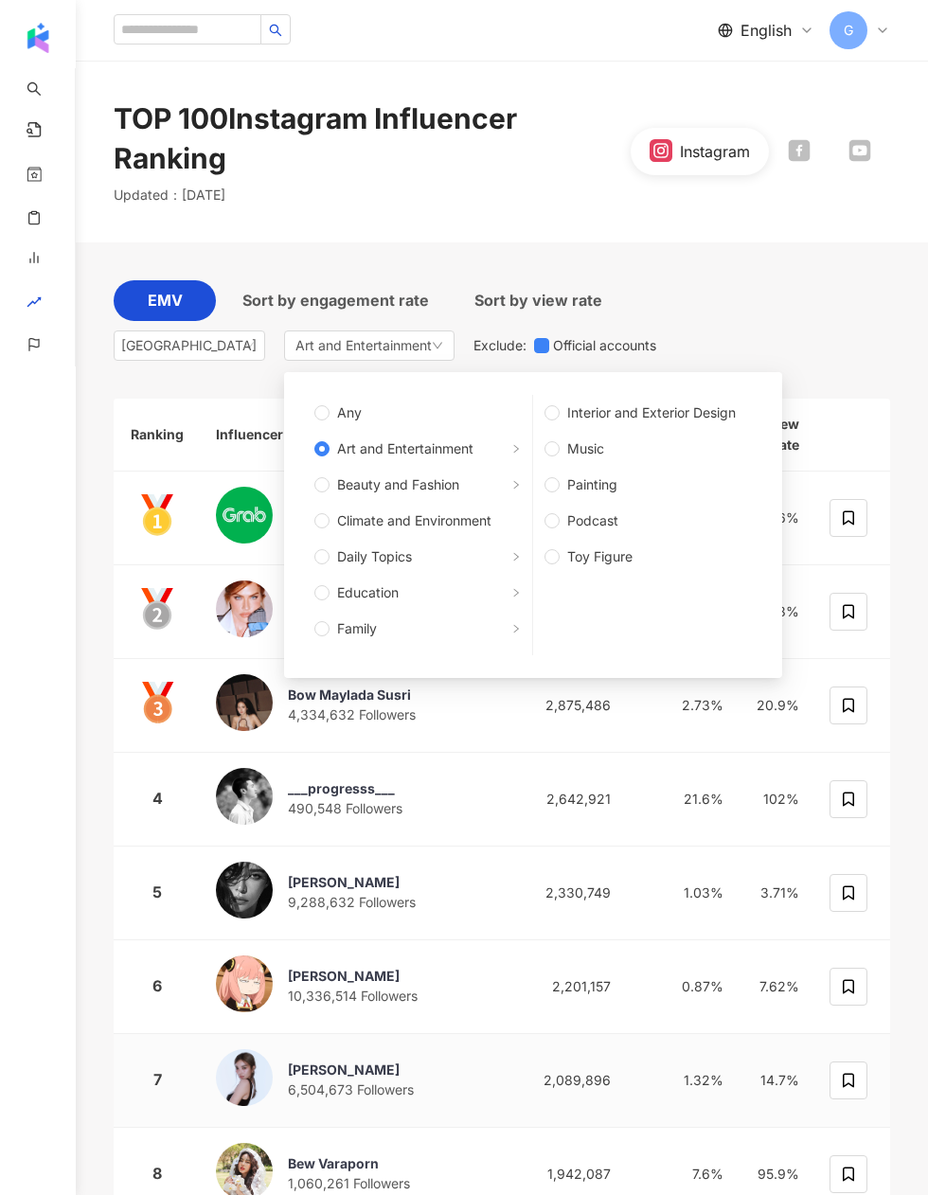
click at [351, 402] on span "Any" at bounding box center [349, 412] width 25 height 21
click at [779, 280] on div "EMV Sort by engagement rate Sort by view rate Thailand Art and Entertainment An…" at bounding box center [502, 325] width 776 height 90
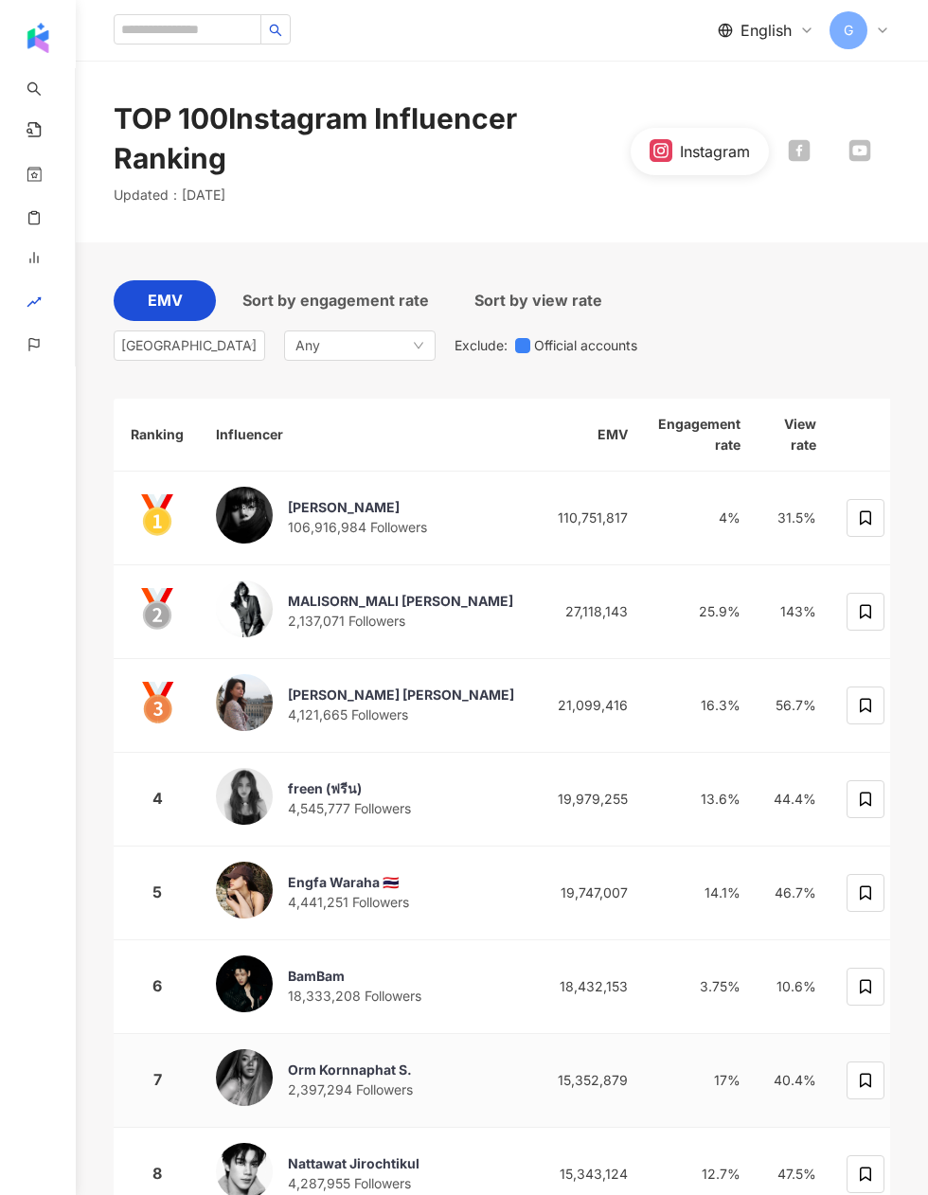
click at [345, 289] on span "Sort by engagement rate" at bounding box center [335, 301] width 186 height 24
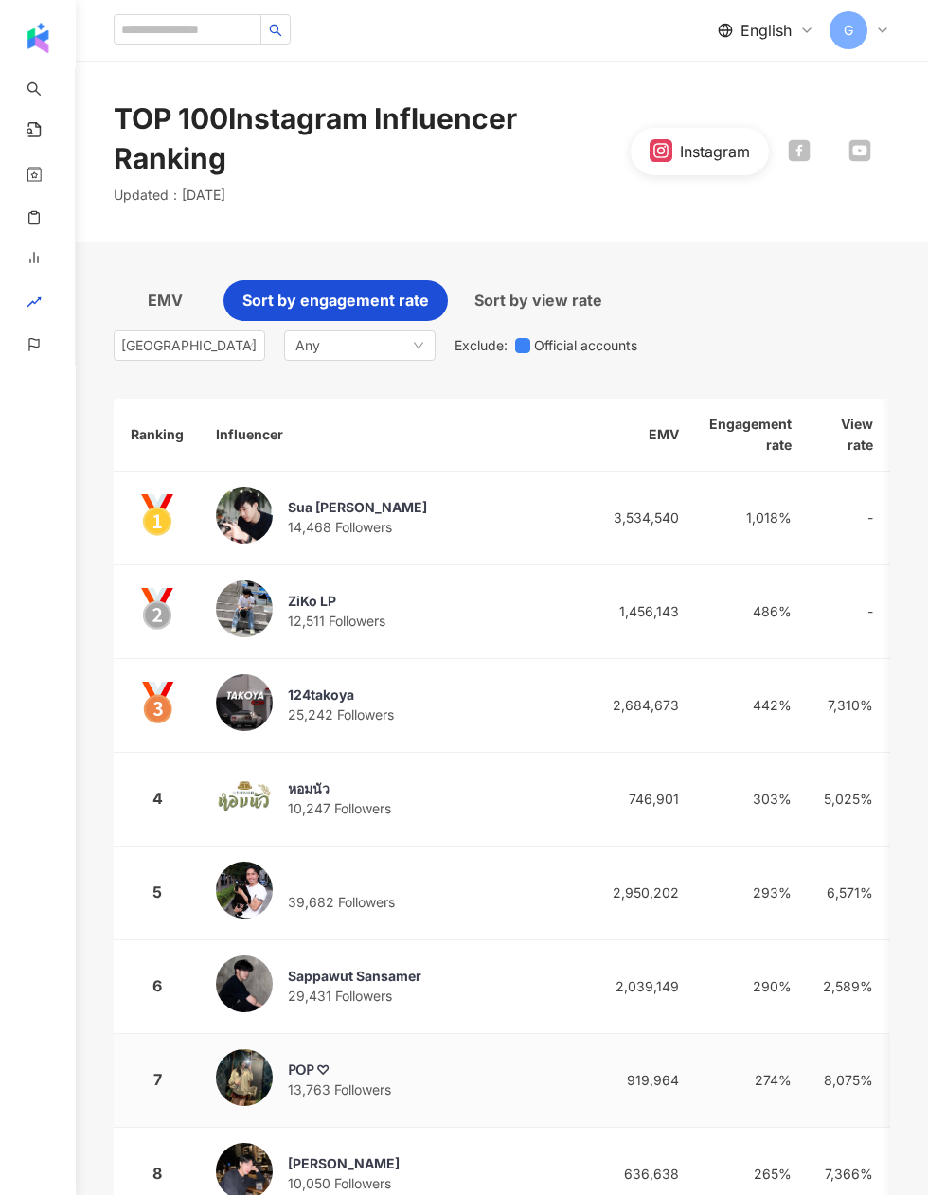
click at [553, 289] on span "Sort by view rate" at bounding box center [538, 301] width 128 height 24
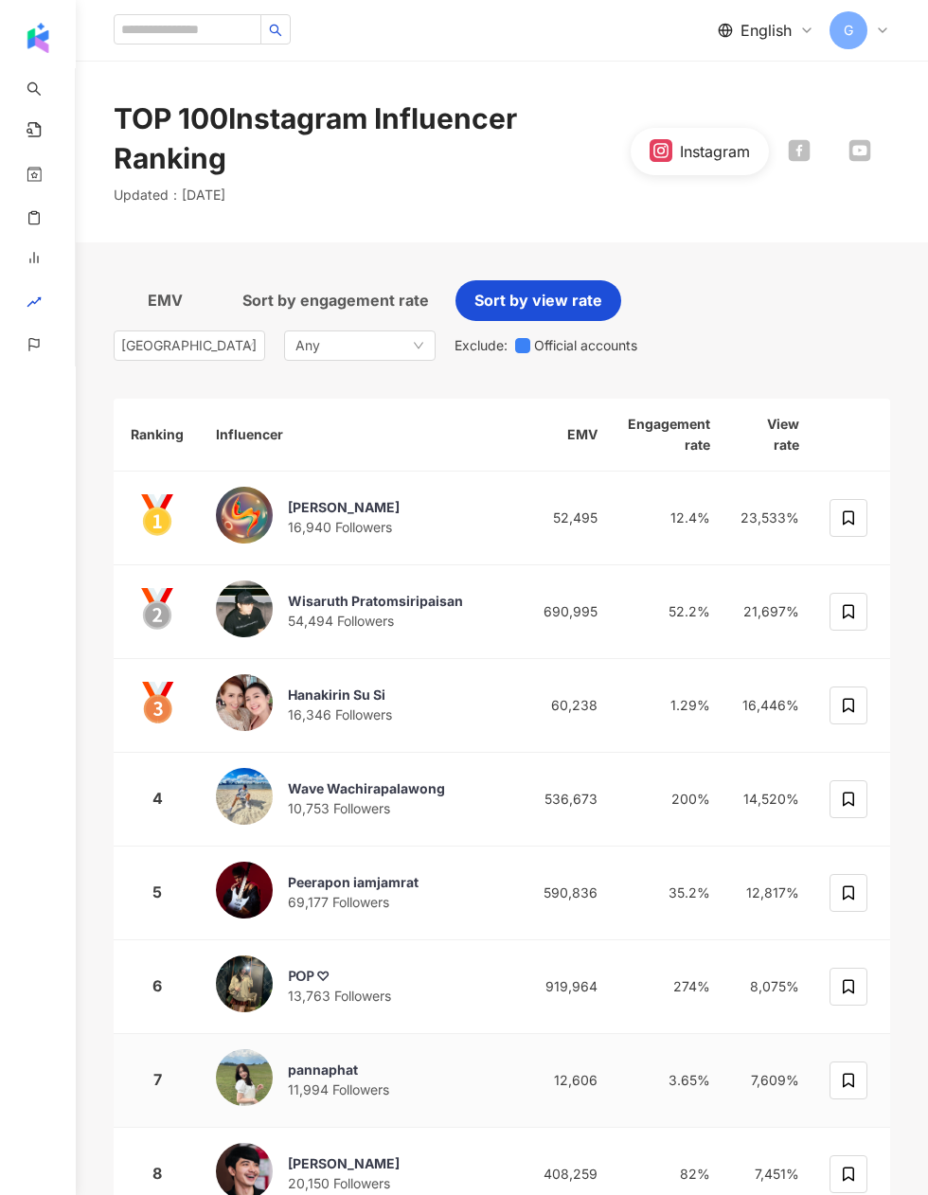
click at [160, 289] on span "EMV" at bounding box center [165, 301] width 35 height 24
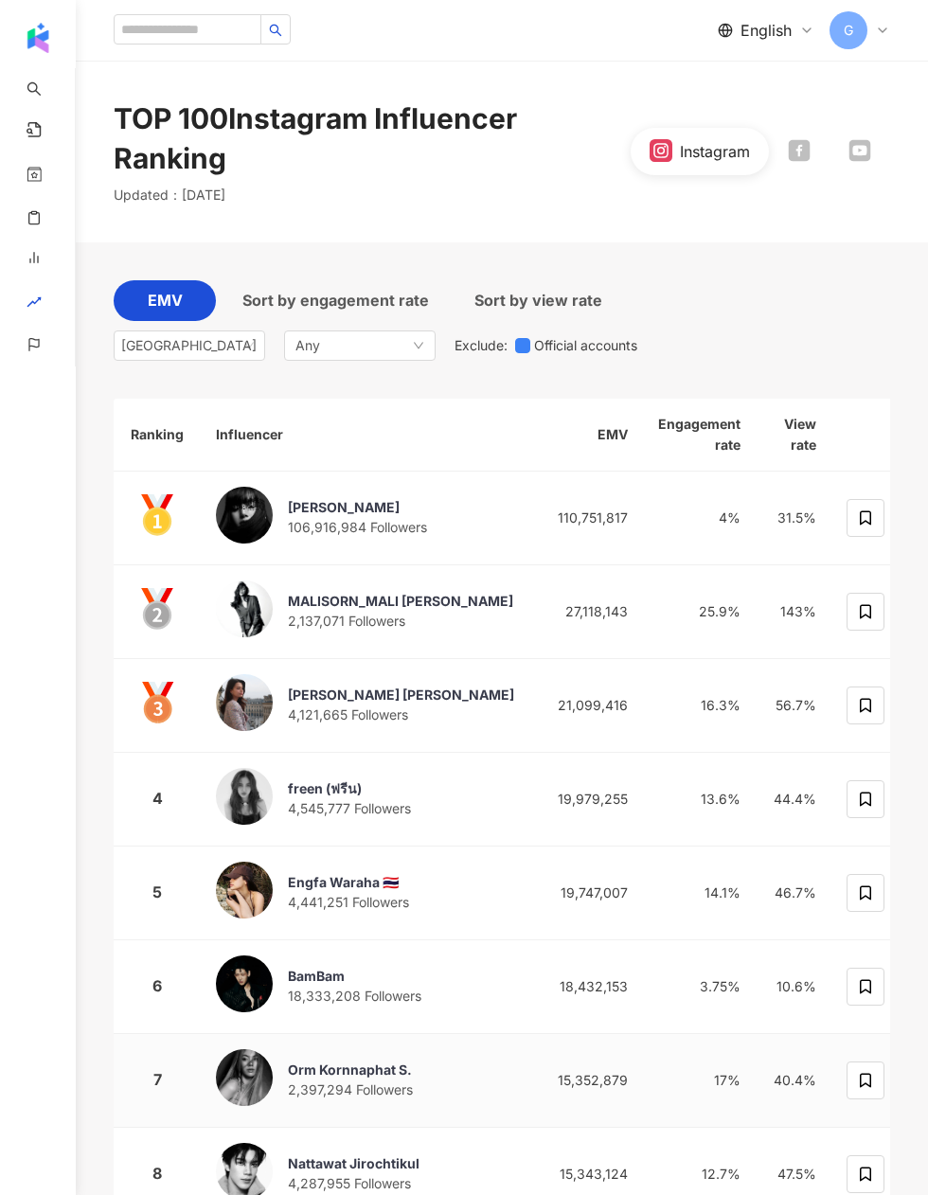
click at [559, 136] on div "TOP 100 Instagram Influencer Ranking" at bounding box center [372, 138] width 517 height 80
click at [580, 125] on div "TOP 100 Instagram Influencer Ranking" at bounding box center [372, 138] width 517 height 80
click at [517, 136] on div "TOP 100 Instagram Influencer Ranking" at bounding box center [372, 138] width 517 height 80
click at [518, 109] on div "TOP 100 Instagram Influencer Ranking" at bounding box center [372, 138] width 517 height 80
click at [193, 26] on input "search" at bounding box center [188, 29] width 148 height 30
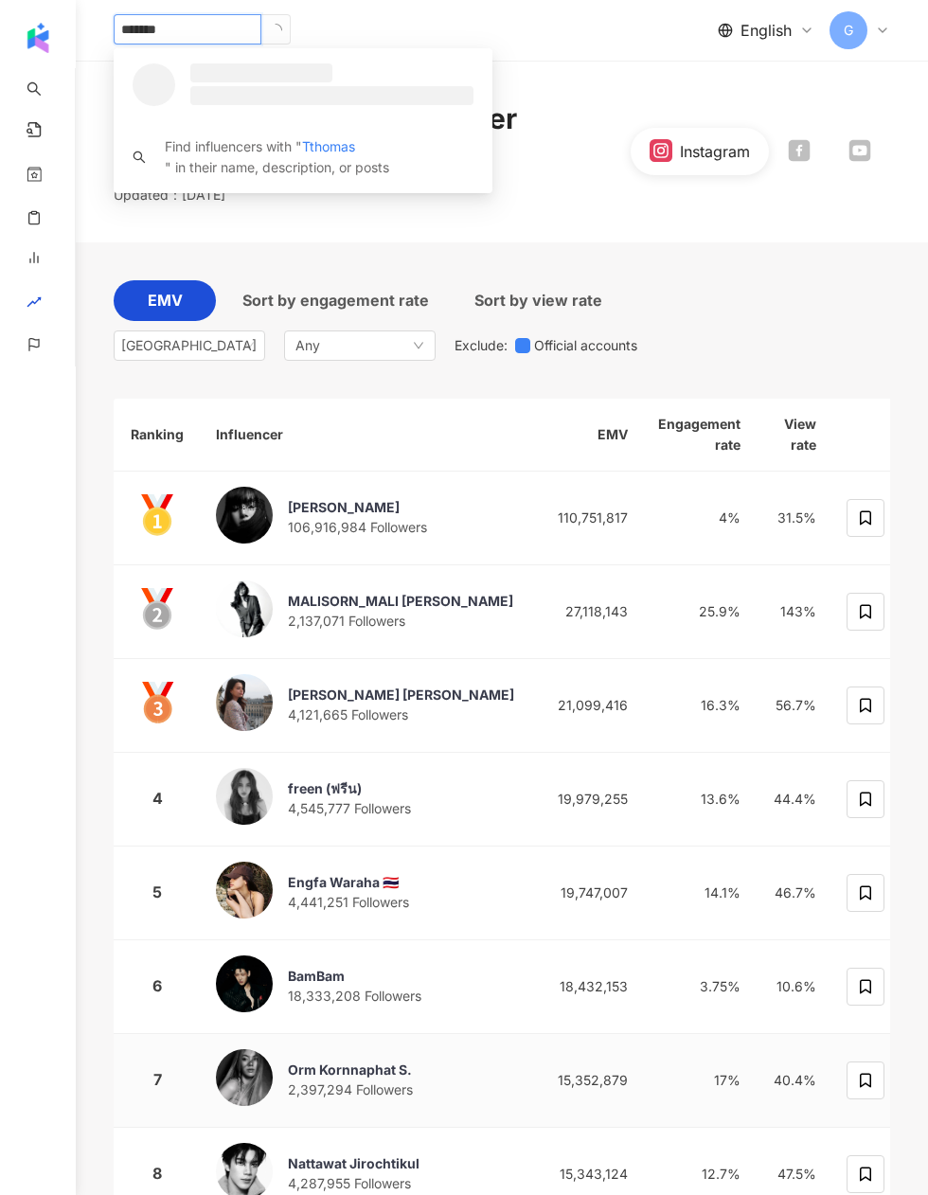
click at [115, 26] on input "*******" at bounding box center [188, 29] width 148 height 30
type input "**********"
click at [353, 86] on div "1,461,812 Followers" at bounding box center [329, 91] width 289 height 19
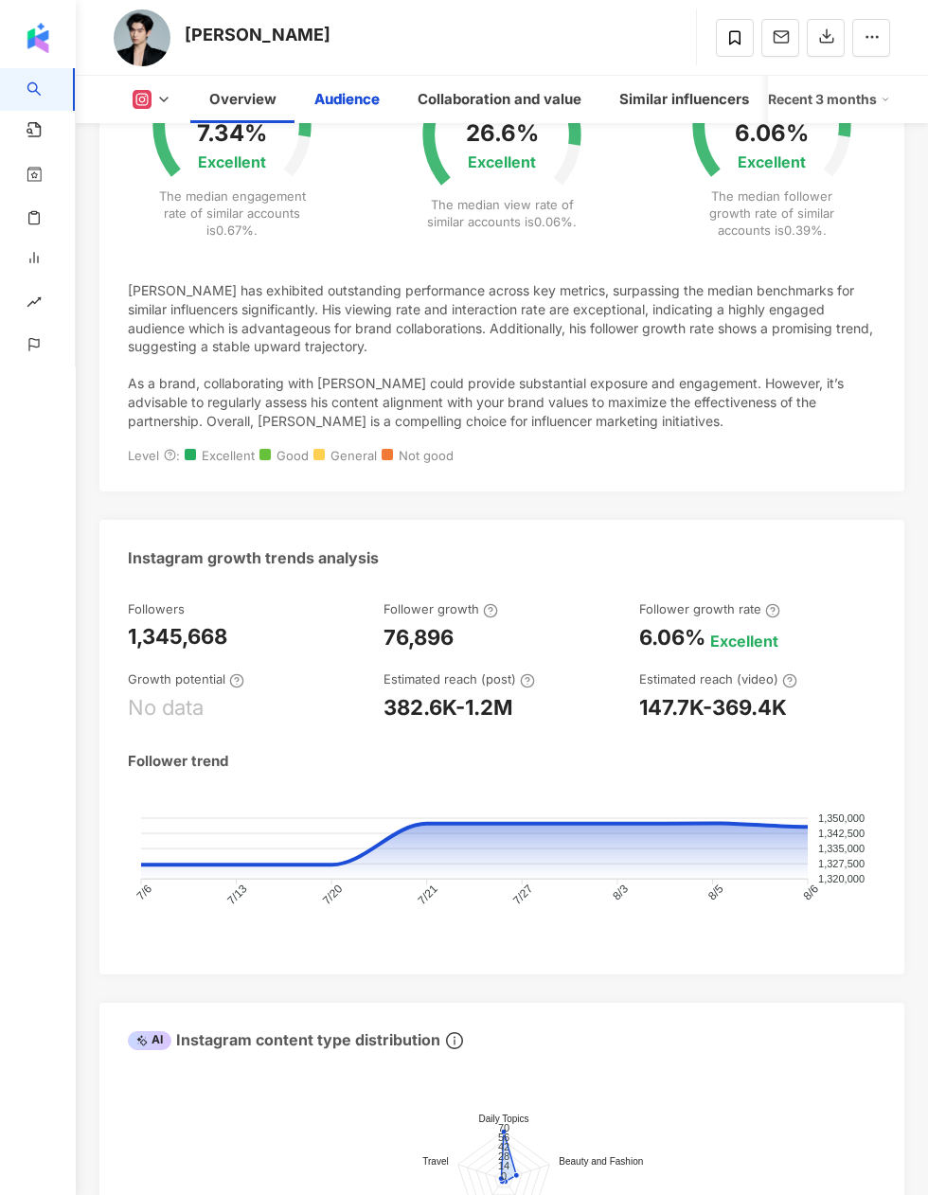
scroll to position [2590, 0]
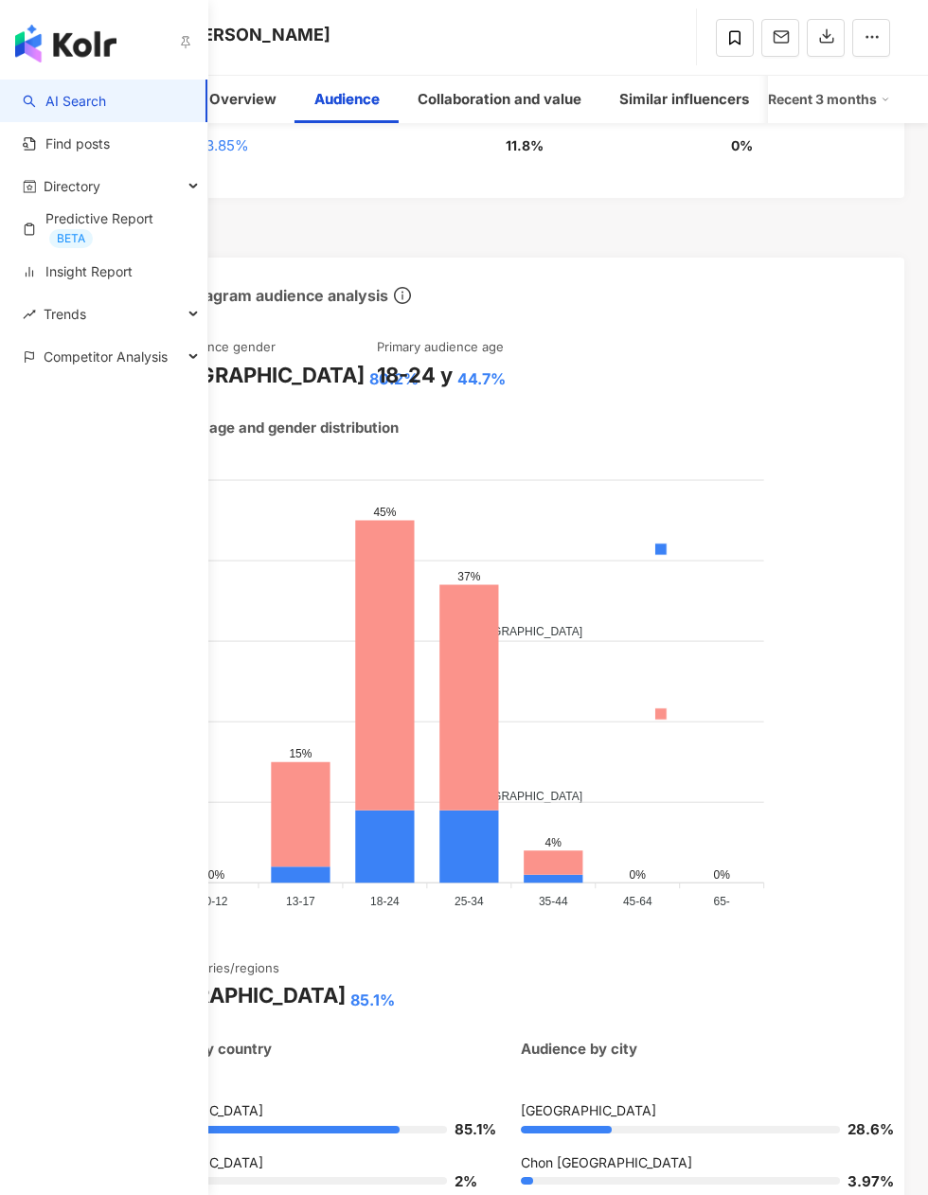
click at [59, 267] on link "Insight Report" at bounding box center [78, 271] width 110 height 19
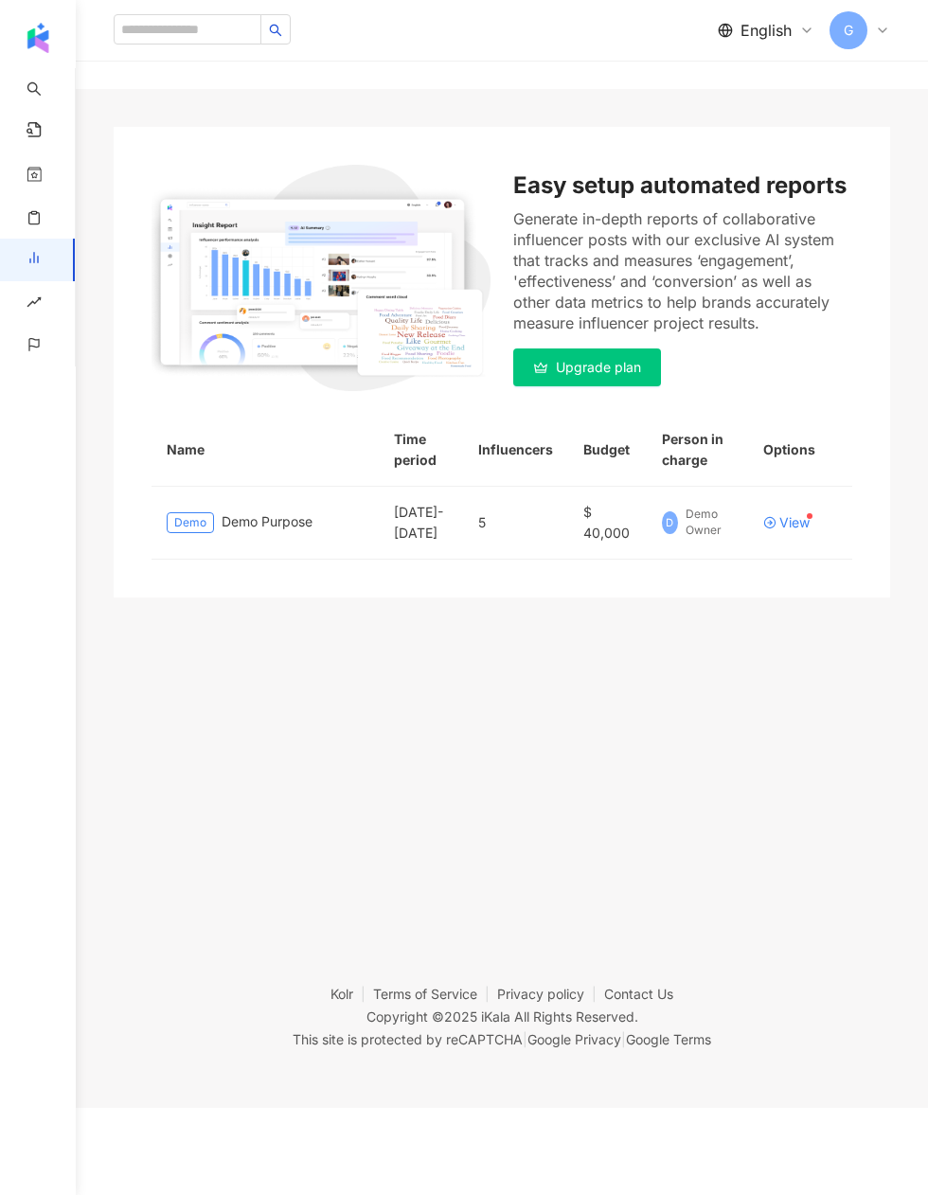
click at [56, 1108] on html "AI Search Find posts Directory Predictive Report BETA Insight Report Trends Com…" at bounding box center [464, 510] width 928 height 1195
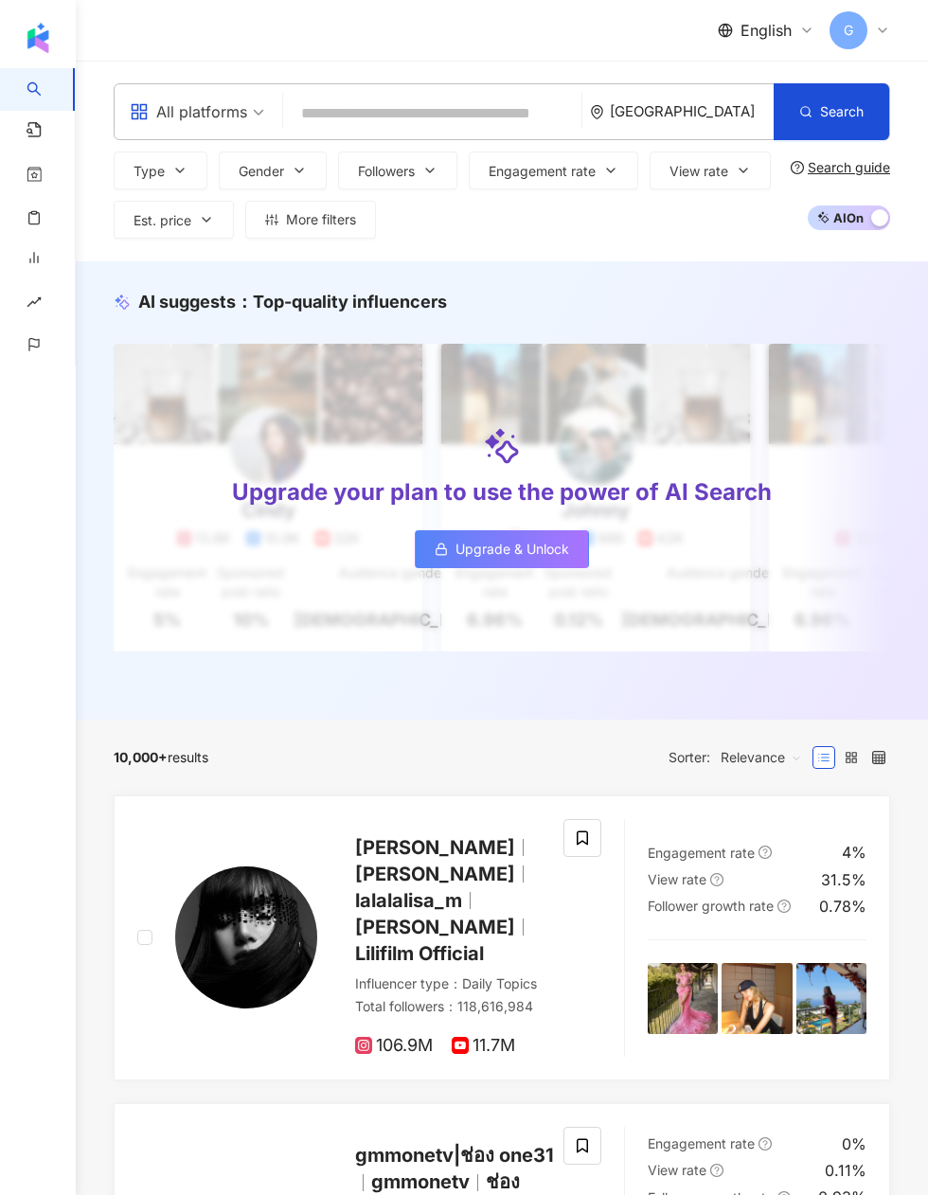
click at [555, 547] on span "Upgrade & Unlock" at bounding box center [512, 548] width 114 height 15
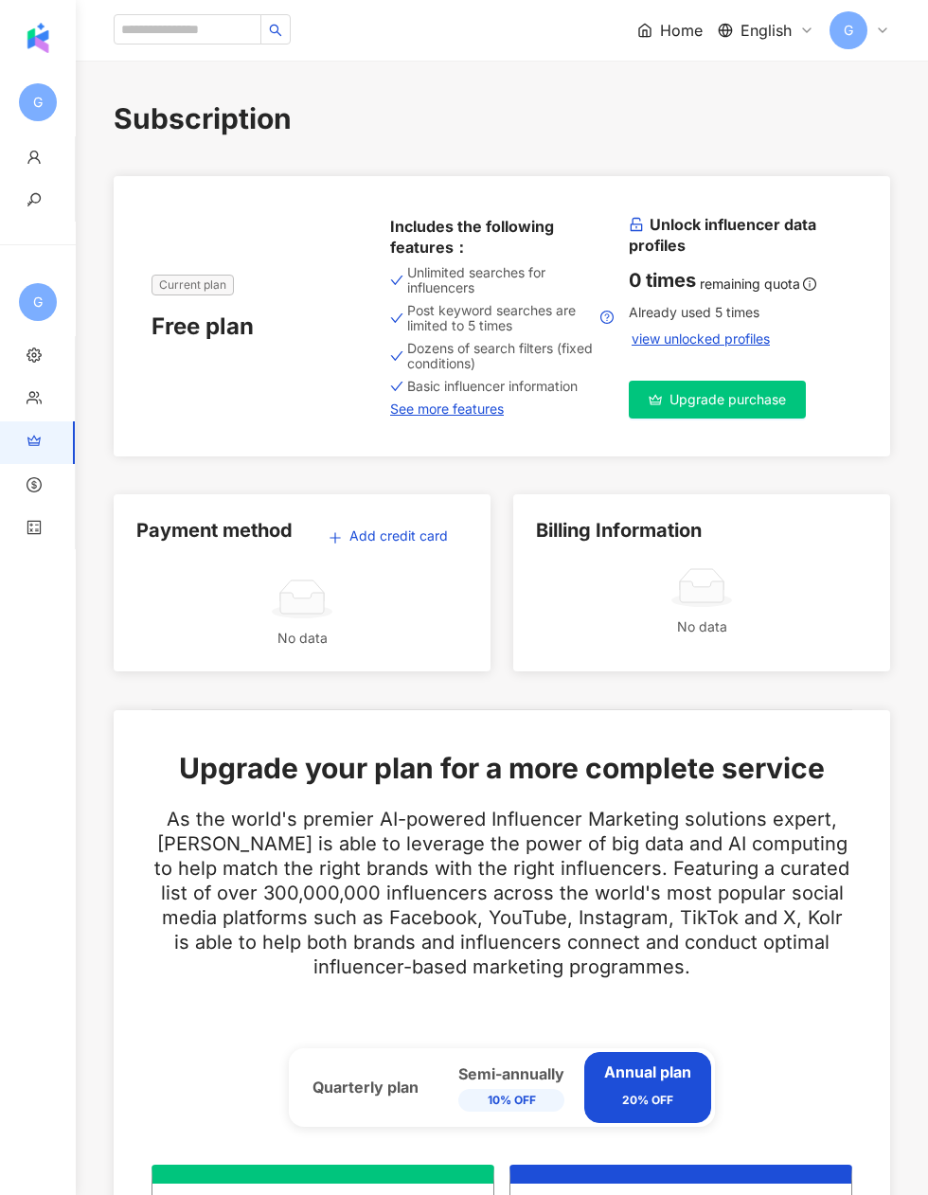
click at [770, 412] on link "Upgrade purchase" at bounding box center [717, 400] width 177 height 38
